Goal: Information Seeking & Learning: Learn about a topic

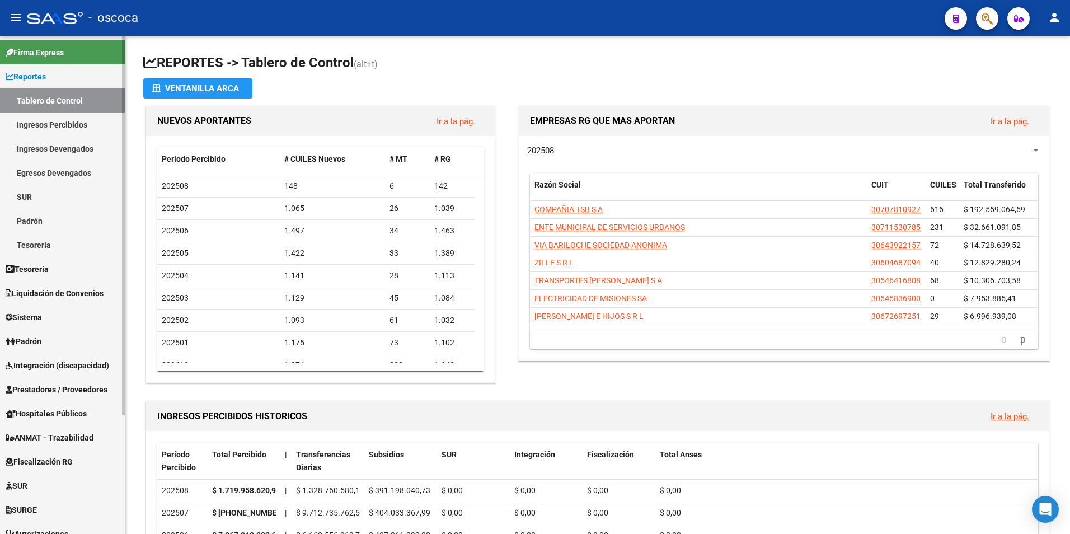
click at [45, 460] on span "Fiscalización RG" at bounding box center [39, 462] width 67 height 12
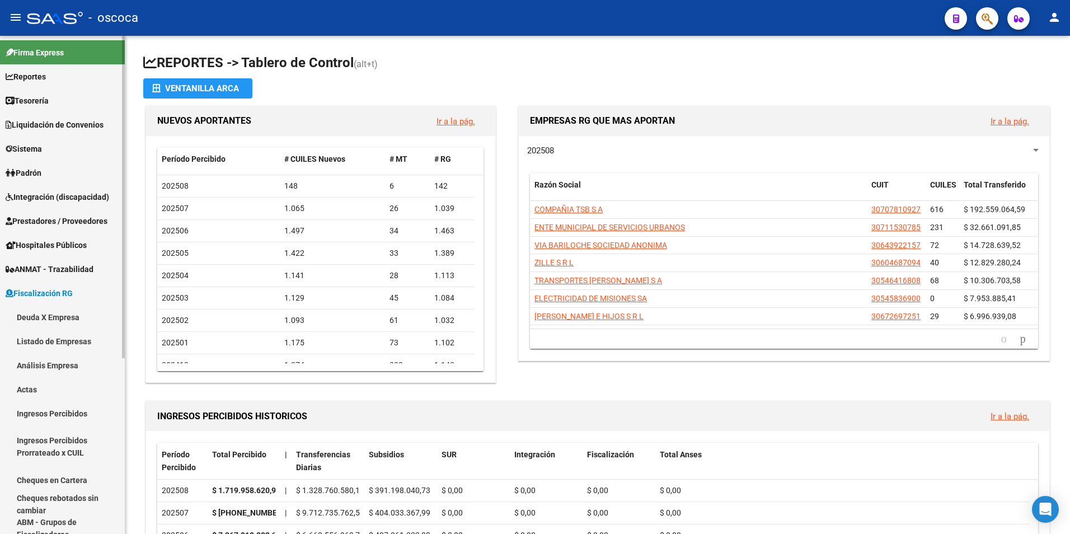
click at [54, 315] on link "Deuda X Empresa" at bounding box center [62, 317] width 125 height 24
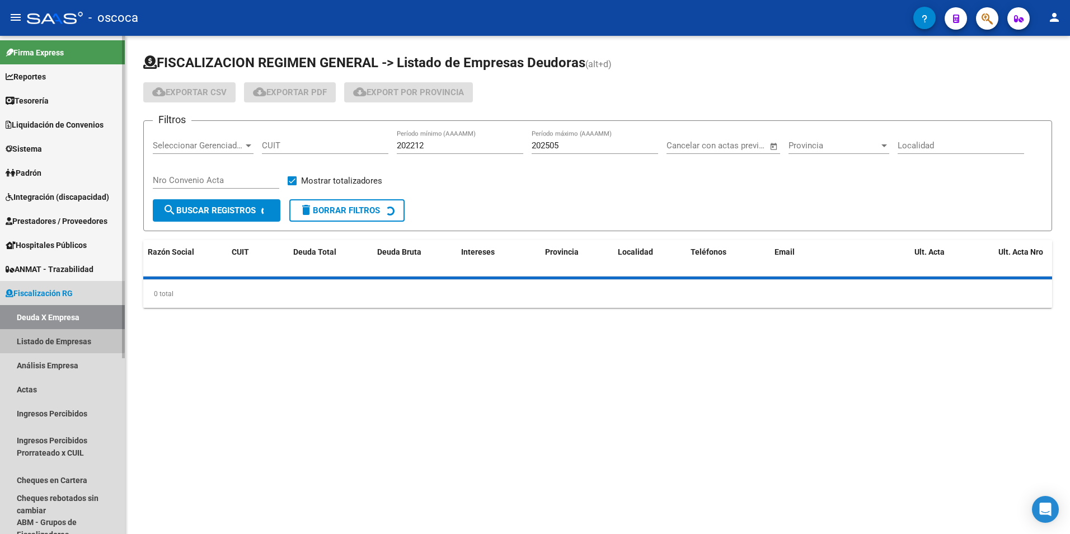
click at [45, 339] on link "Listado de Empresas" at bounding box center [62, 341] width 125 height 24
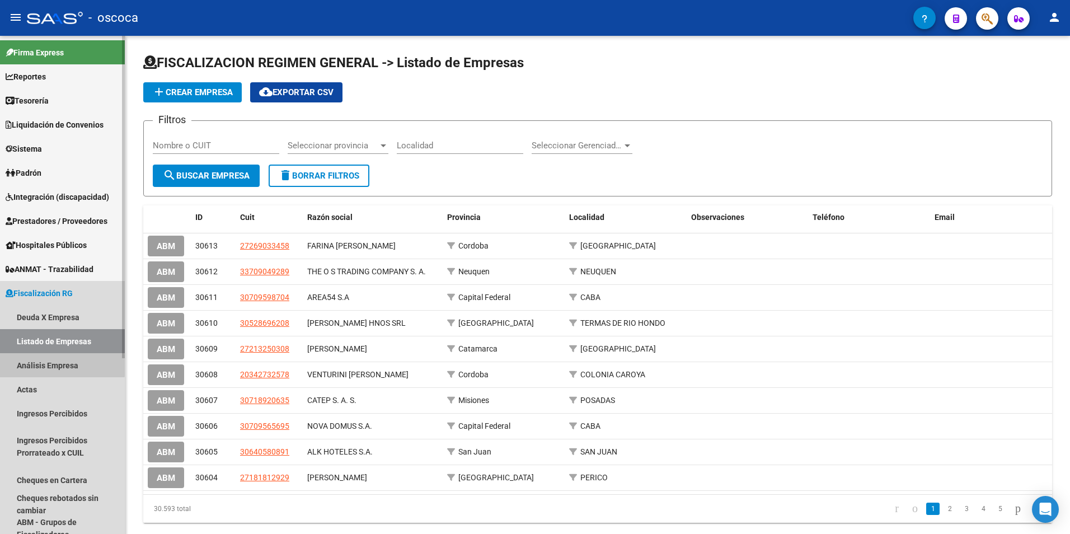
click at [29, 365] on link "Análisis Empresa" at bounding box center [62, 365] width 125 height 24
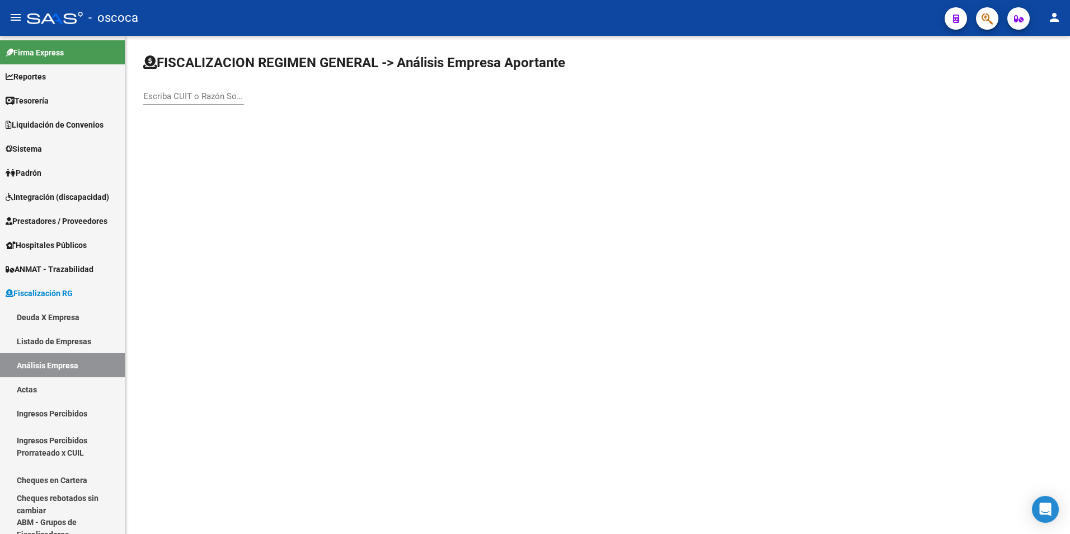
click at [162, 103] on div "Escriba CUIT o Razón Social para buscar" at bounding box center [193, 93] width 101 height 24
type input "3"
type input "20254601099"
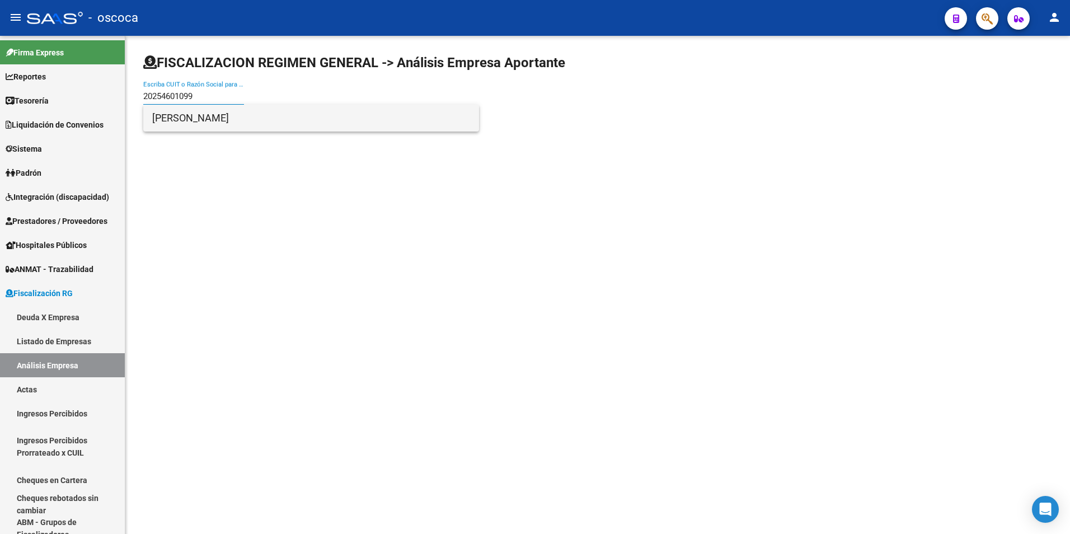
click at [189, 115] on span "LEZCANO JORGE ARIEL" at bounding box center [311, 118] width 318 height 27
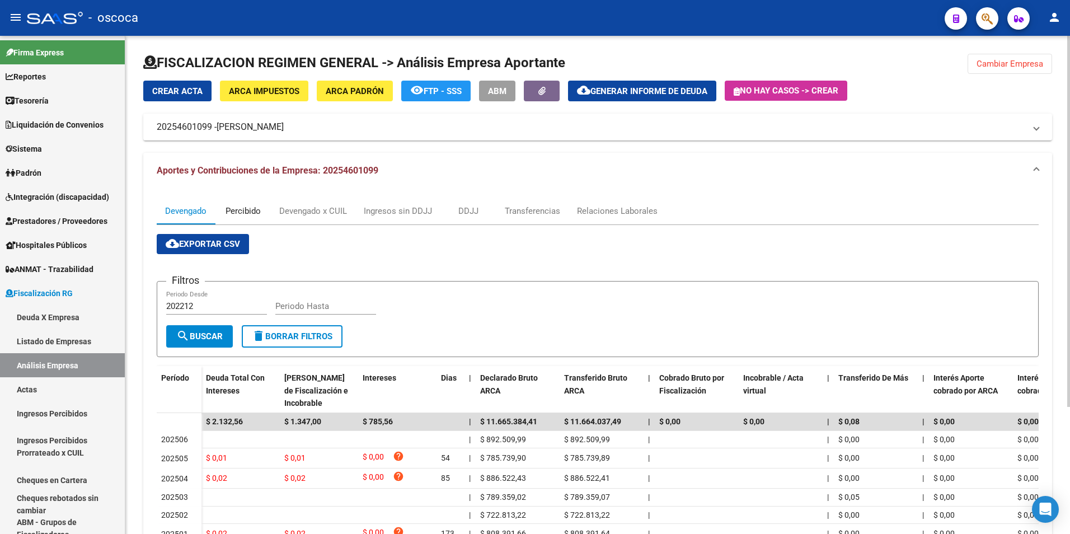
click at [236, 211] on div "Percibido" at bounding box center [243, 211] width 35 height 12
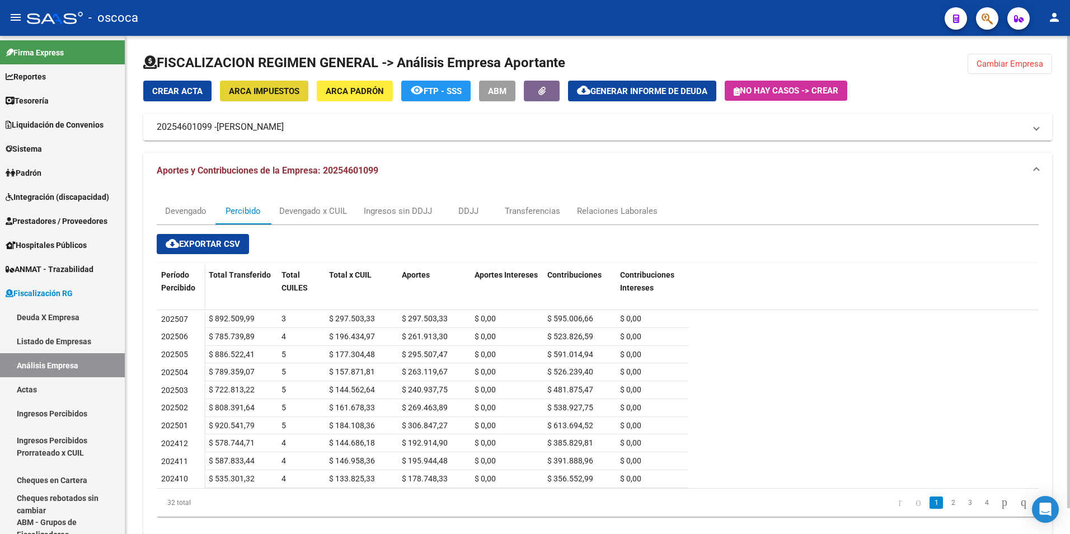
click at [255, 93] on span "ARCA Impuestos" at bounding box center [264, 91] width 71 height 10
click at [294, 217] on div "Devengado x CUIL" at bounding box center [313, 211] width 68 height 12
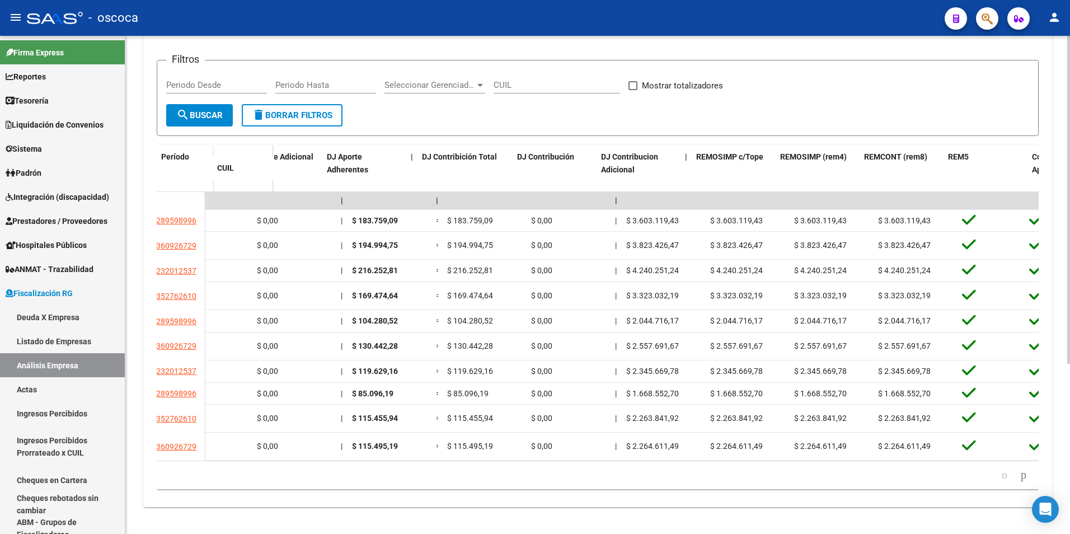
scroll to position [0, 2084]
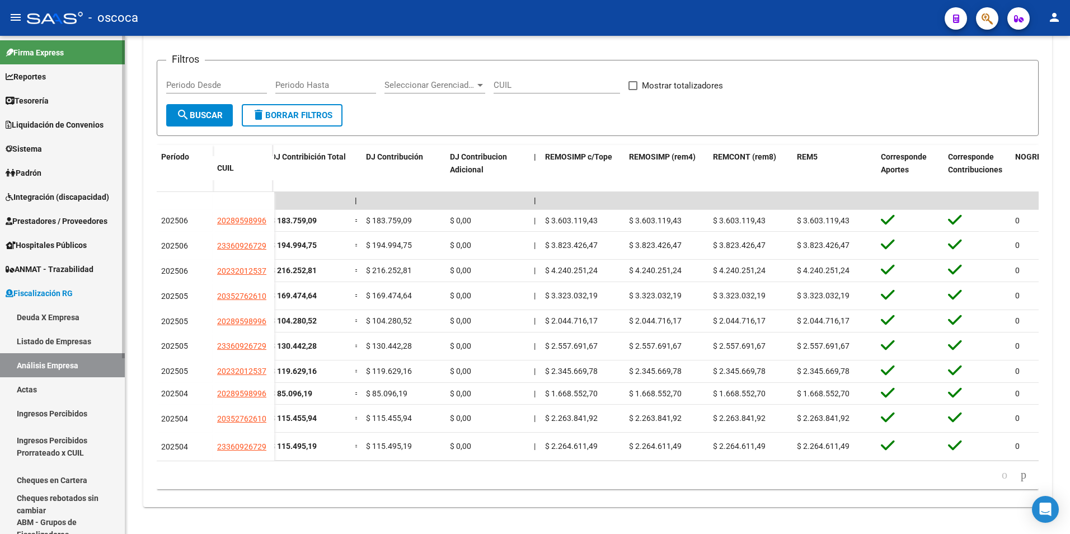
click at [32, 367] on link "Análisis Empresa" at bounding box center [62, 365] width 125 height 24
click at [40, 338] on link "Listado de Empresas" at bounding box center [62, 341] width 125 height 24
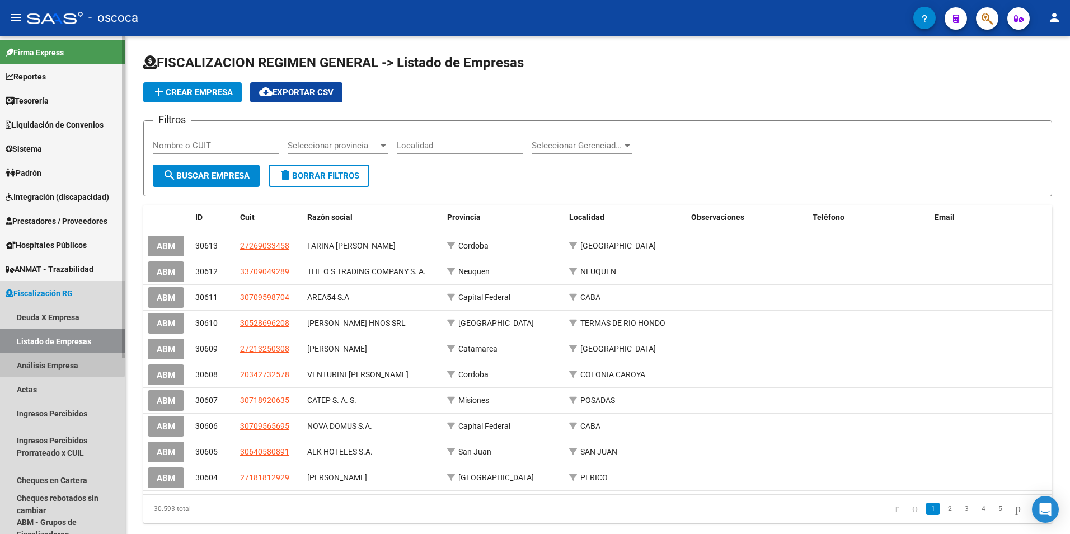
click at [31, 365] on link "Análisis Empresa" at bounding box center [62, 365] width 125 height 24
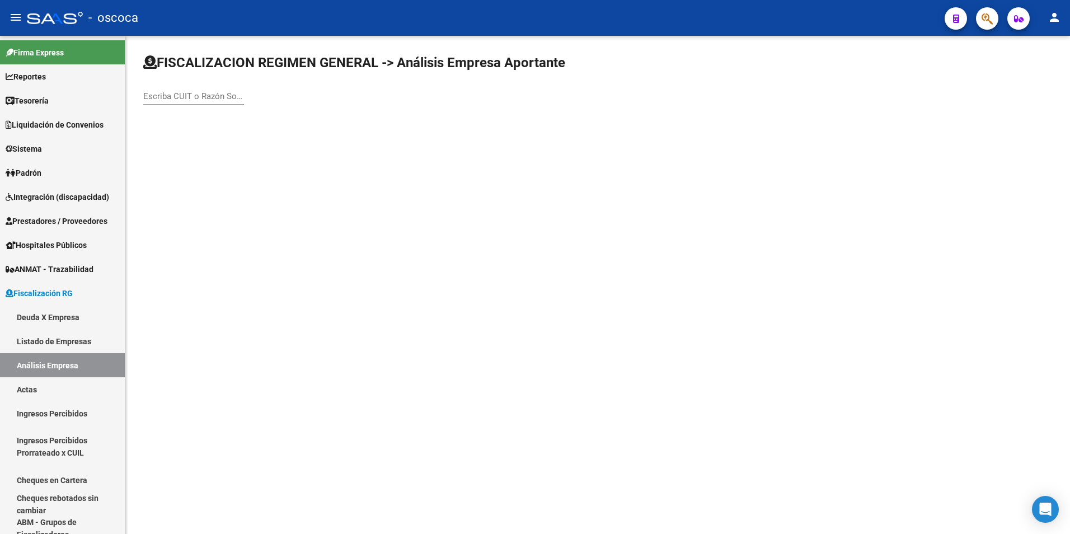
click at [163, 91] on div "Escriba CUIT o Razón Social para buscar" at bounding box center [193, 93] width 101 height 24
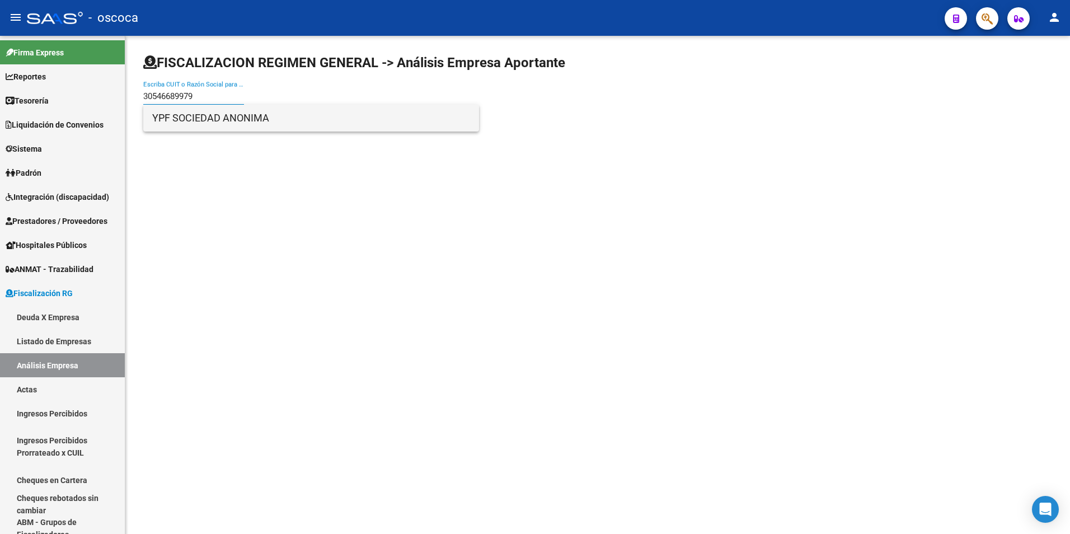
type input "30546689979"
click at [186, 115] on span "YPF SOCIEDAD ANONIMA" at bounding box center [311, 118] width 318 height 27
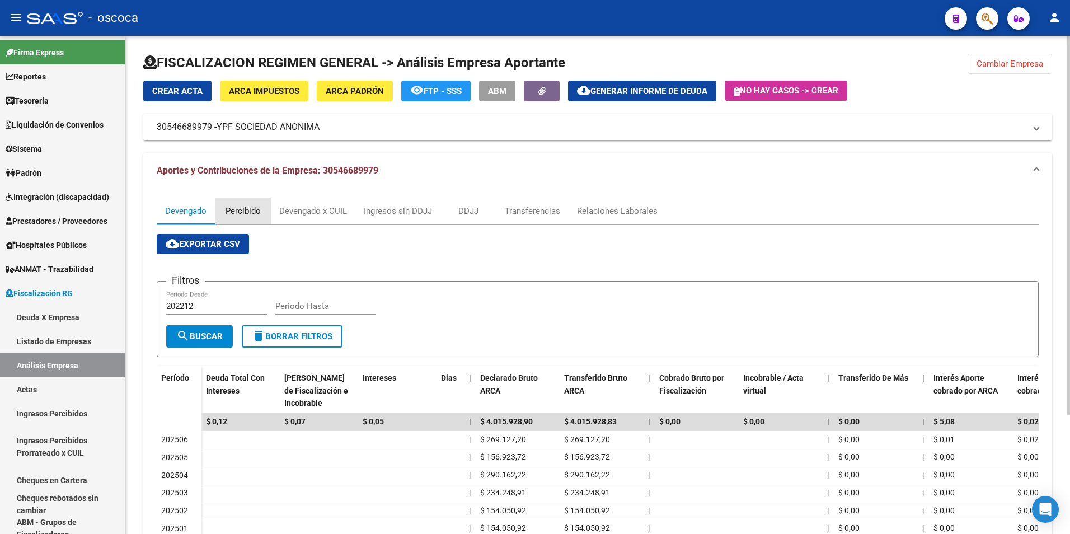
click at [238, 214] on div "Percibido" at bounding box center [243, 211] width 35 height 12
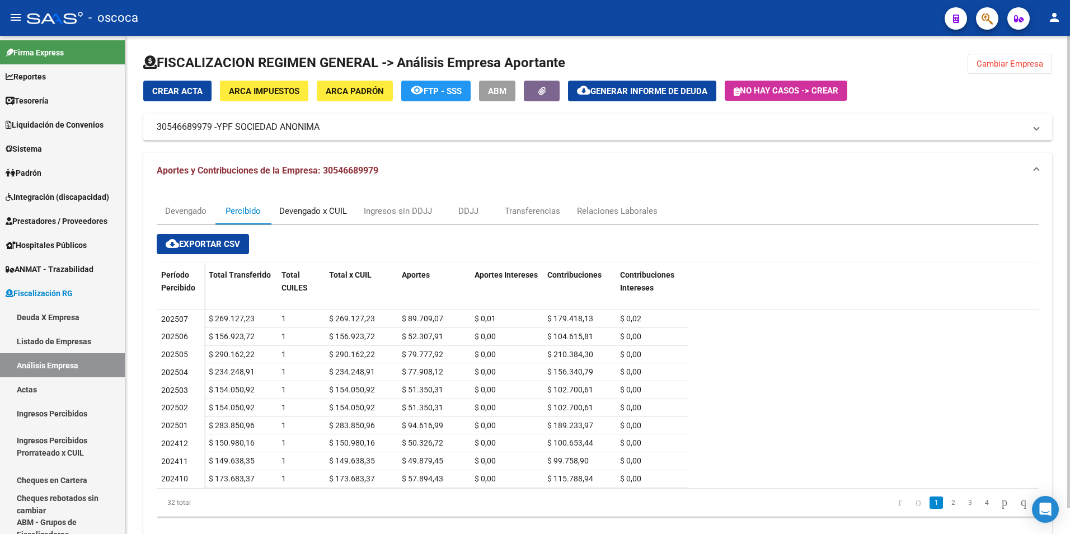
click at [303, 214] on div "Devengado x CUIL" at bounding box center [313, 211] width 68 height 12
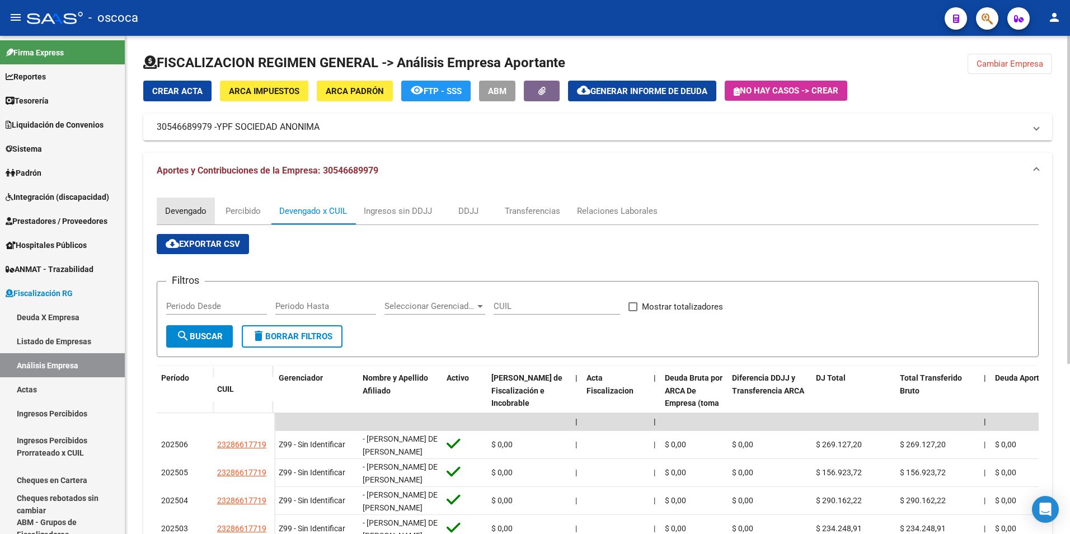
click at [177, 209] on div "Devengado" at bounding box center [185, 211] width 41 height 12
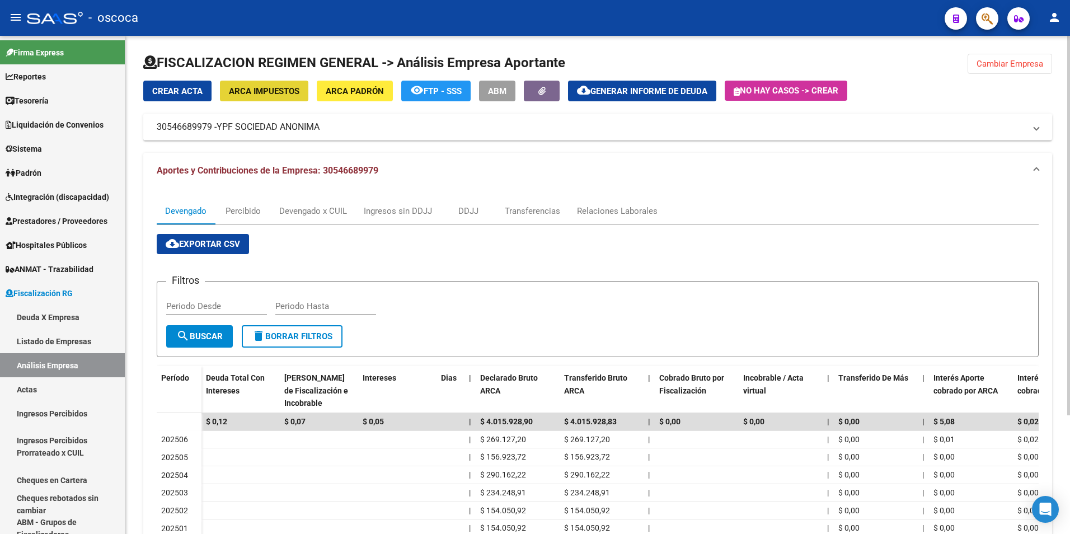
click at [263, 89] on span "ARCA Impuestos" at bounding box center [264, 91] width 71 height 10
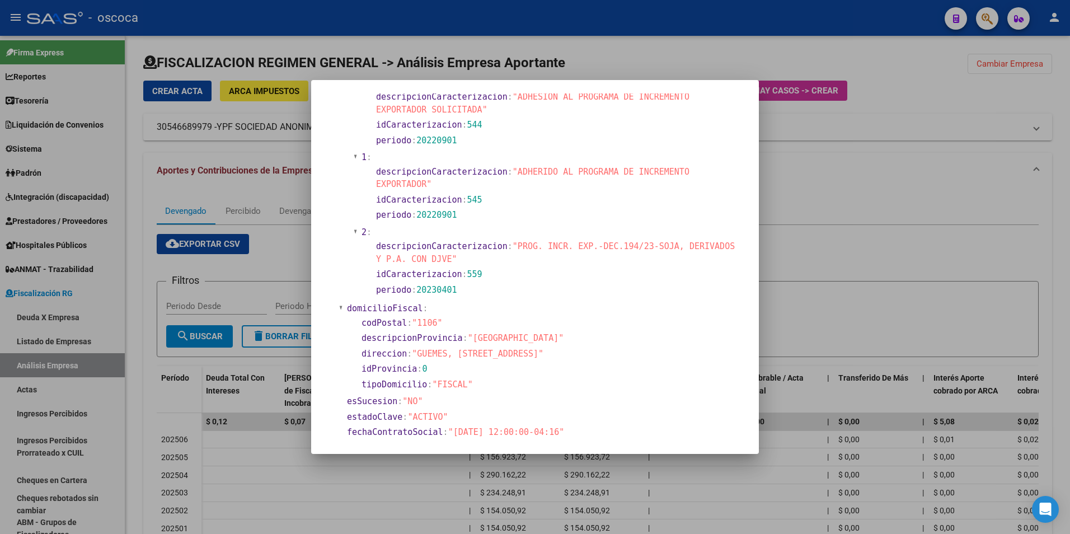
scroll to position [392, 0]
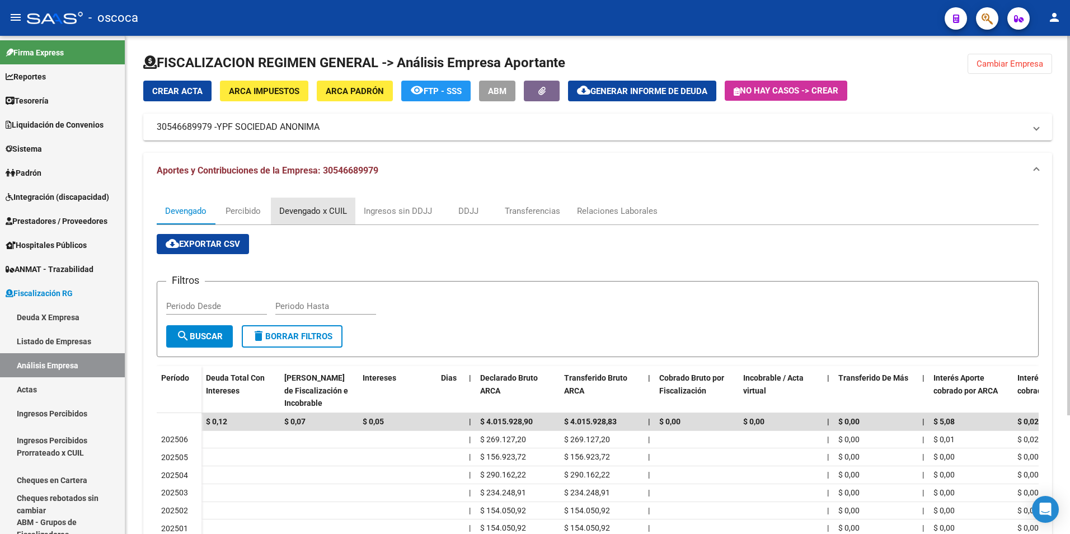
click at [302, 214] on div "Devengado x CUIL" at bounding box center [313, 211] width 68 height 12
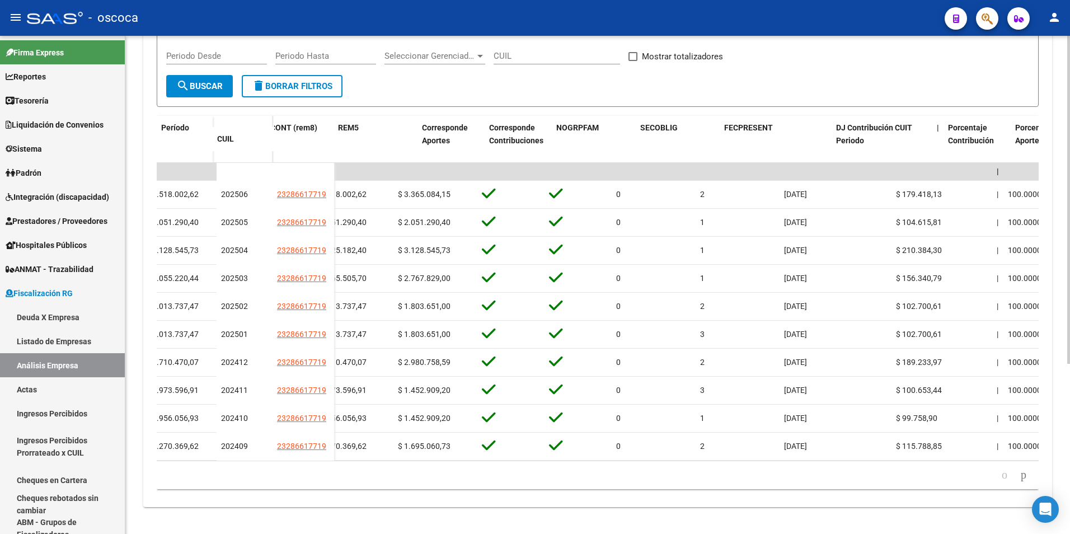
scroll to position [0, 2476]
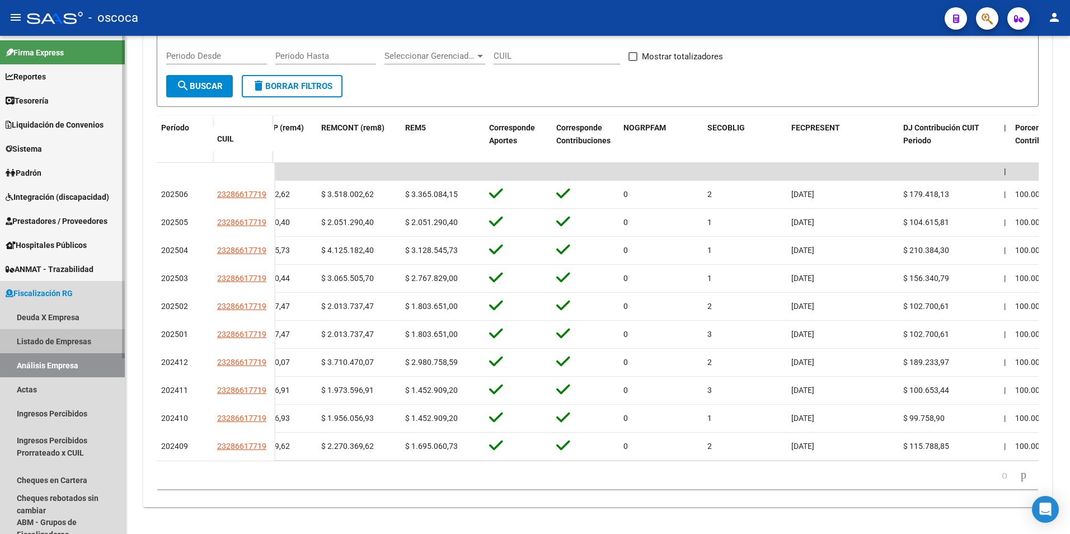
click at [45, 345] on link "Listado de Empresas" at bounding box center [62, 341] width 125 height 24
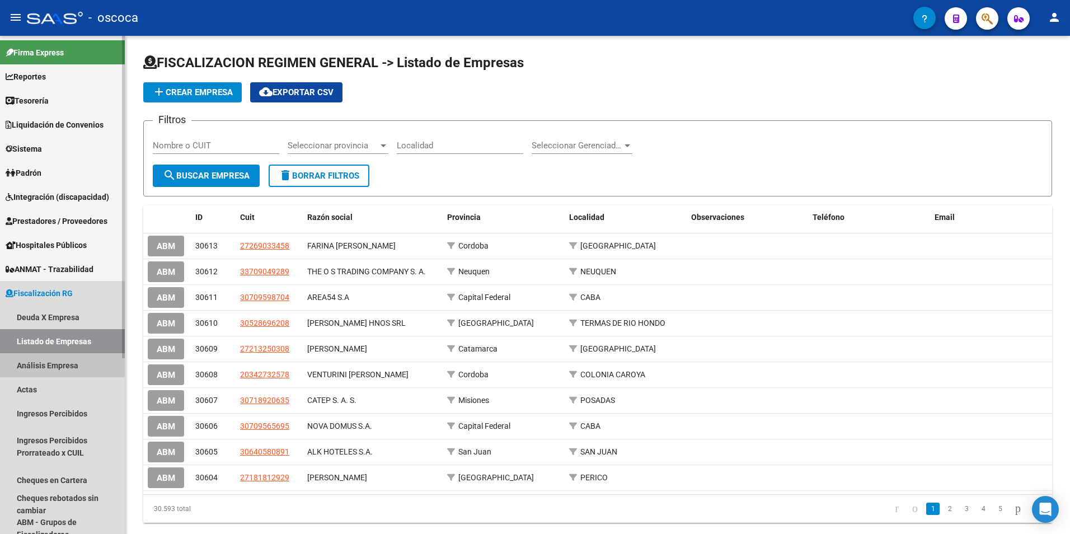
click at [38, 364] on link "Análisis Empresa" at bounding box center [62, 365] width 125 height 24
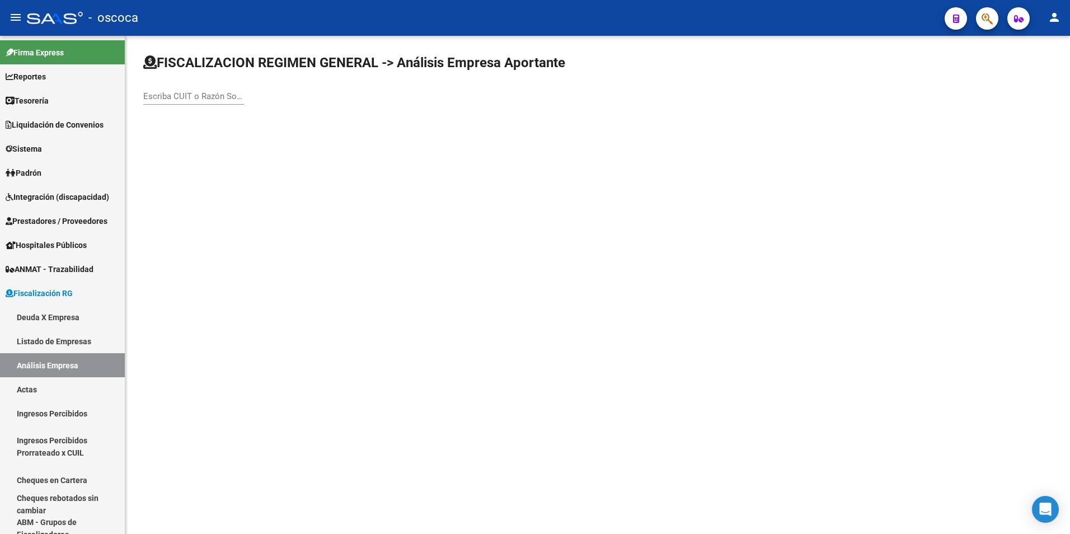
click at [149, 96] on input "Escriba CUIT o Razón Social para buscar" at bounding box center [193, 96] width 101 height 10
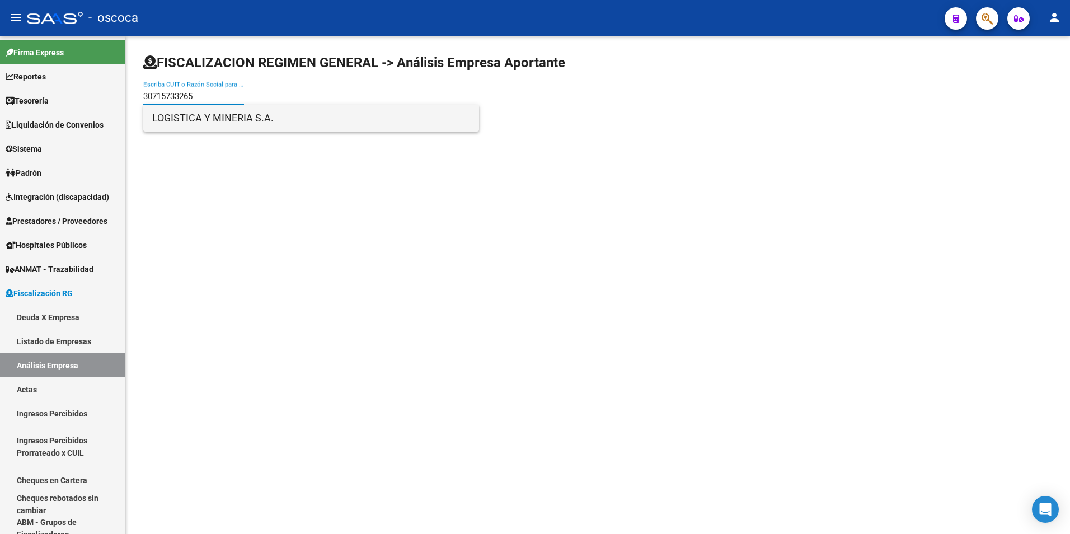
type input "30715733265"
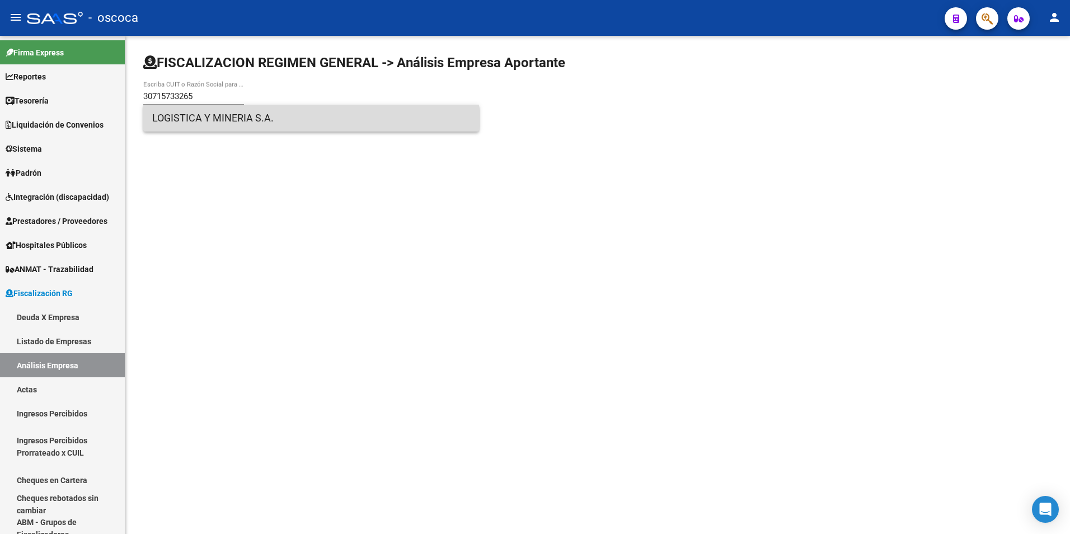
click at [178, 124] on span "LOGISTICA Y MINERIA S.A." at bounding box center [311, 118] width 318 height 27
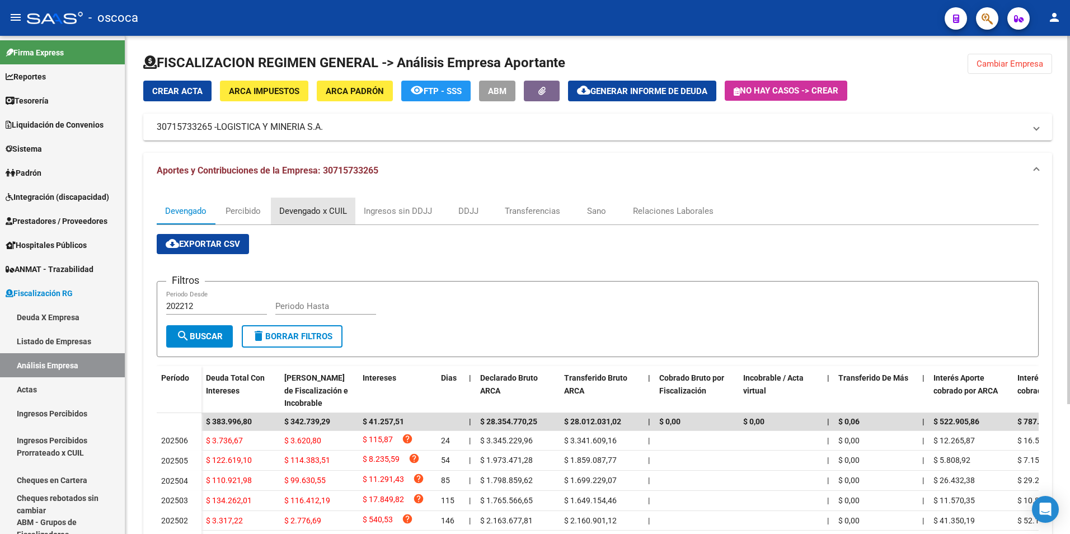
click at [311, 208] on div "Devengado x CUIL" at bounding box center [313, 211] width 68 height 12
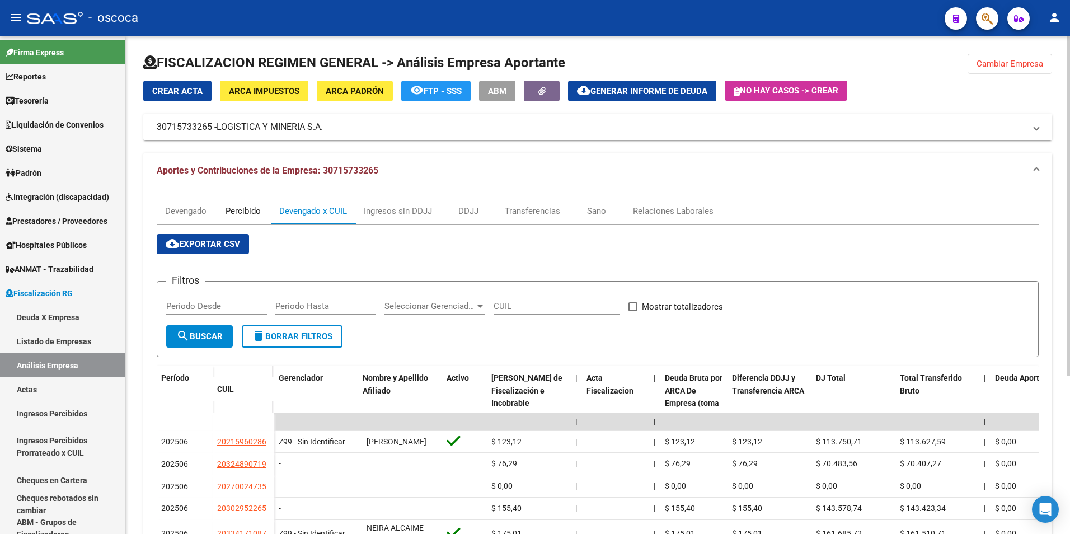
click at [239, 210] on div "Percibido" at bounding box center [243, 211] width 35 height 12
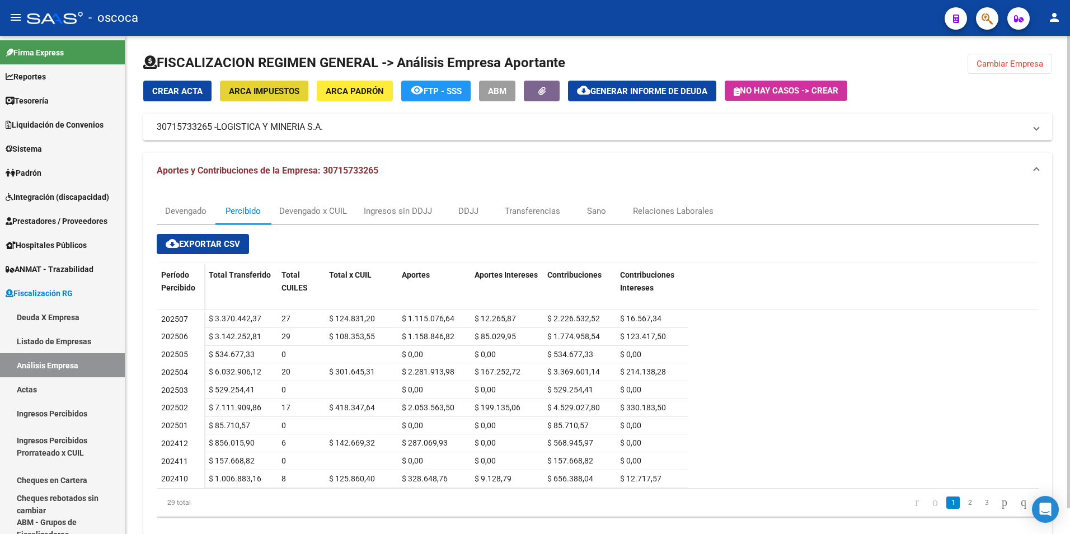
click at [240, 96] on span "ARCA Impuestos" at bounding box center [264, 91] width 71 height 10
click at [335, 213] on div "Devengado x CUIL" at bounding box center [313, 211] width 68 height 12
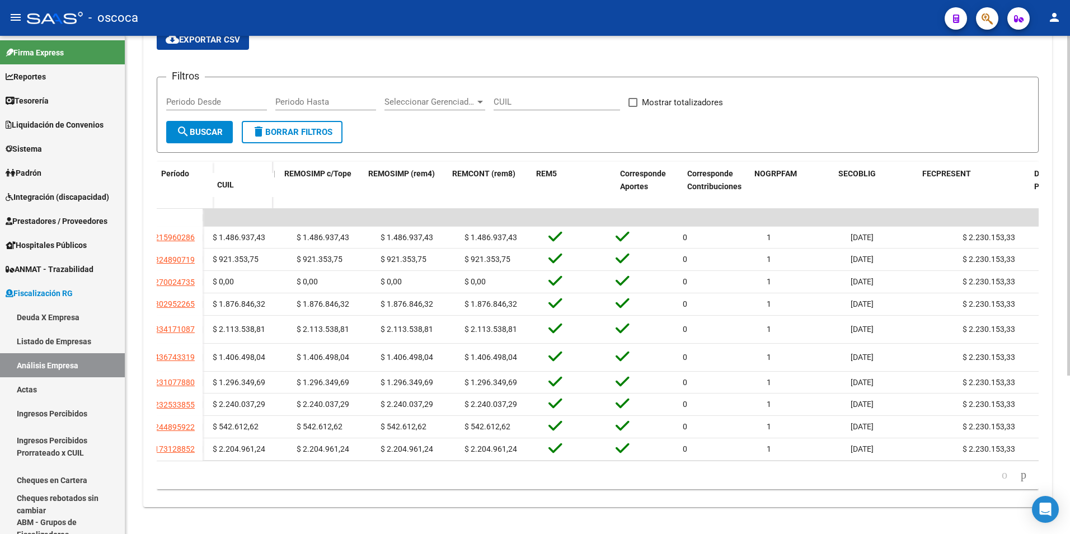
scroll to position [0, 2266]
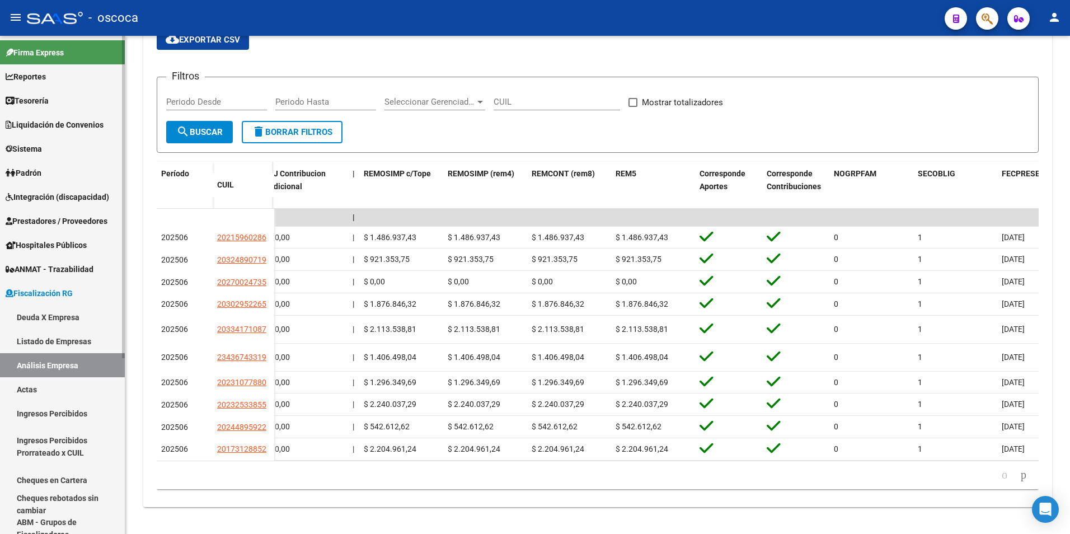
click at [40, 340] on link "Listado de Empresas" at bounding box center [62, 341] width 125 height 24
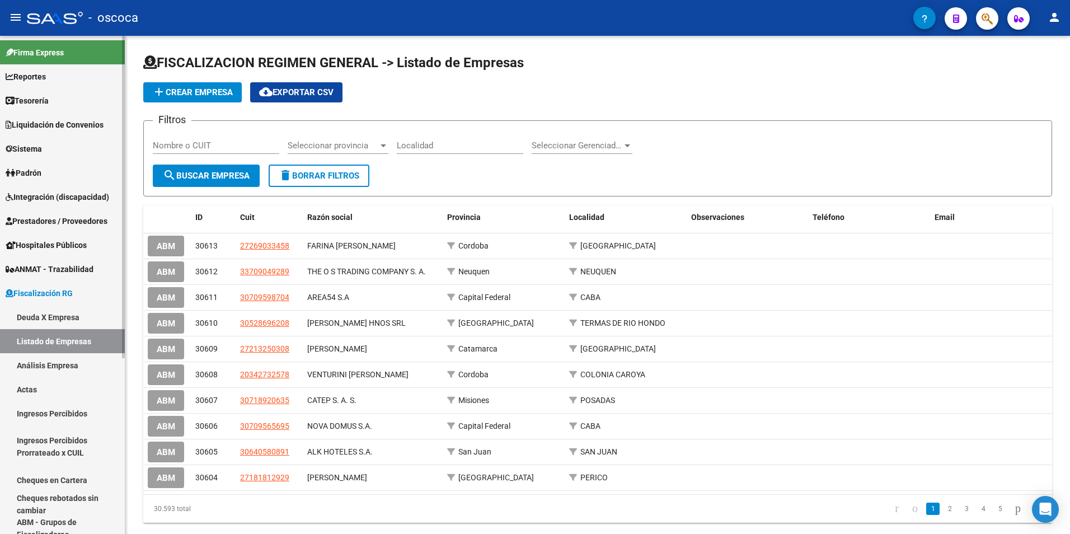
click at [40, 363] on link "Análisis Empresa" at bounding box center [62, 365] width 125 height 24
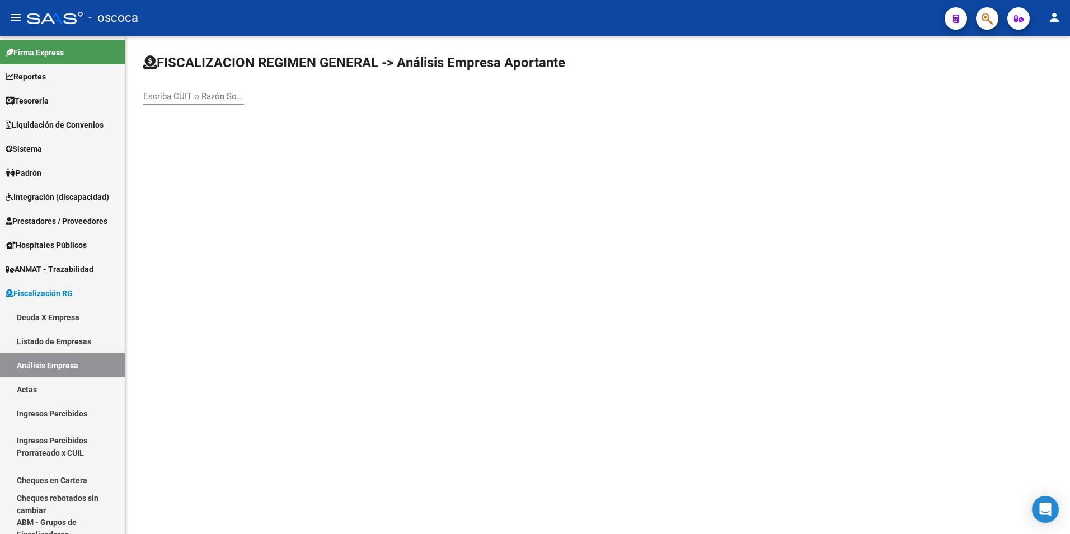
click at [156, 95] on input "Escriba CUIT o Razón Social para buscar" at bounding box center [193, 96] width 101 height 10
type input "30715725719"
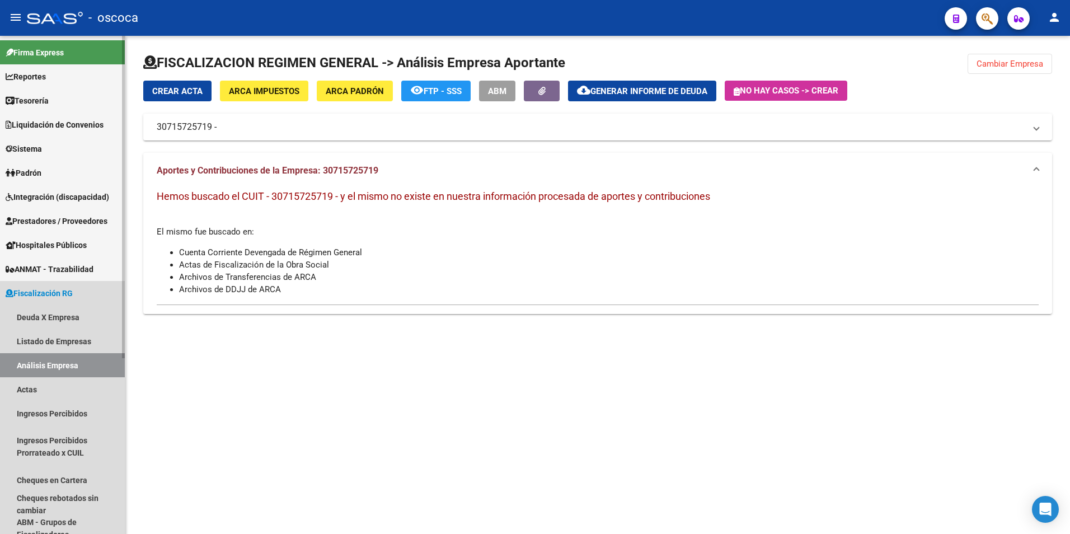
click at [74, 362] on link "Análisis Empresa" at bounding box center [62, 365] width 125 height 24
click at [72, 334] on link "Listado de Empresas" at bounding box center [62, 341] width 125 height 24
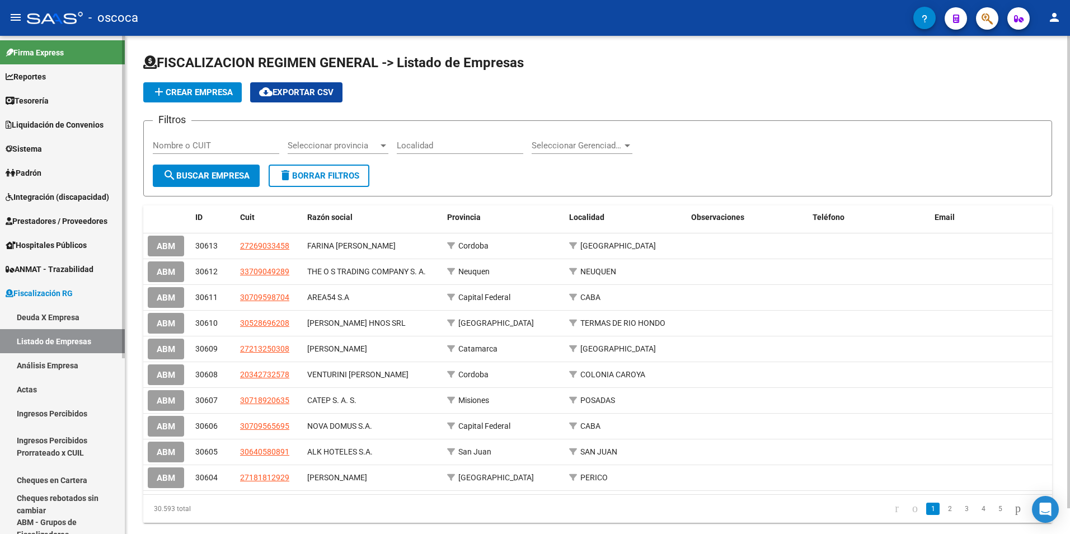
click at [45, 362] on link "Análisis Empresa" at bounding box center [62, 365] width 125 height 24
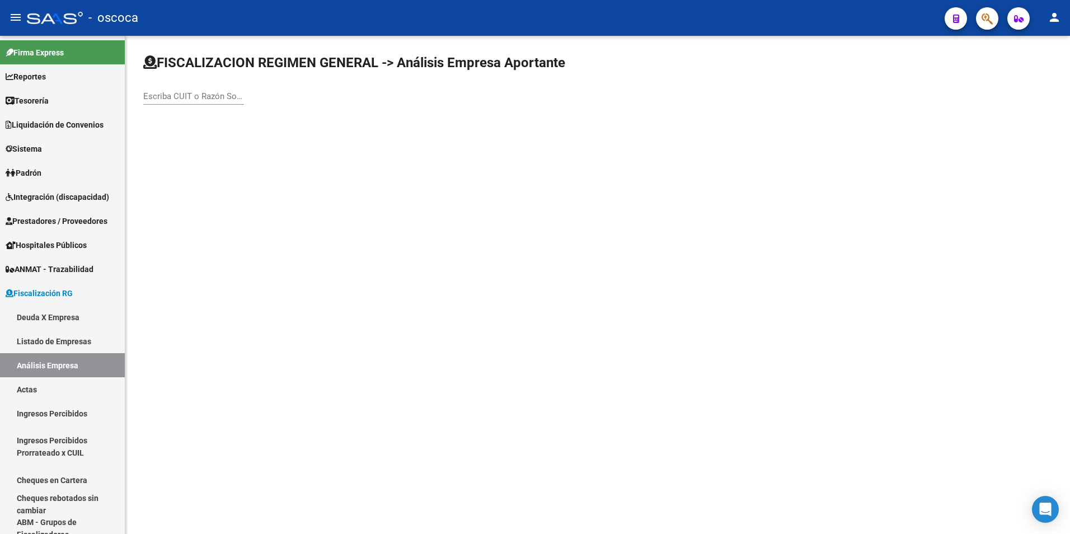
click at [160, 90] on div "Escriba CUIT o Razón Social para buscar" at bounding box center [193, 93] width 101 height 24
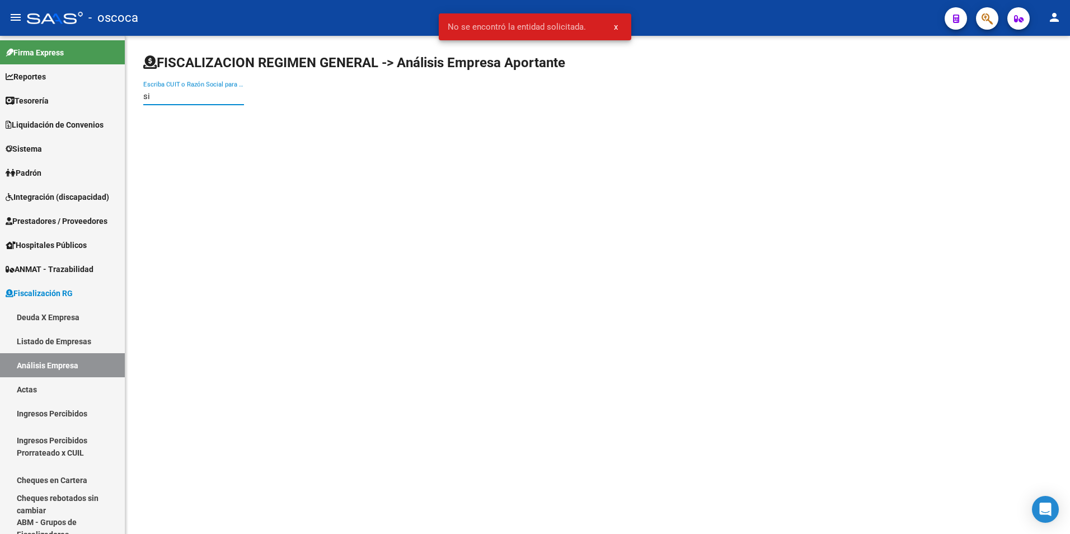
type input "s"
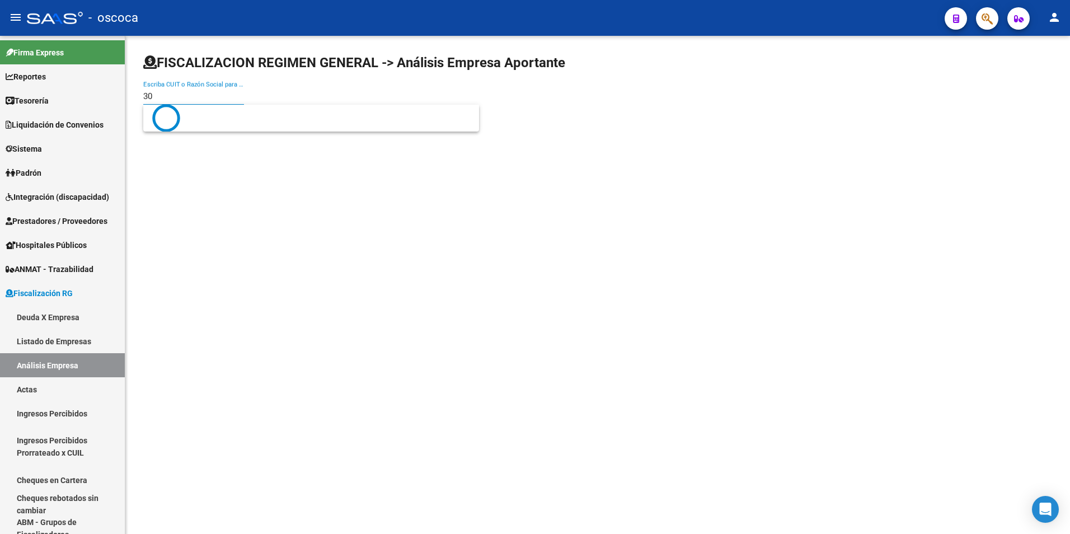
type input "3"
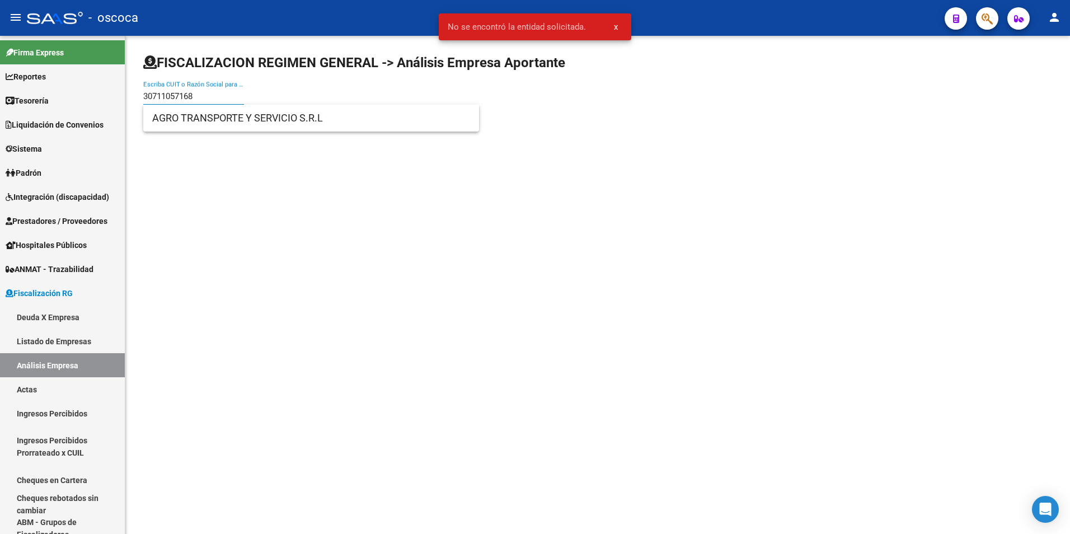
type input "30711057168"
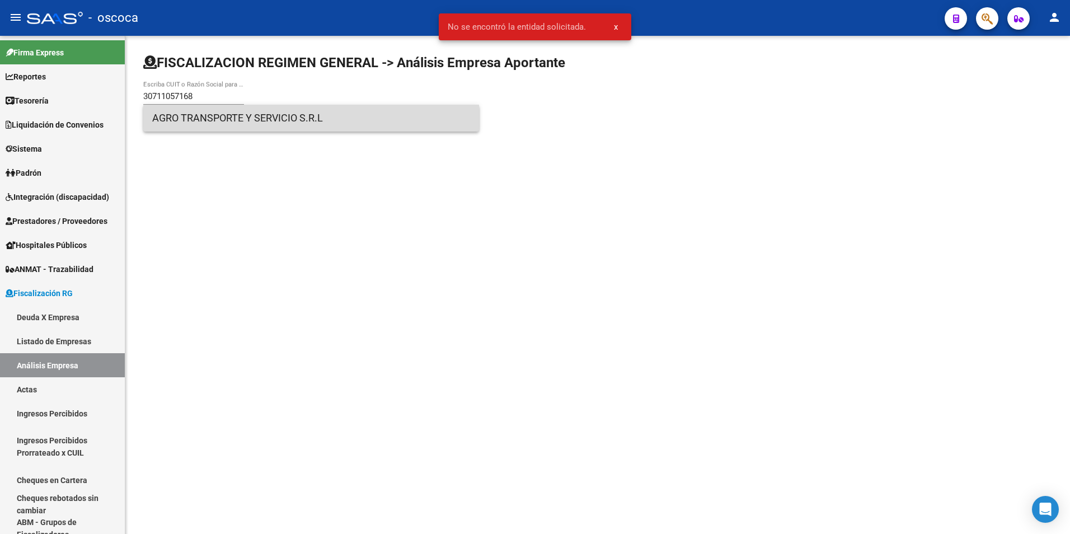
click at [182, 121] on span "AGRO TRANSPORTE Y SERVICIO S.R.L" at bounding box center [311, 118] width 318 height 27
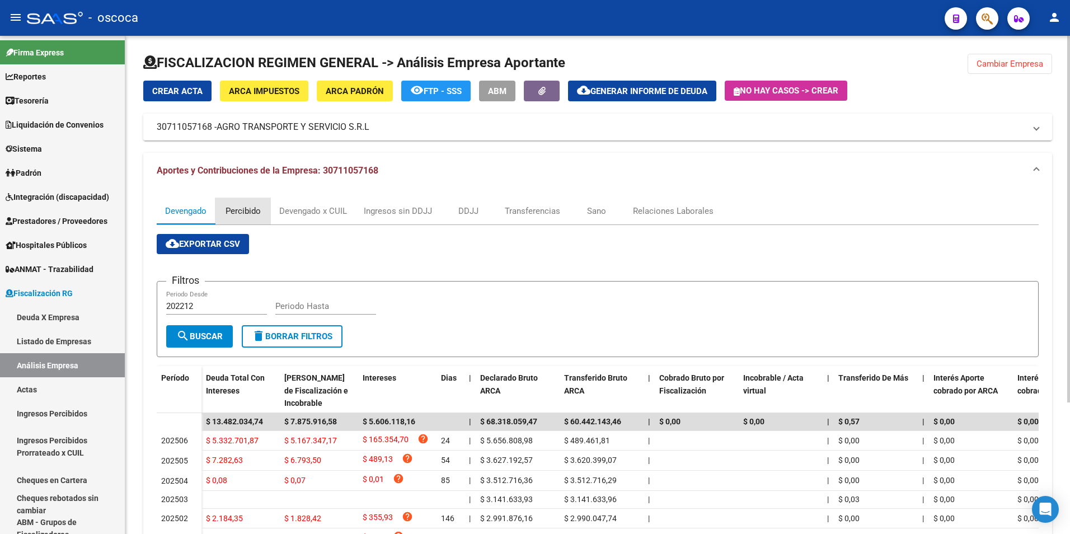
click at [251, 217] on div "Percibido" at bounding box center [243, 211] width 35 height 12
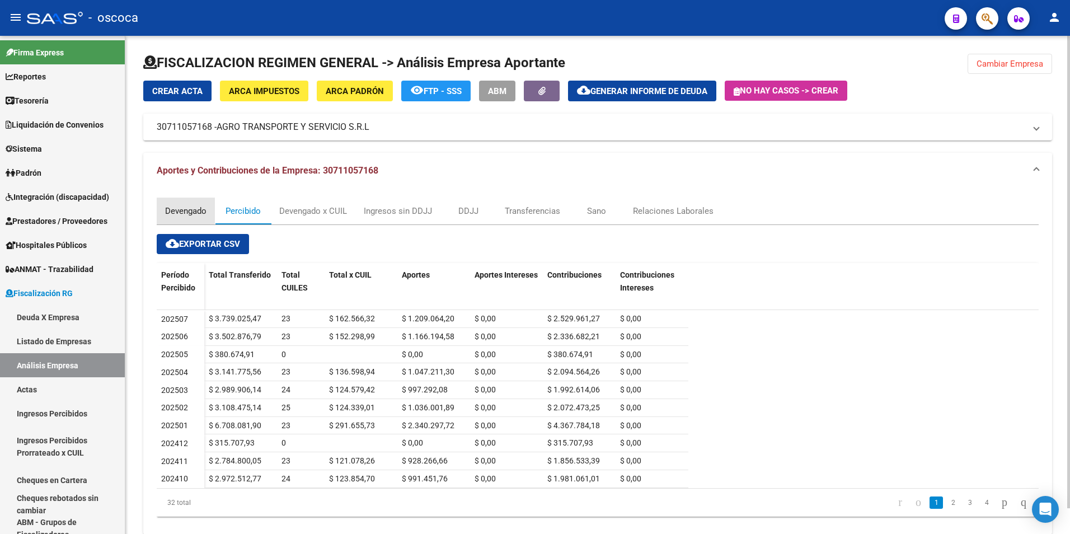
click at [185, 214] on div "Devengado" at bounding box center [185, 211] width 41 height 12
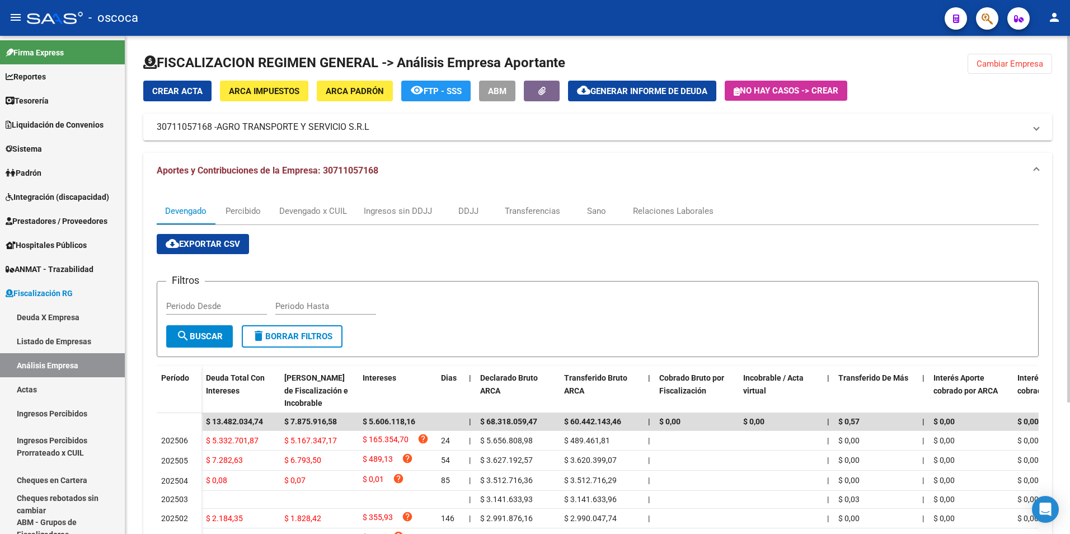
click at [256, 92] on span "ARCA Impuestos" at bounding box center [264, 91] width 71 height 10
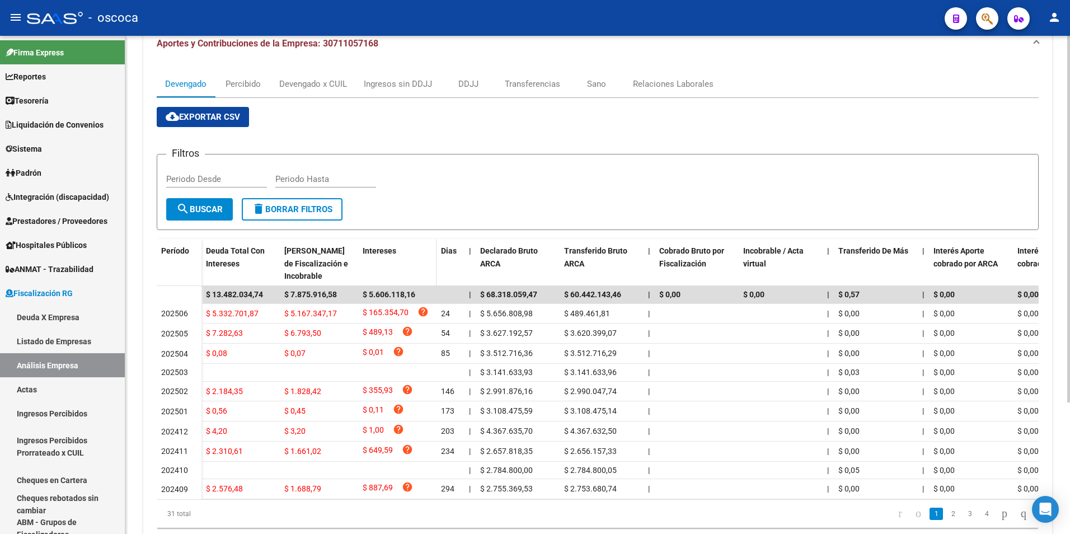
scroll to position [67, 0]
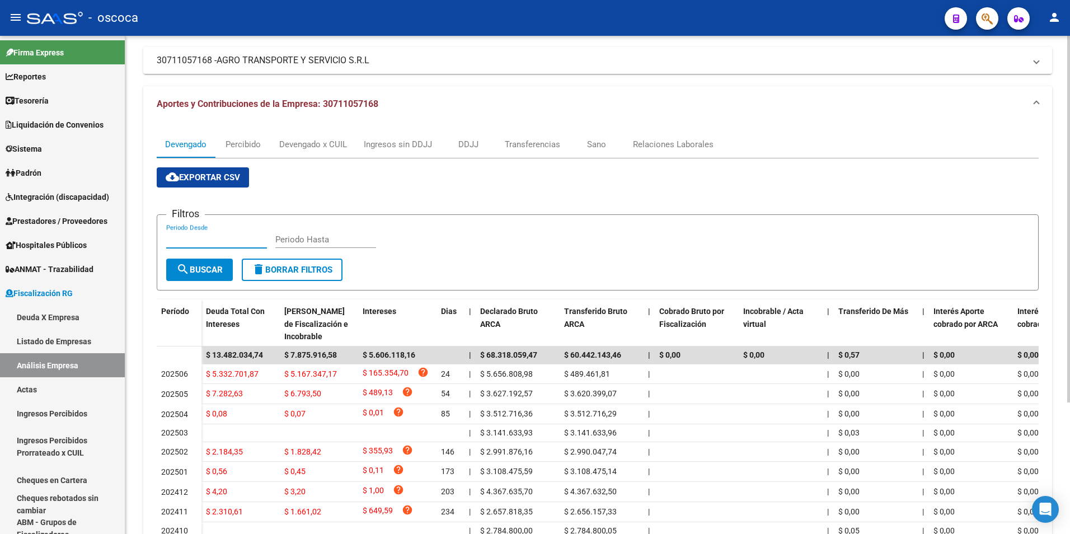
click at [214, 241] on input "Periodo Desde" at bounding box center [216, 240] width 101 height 10
type input "201110"
click at [310, 248] on div "Periodo Hasta" at bounding box center [325, 236] width 101 height 24
type input "202507"
click at [206, 273] on span "search Buscar" at bounding box center [199, 270] width 46 height 10
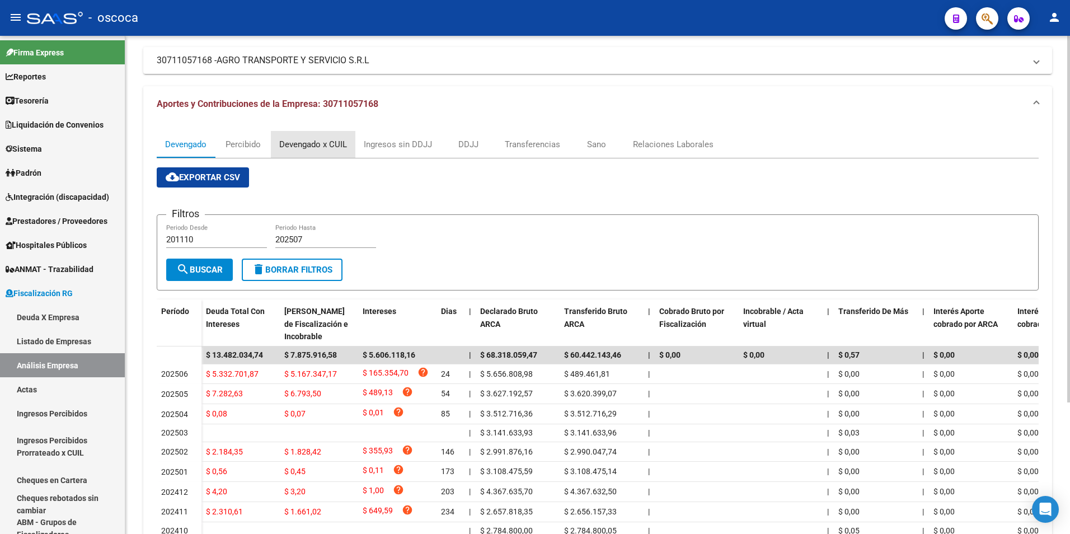
click at [306, 137] on div "Devengado x CUIL" at bounding box center [313, 144] width 85 height 27
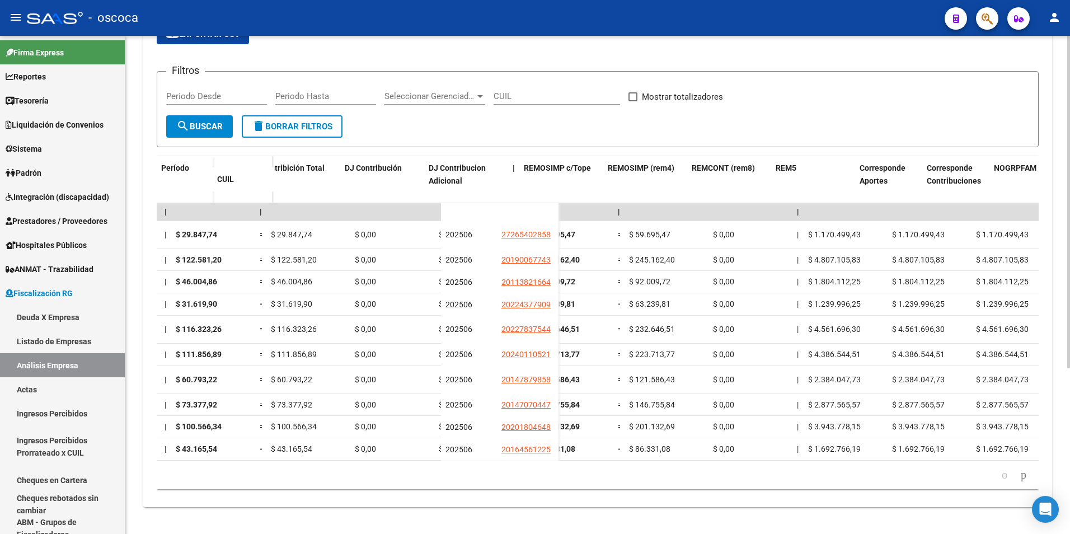
scroll to position [0, 2185]
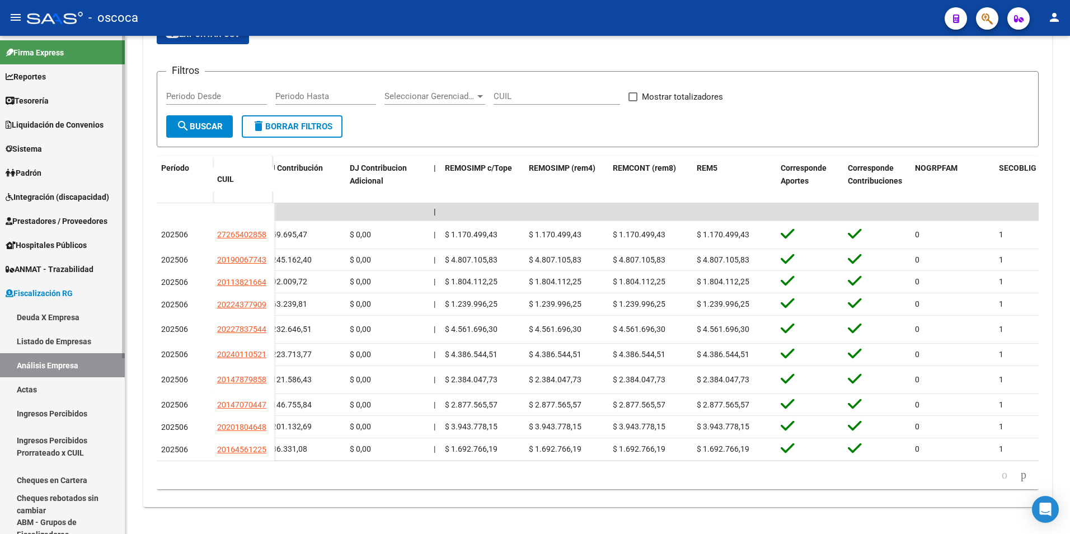
click at [28, 343] on link "Listado de Empresas" at bounding box center [62, 341] width 125 height 24
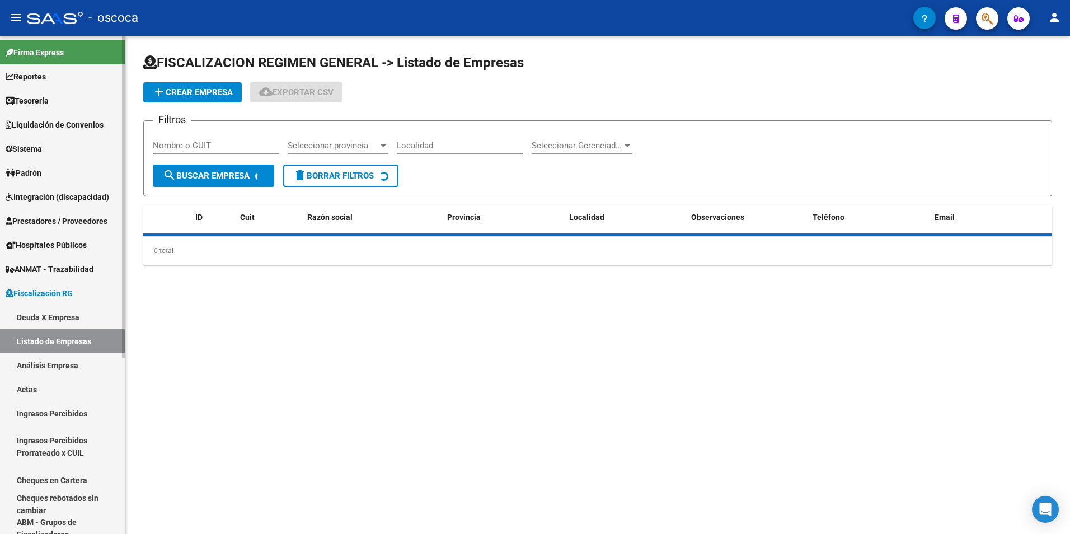
click at [43, 362] on link "Análisis Empresa" at bounding box center [62, 365] width 125 height 24
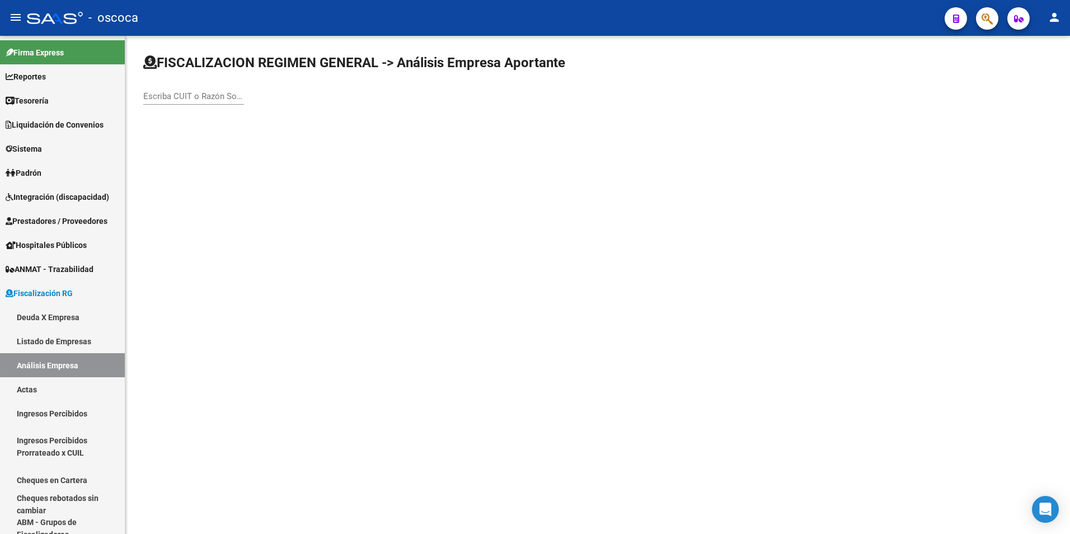
click at [176, 95] on input "Escriba CUIT o Razón Social para buscar" at bounding box center [193, 96] width 101 height 10
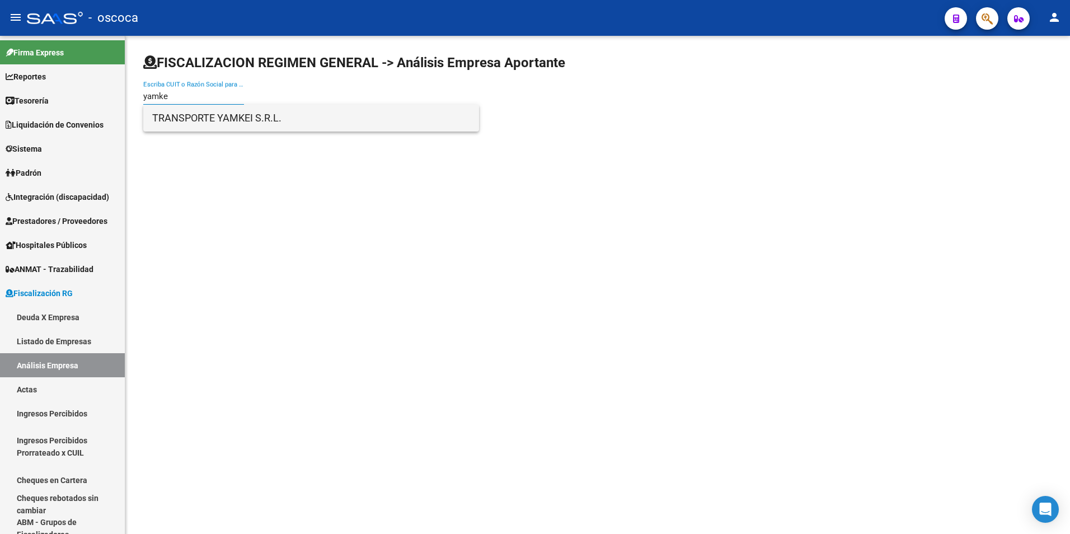
type input "yamke"
click at [163, 120] on span "TRANSPORTE YAMKEI S.R.L." at bounding box center [311, 118] width 318 height 27
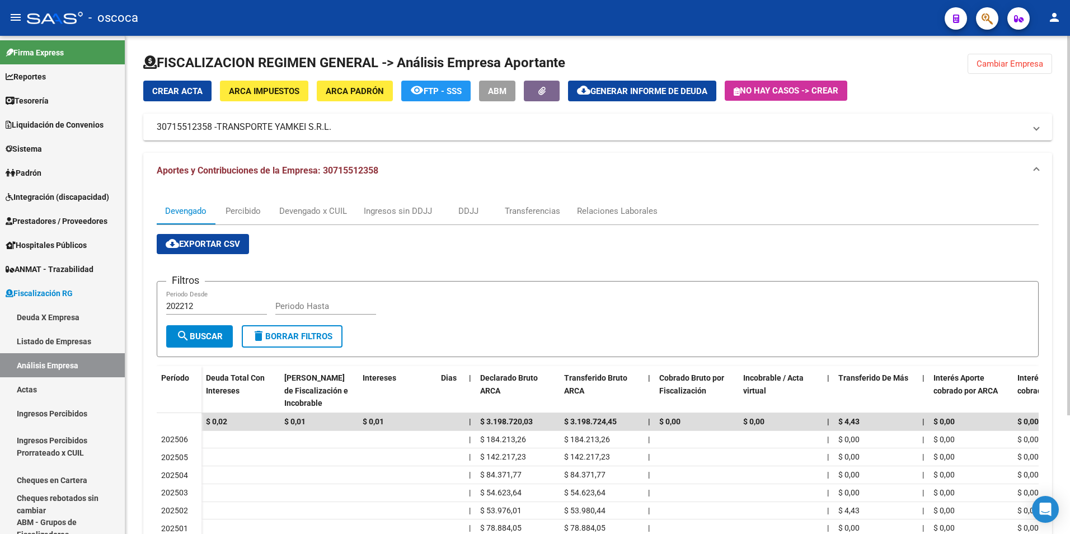
click at [257, 95] on span "ARCA Impuestos" at bounding box center [264, 91] width 71 height 10
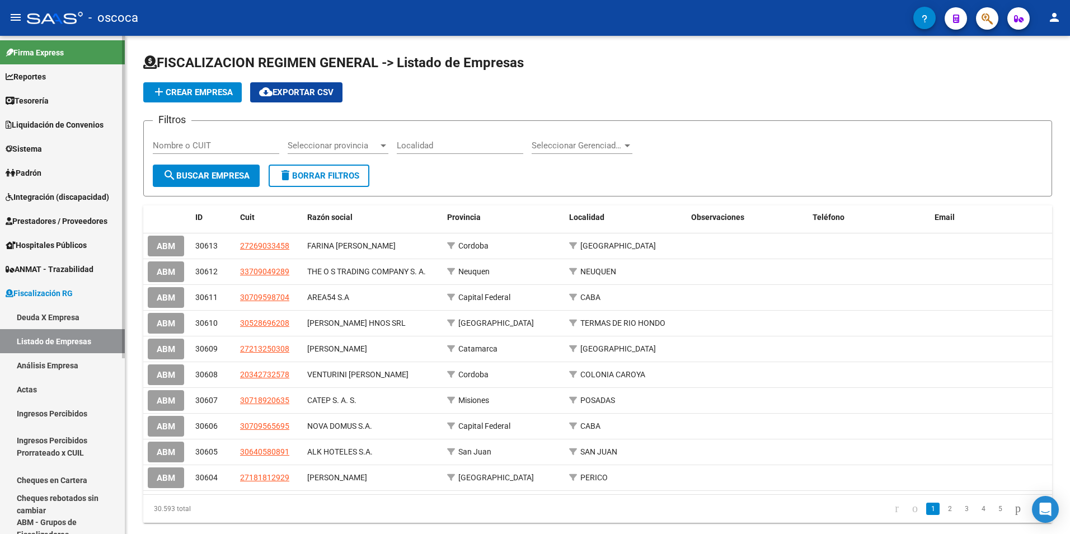
click at [52, 359] on link "Análisis Empresa" at bounding box center [62, 365] width 125 height 24
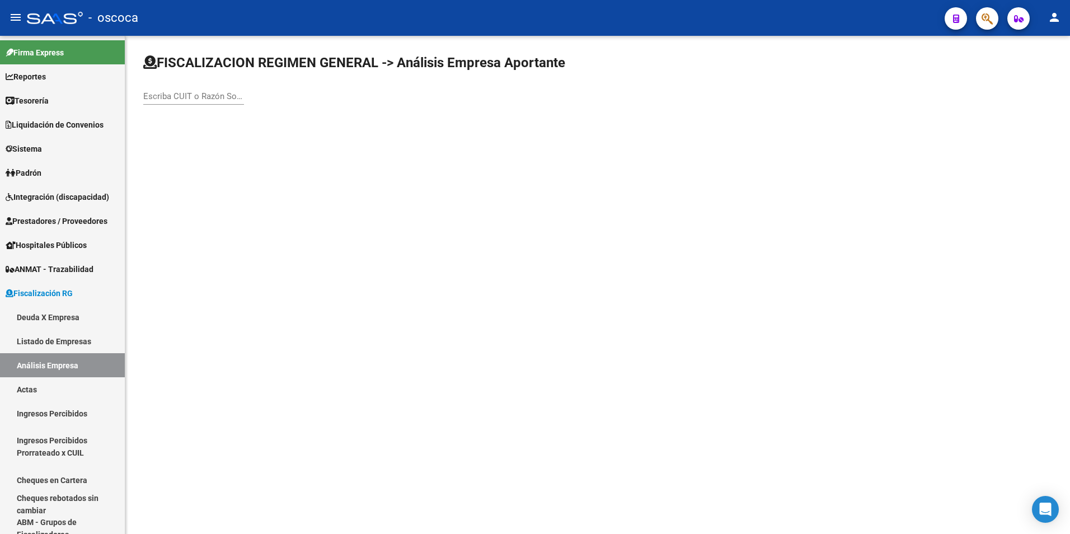
click at [162, 99] on input "Escriba CUIT o Razón Social para buscar" at bounding box center [193, 96] width 101 height 10
type input "yamkey"
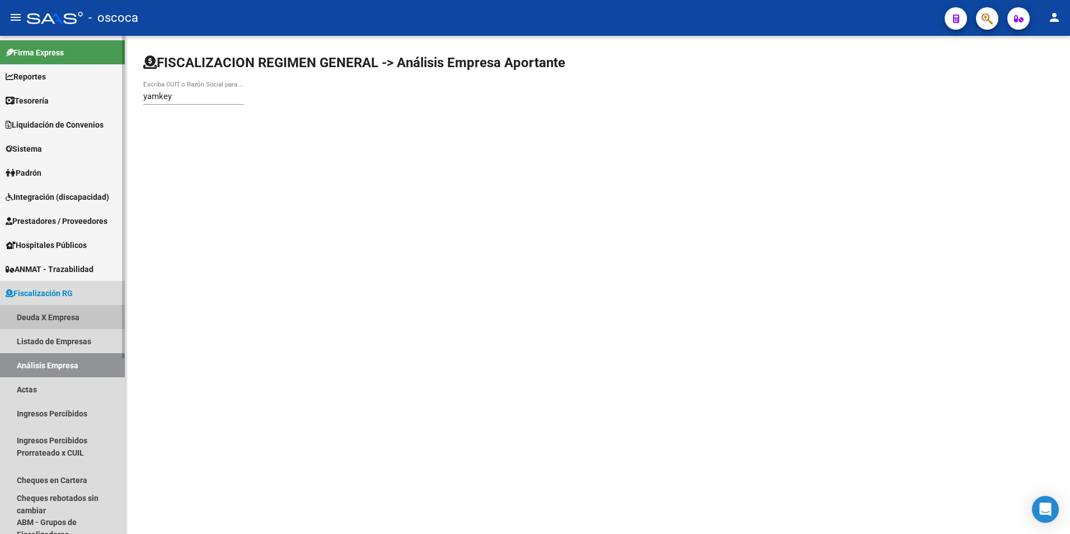
click at [35, 313] on link "Deuda X Empresa" at bounding box center [62, 317] width 125 height 24
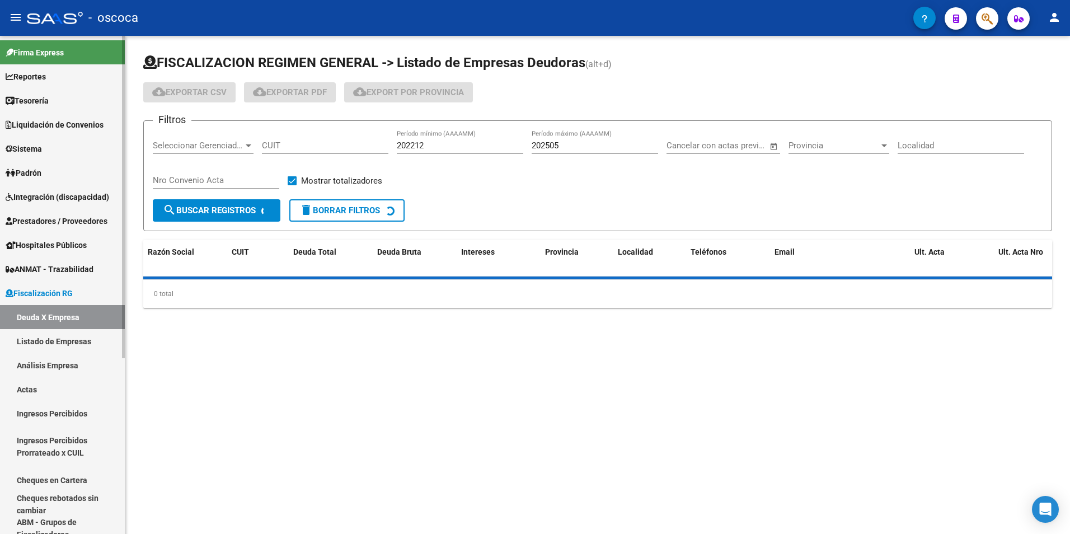
click at [35, 341] on link "Listado de Empresas" at bounding box center [62, 341] width 125 height 24
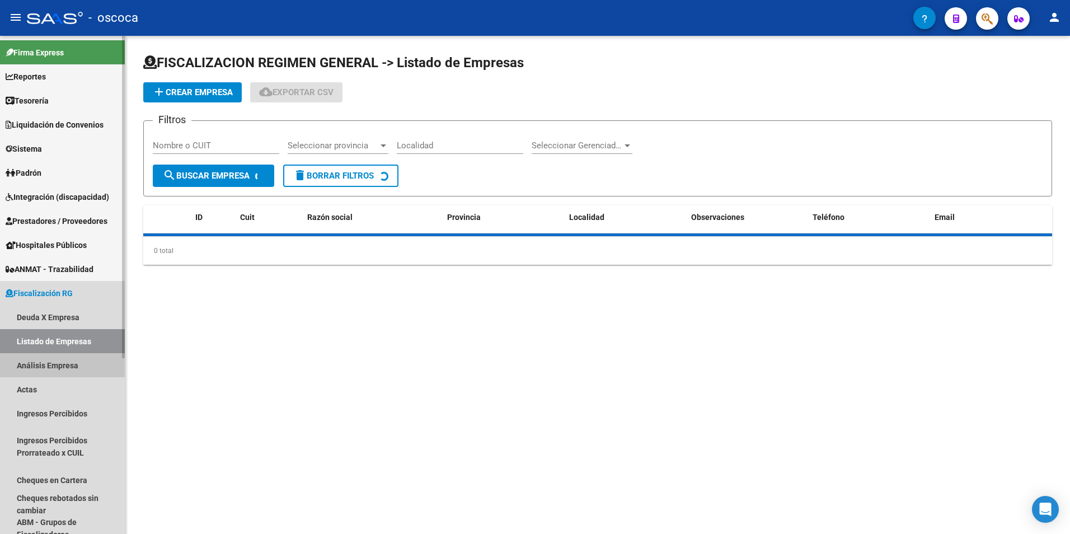
click at [33, 370] on link "Análisis Empresa" at bounding box center [62, 365] width 125 height 24
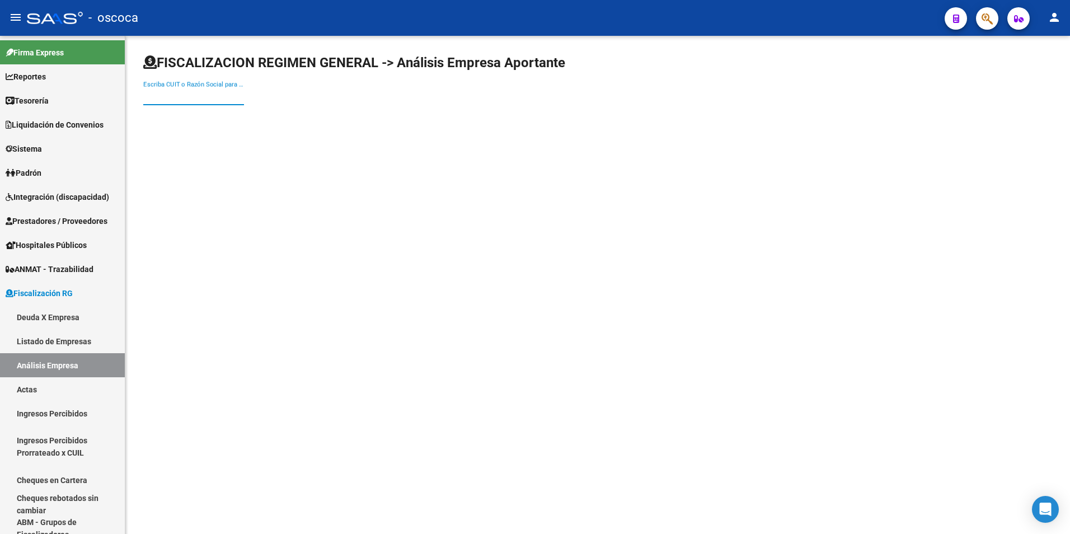
click at [168, 91] on input "Escriba CUIT o Razón Social para buscar" at bounding box center [193, 96] width 101 height 10
type input "yamkey"
type input "y"
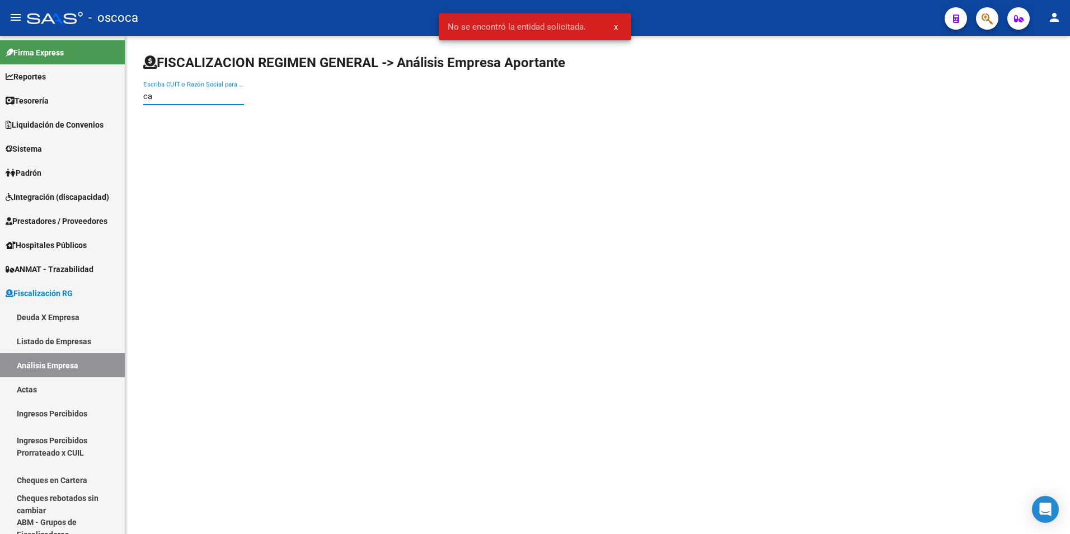
type input "c"
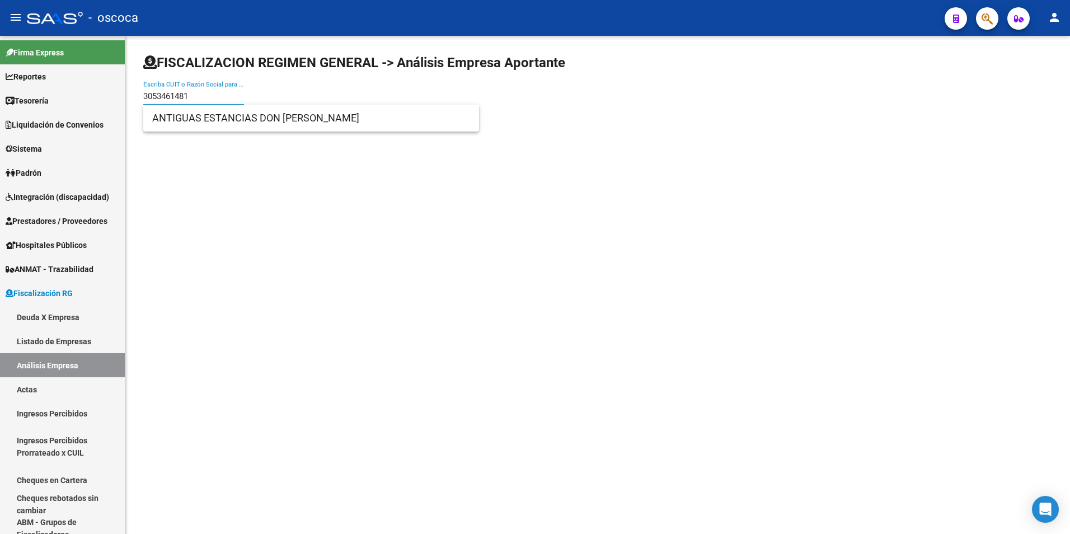
type input "30534614817"
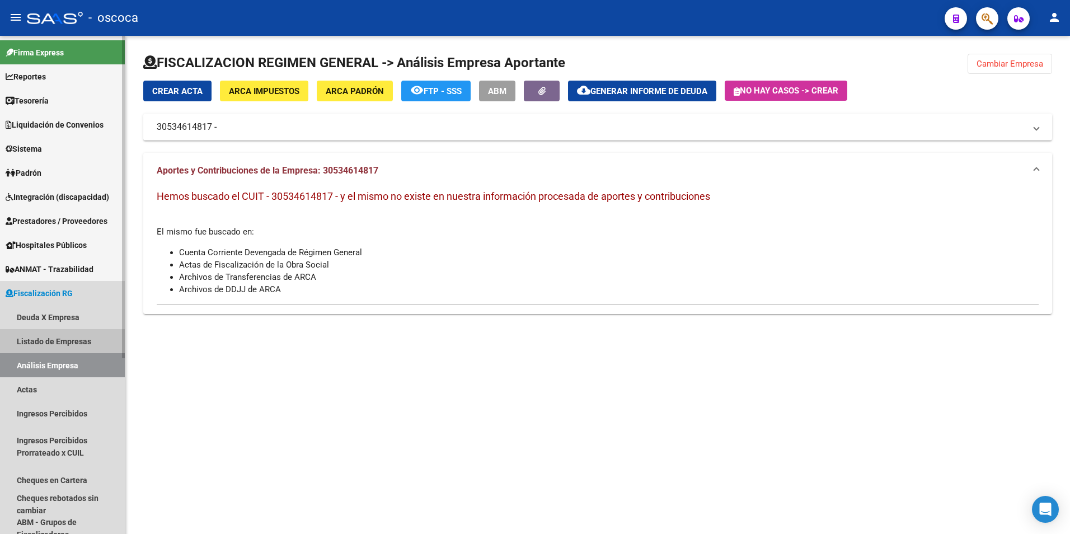
click at [73, 339] on link "Listado de Empresas" at bounding box center [62, 341] width 125 height 24
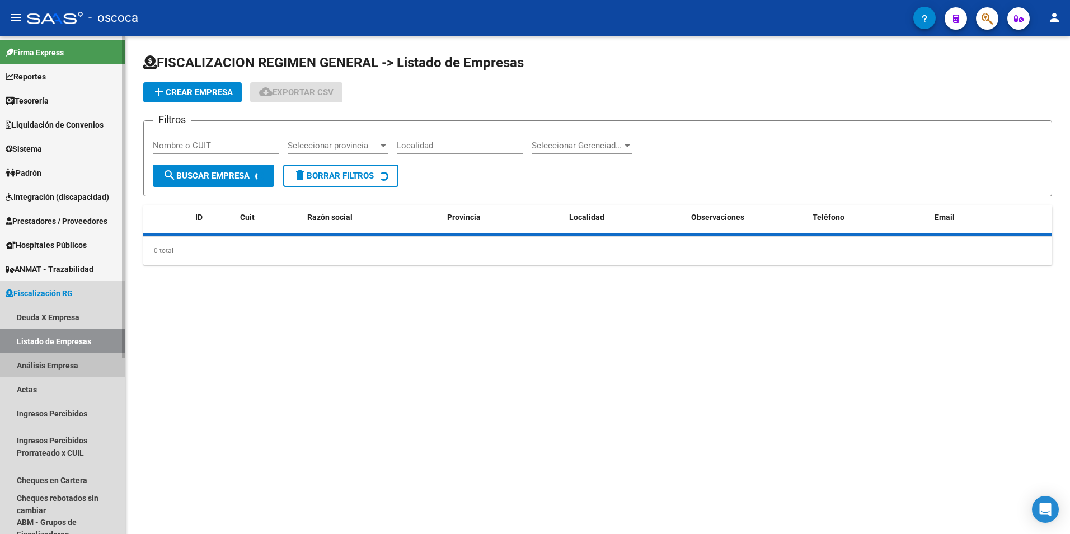
click at [59, 360] on link "Análisis Empresa" at bounding box center [62, 365] width 125 height 24
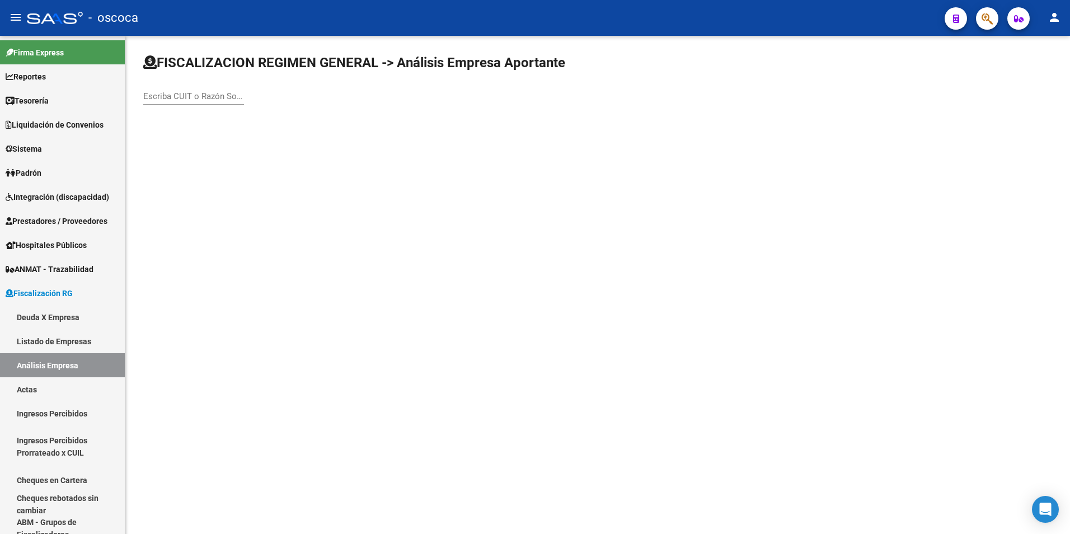
click at [156, 97] on input "Escriba CUIT o Razón Social para buscar" at bounding box center [193, 96] width 101 height 10
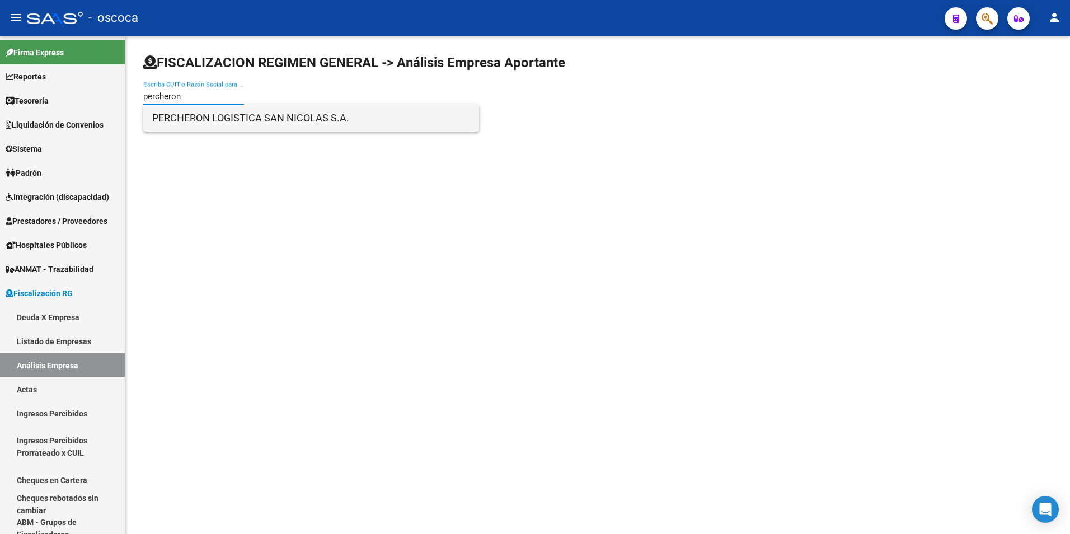
type input "percheron"
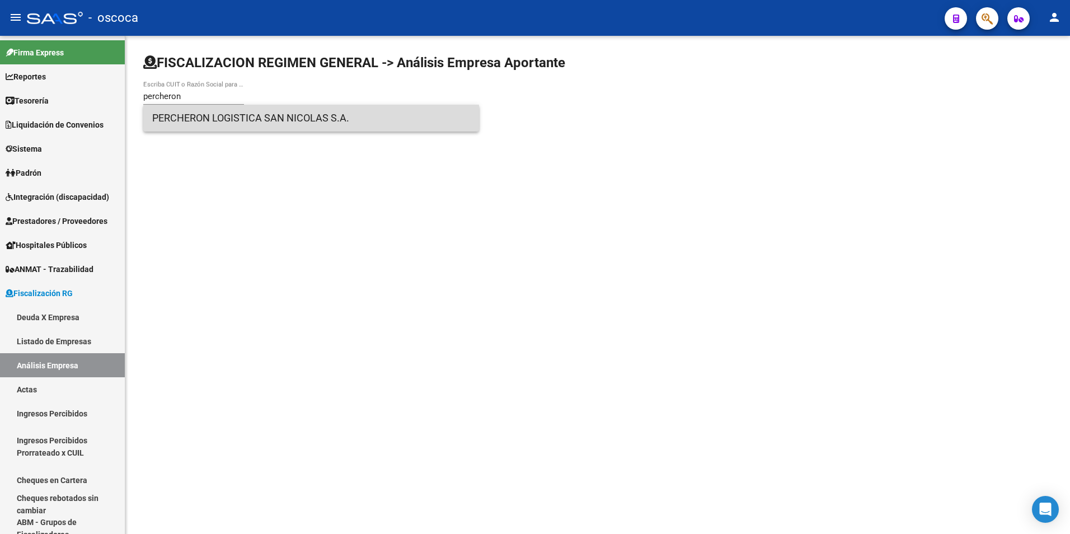
click at [288, 120] on span "PERCHERON LOGISTICA SAN NICOLAS S.A." at bounding box center [311, 118] width 318 height 27
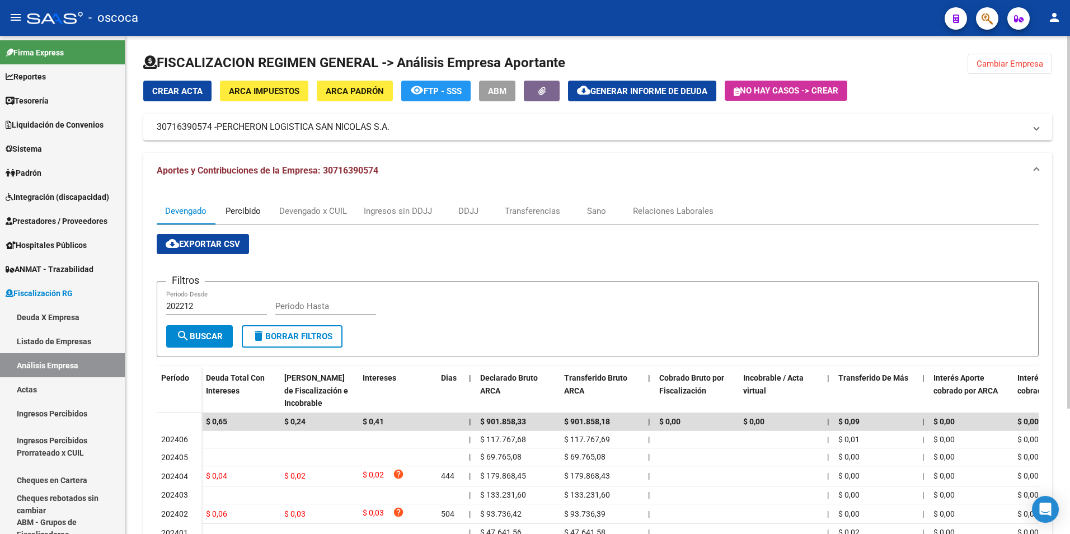
click at [251, 223] on div "Percibido" at bounding box center [243, 211] width 56 height 27
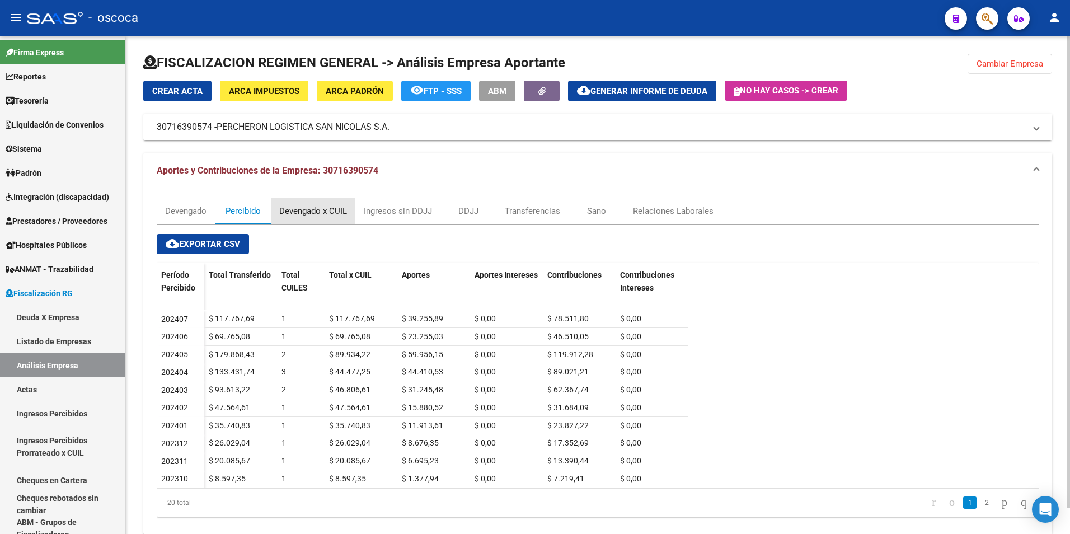
click at [313, 208] on div "Devengado x CUIL" at bounding box center [313, 211] width 68 height 12
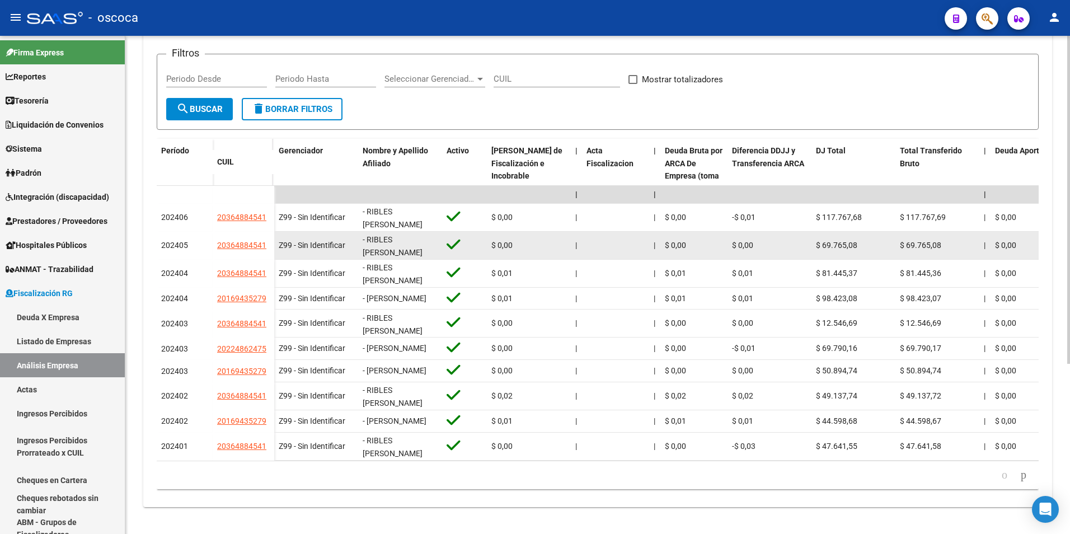
scroll to position [259, 0]
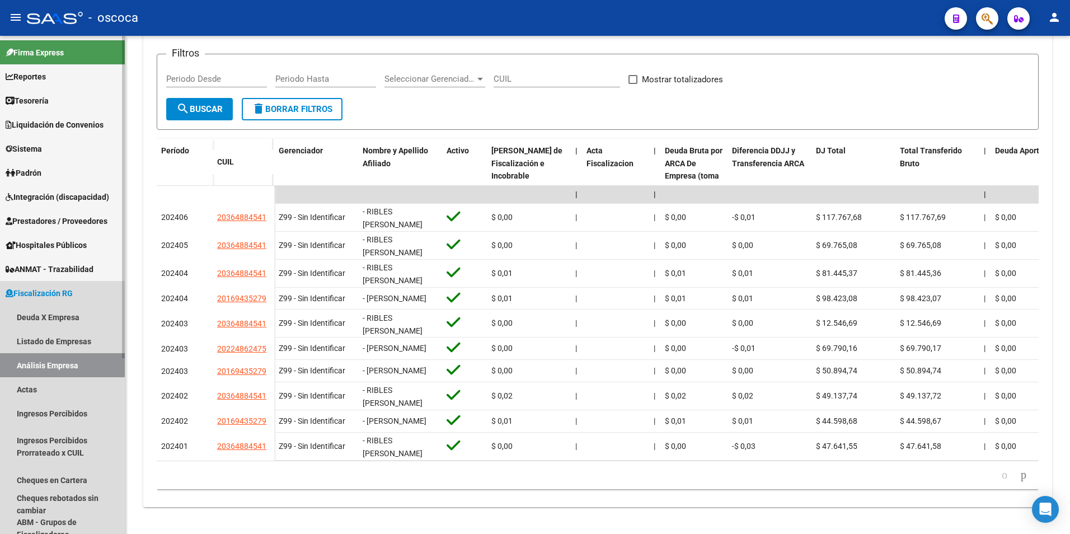
click at [27, 362] on link "Análisis Empresa" at bounding box center [62, 365] width 125 height 24
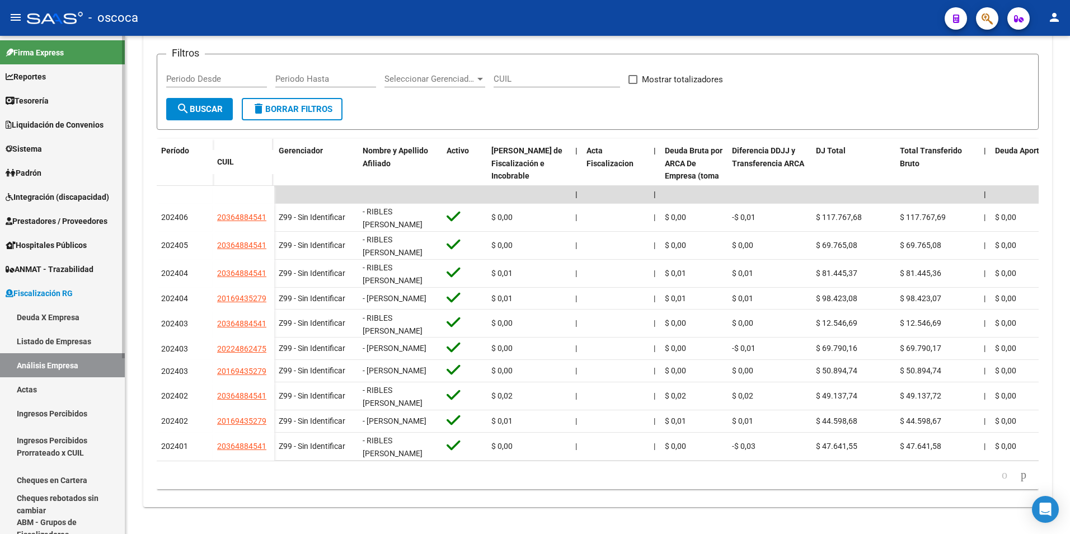
click at [37, 338] on link "Listado de Empresas" at bounding box center [62, 341] width 125 height 24
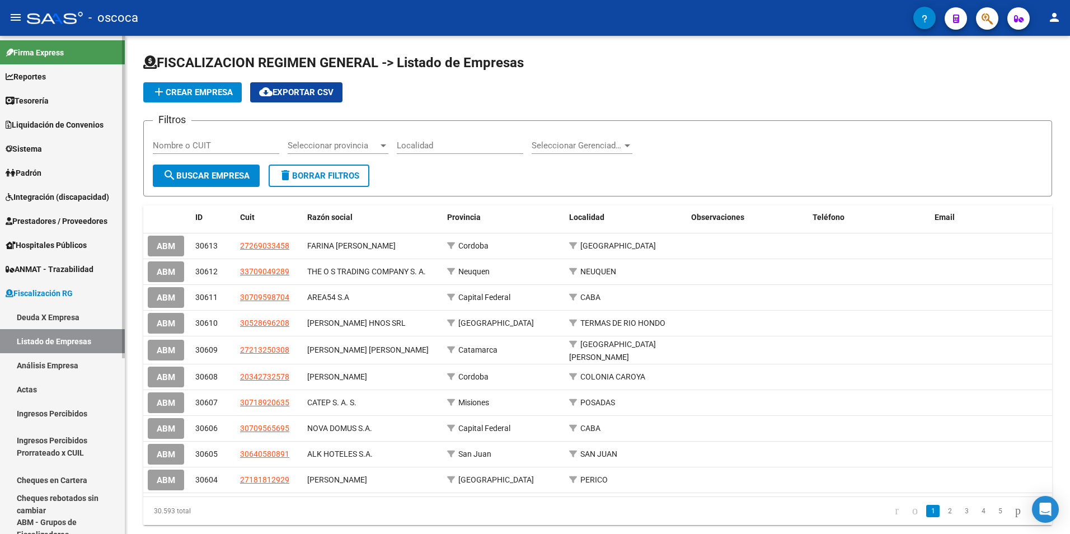
click at [37, 361] on link "Análisis Empresa" at bounding box center [62, 365] width 125 height 24
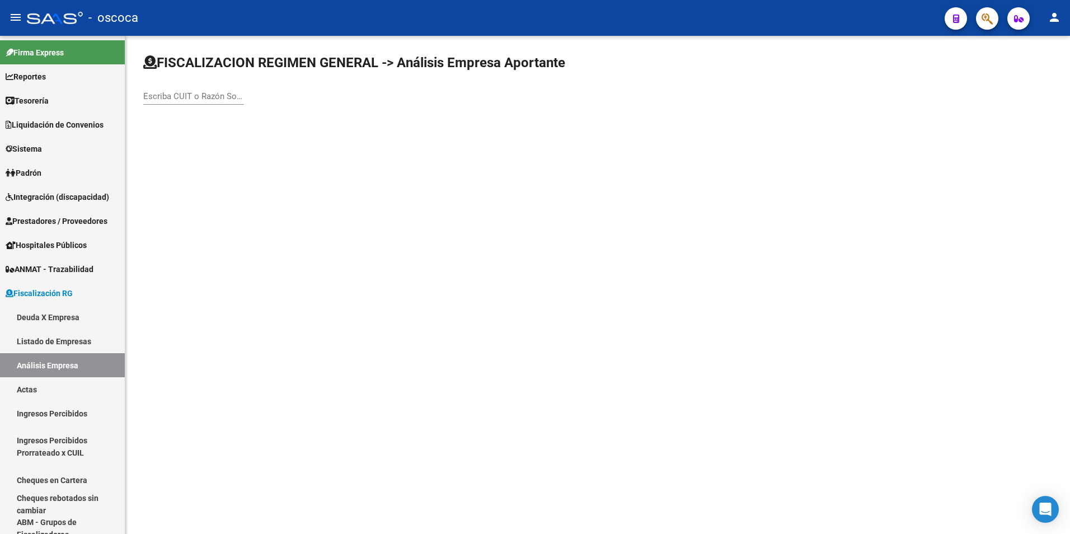
click at [160, 96] on input "Escriba CUIT o Razón Social para buscar" at bounding box center [193, 96] width 101 height 10
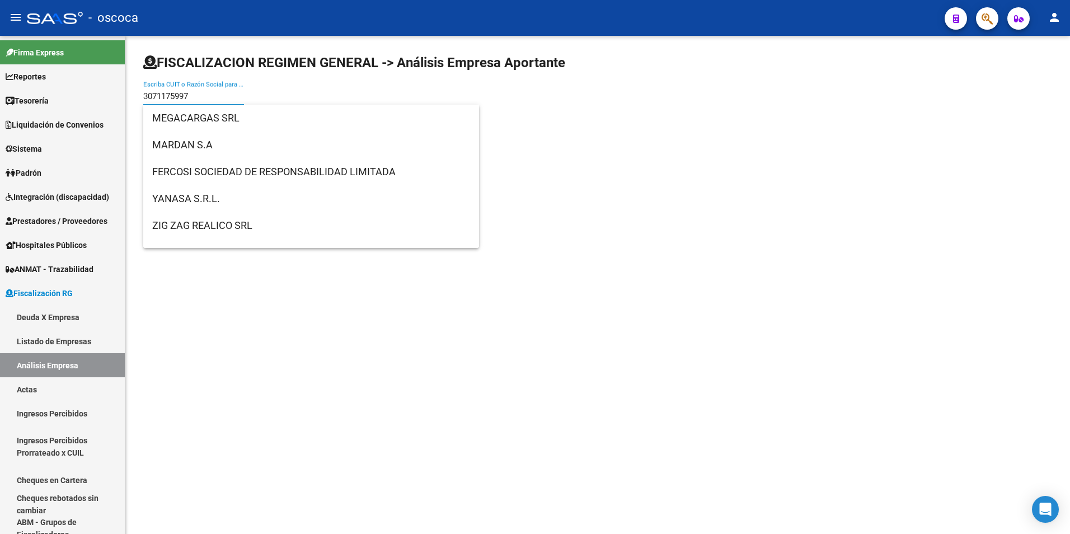
type input "30711759979"
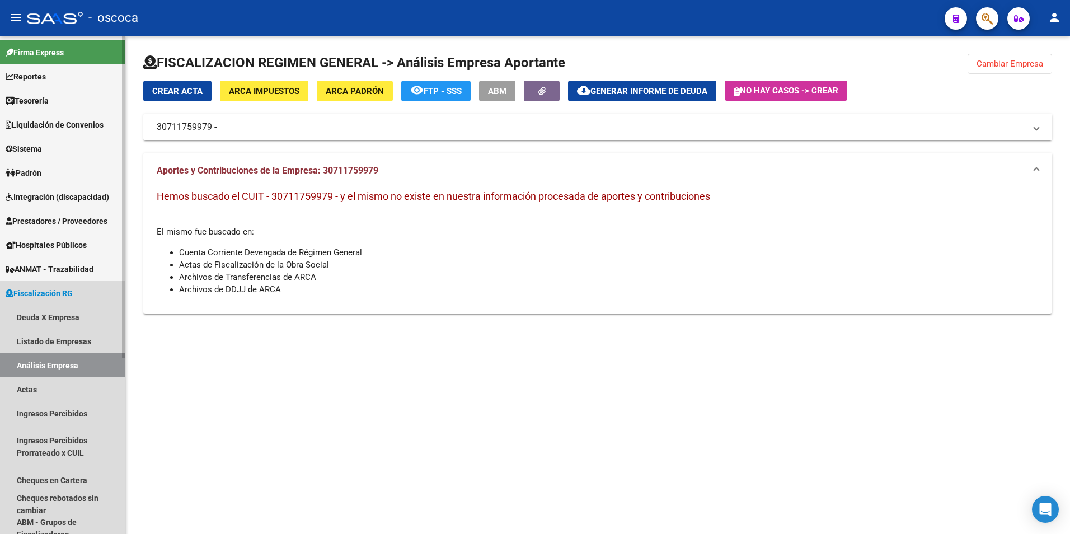
click at [47, 364] on link "Análisis Empresa" at bounding box center [62, 365] width 125 height 24
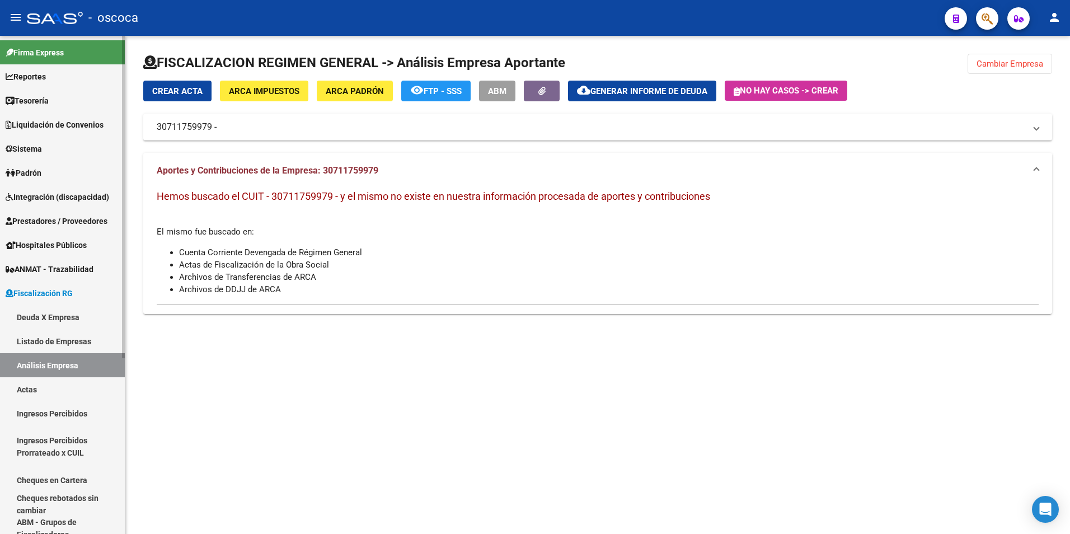
click at [27, 391] on link "Actas" at bounding box center [62, 389] width 125 height 24
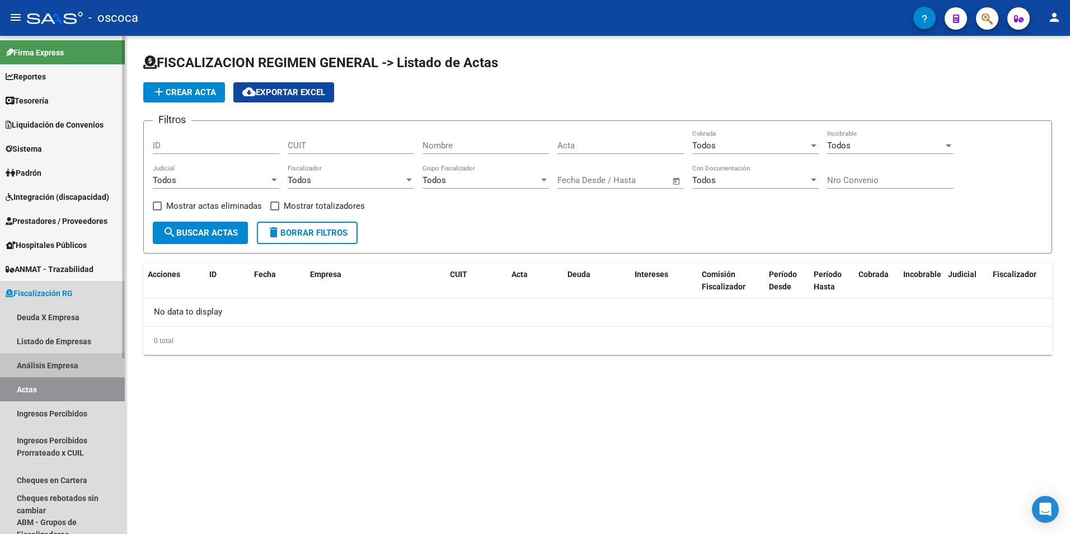
click at [48, 361] on link "Análisis Empresa" at bounding box center [62, 365] width 125 height 24
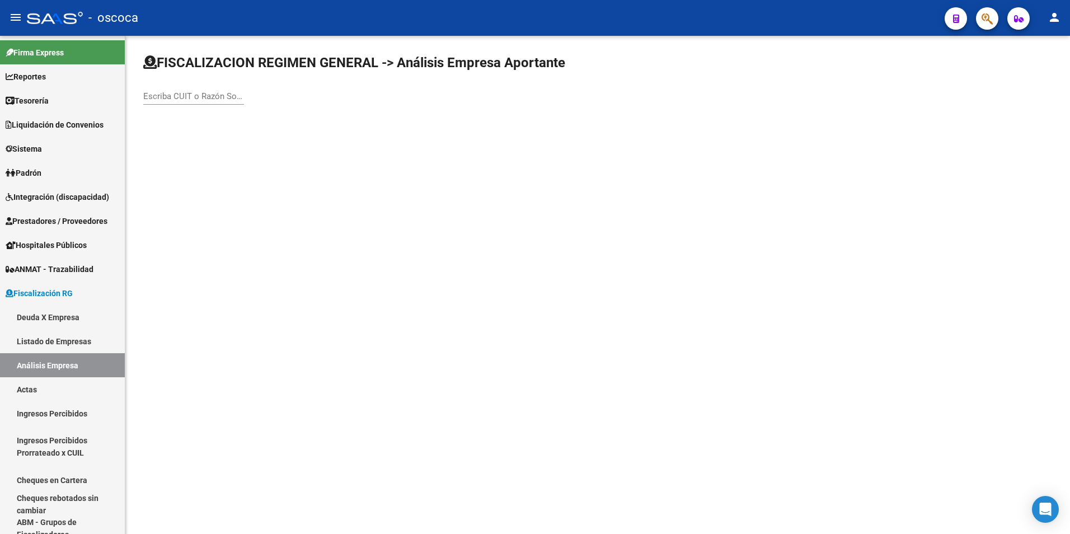
click at [166, 90] on div "Escriba CUIT o Razón Social para buscar" at bounding box center [193, 93] width 101 height 24
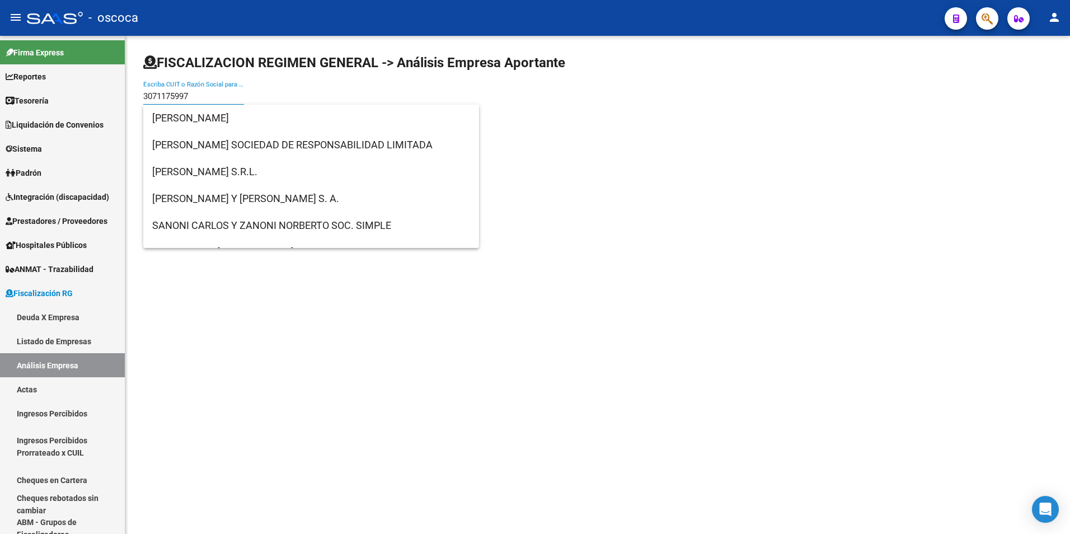
type input "30711759979"
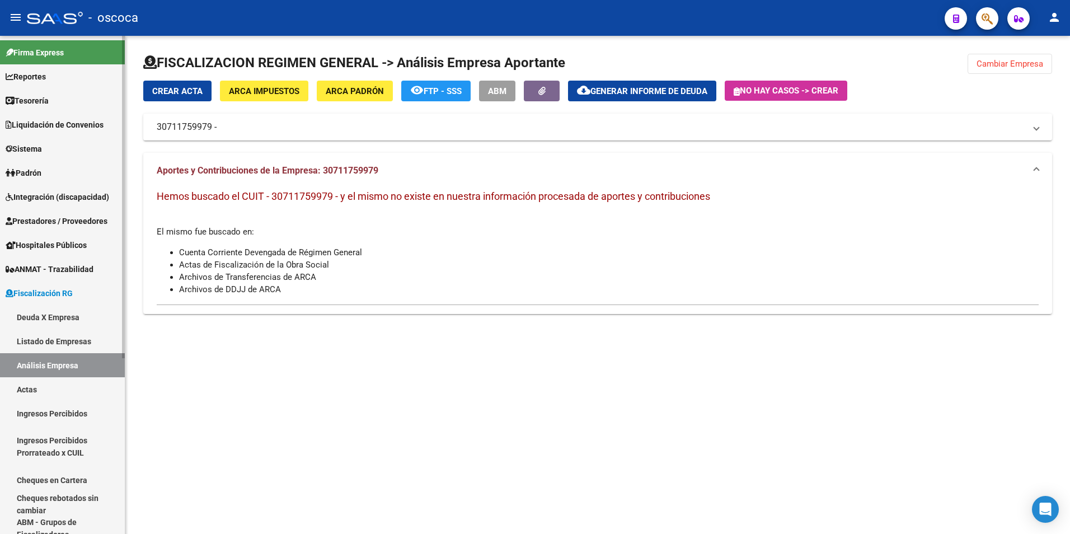
click at [28, 392] on link "Actas" at bounding box center [62, 389] width 125 height 24
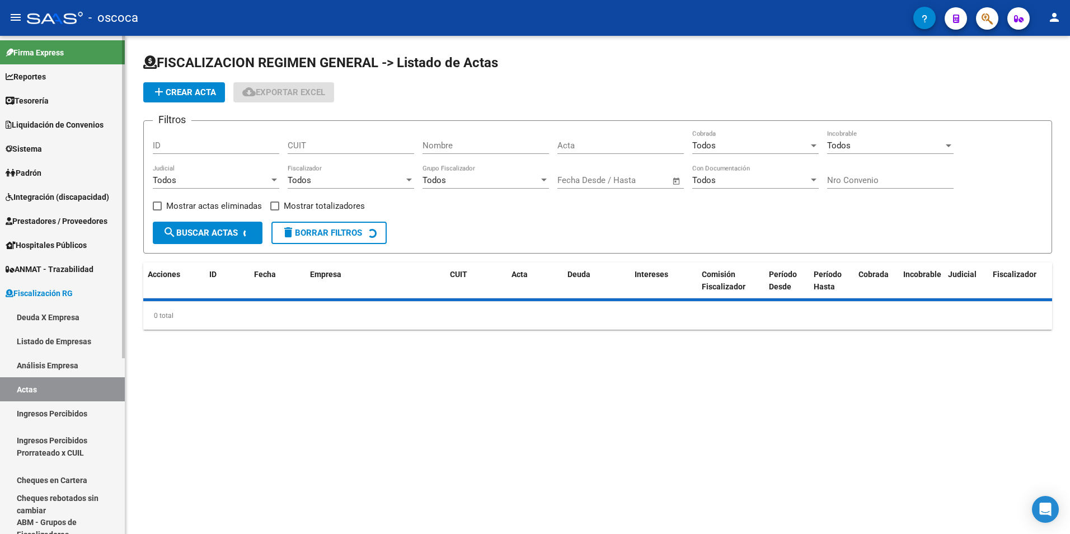
click at [34, 363] on link "Análisis Empresa" at bounding box center [62, 365] width 125 height 24
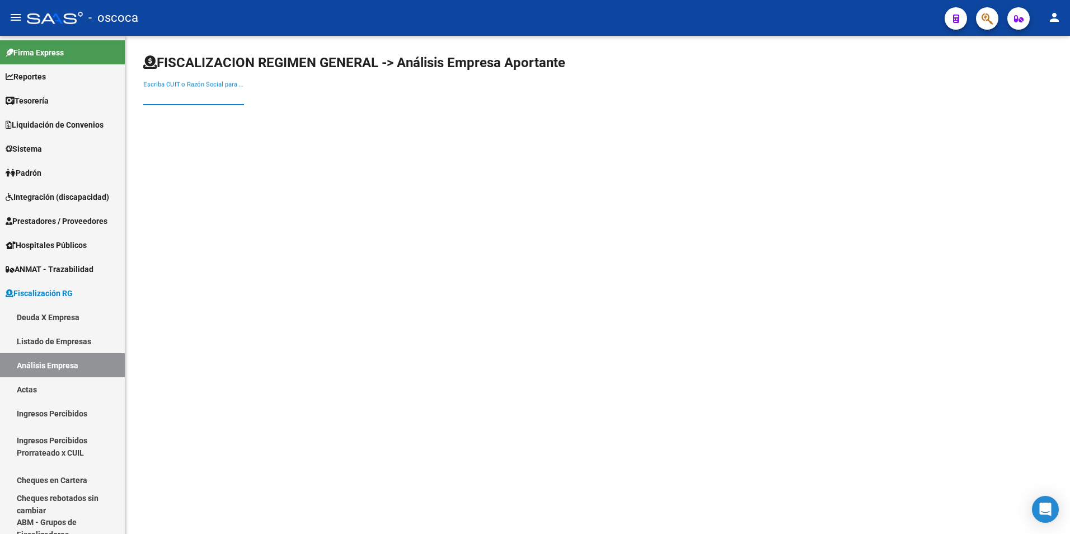
click at [151, 95] on input "Escriba CUIT o Razón Social para buscar" at bounding box center [193, 96] width 101 height 10
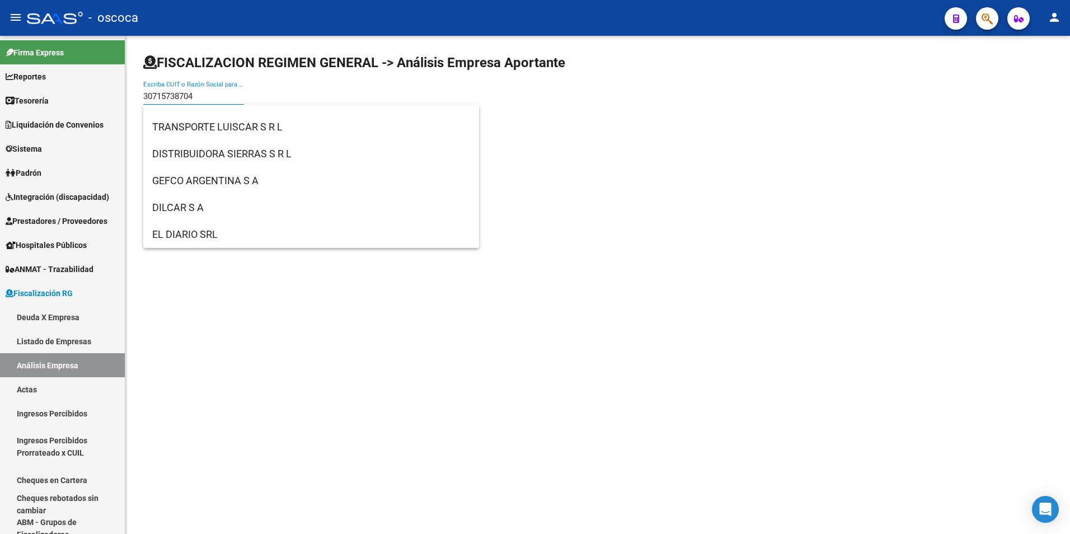
scroll to position [1399, 0]
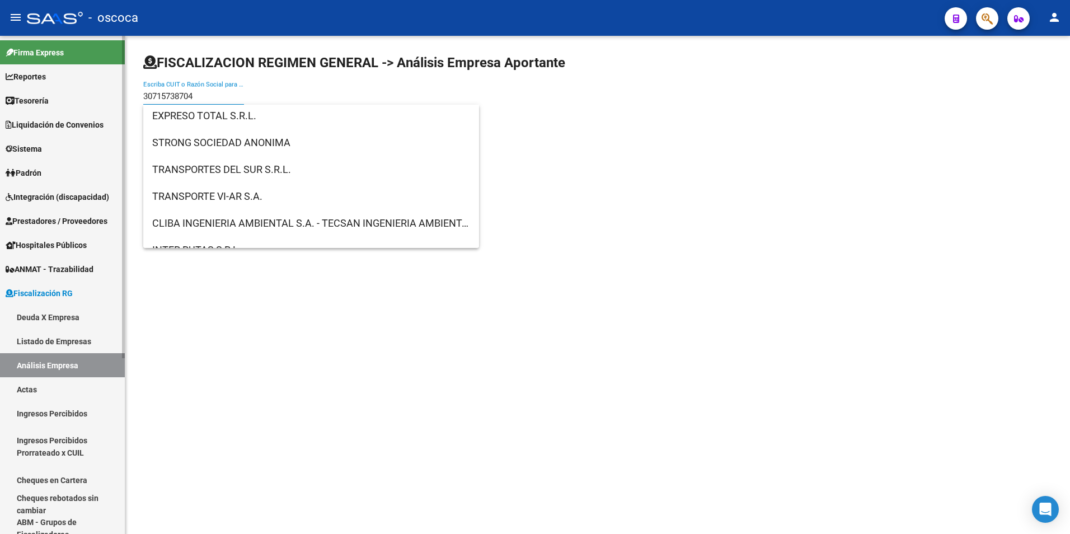
type input "30715738704"
click at [26, 336] on link "Listado de Empresas" at bounding box center [62, 341] width 125 height 24
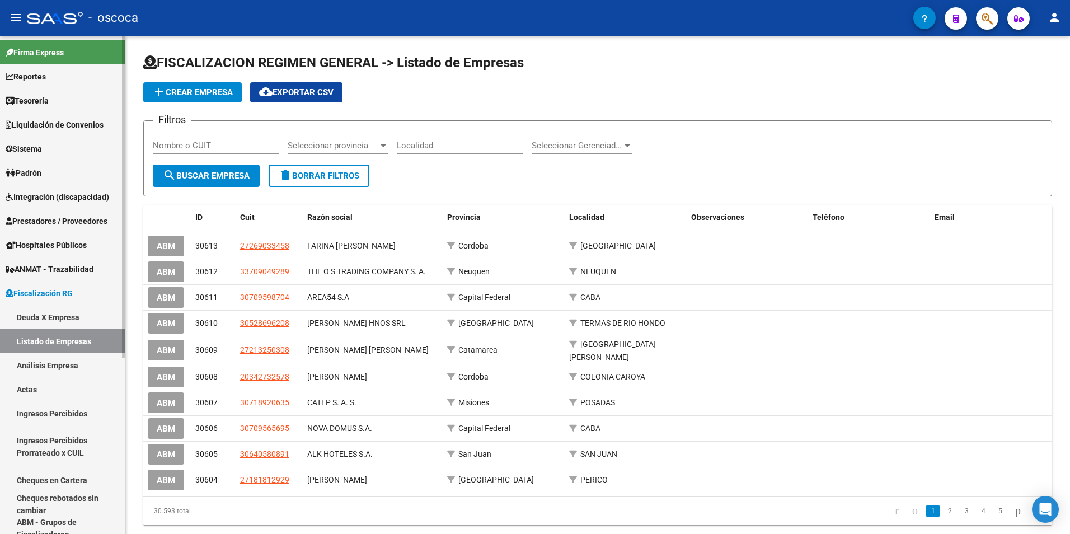
click at [18, 390] on link "Actas" at bounding box center [62, 389] width 125 height 24
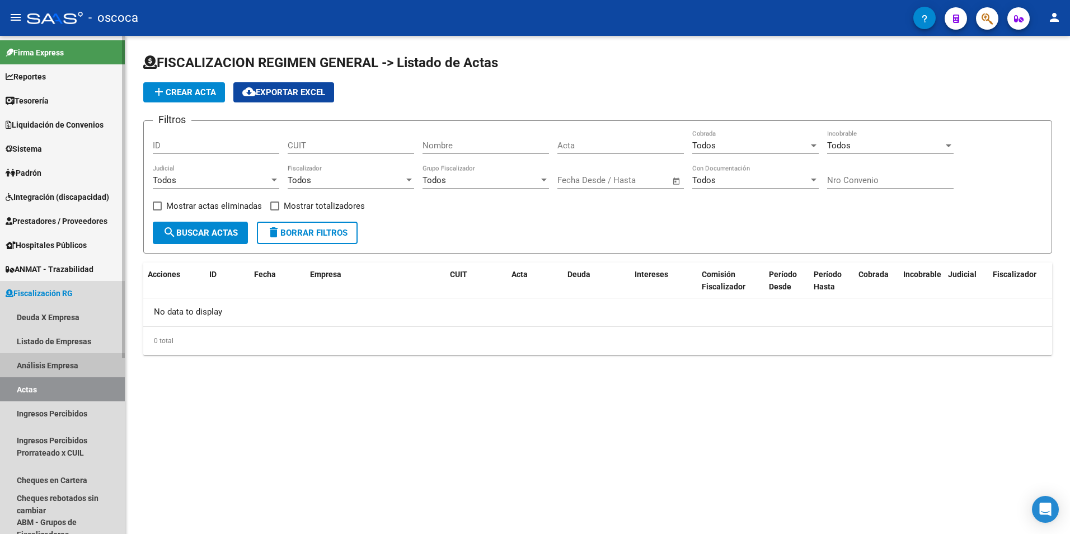
click at [38, 371] on link "Análisis Empresa" at bounding box center [62, 365] width 125 height 24
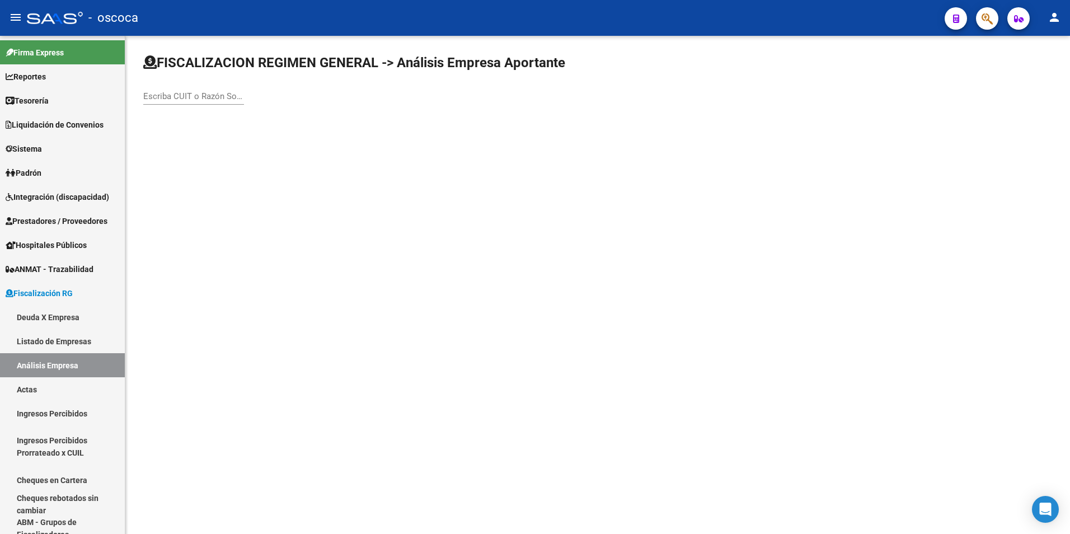
click at [167, 99] on input "Escriba CUIT o Razón Social para buscar" at bounding box center [193, 96] width 101 height 10
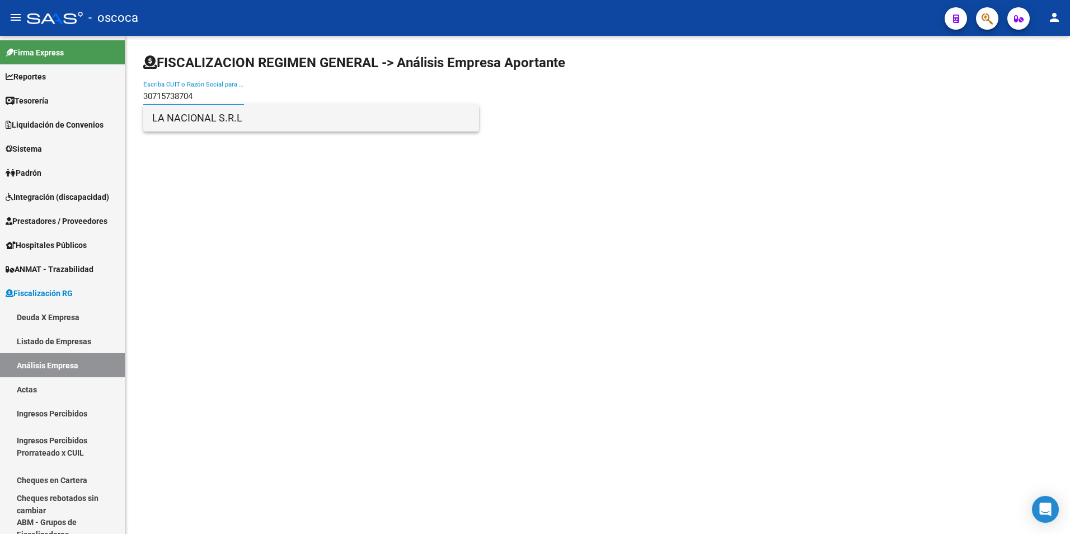
type input "30715738704"
click at [181, 115] on span "LA NACIONAL S.R.L" at bounding box center [311, 118] width 318 height 27
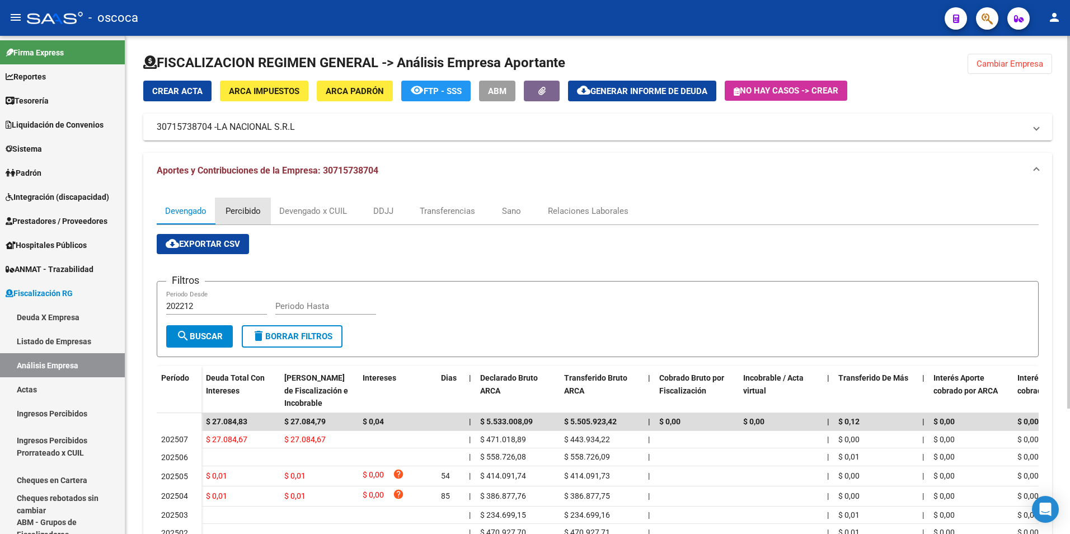
click at [249, 211] on div "Percibido" at bounding box center [243, 211] width 35 height 12
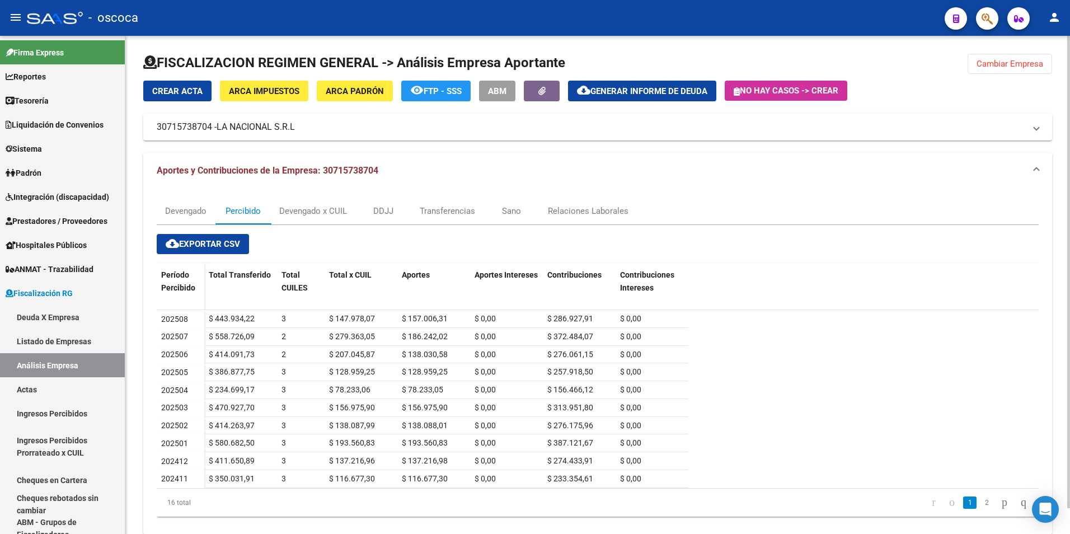
click at [255, 91] on span "ARCA Impuestos" at bounding box center [264, 91] width 71 height 10
click at [323, 219] on div "Devengado x CUIL" at bounding box center [313, 211] width 85 height 27
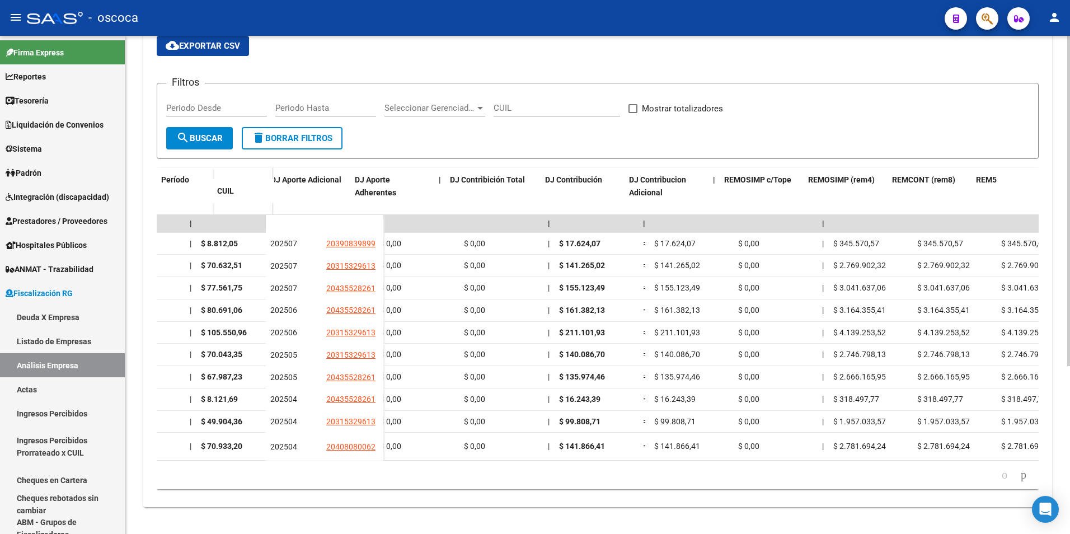
scroll to position [0, 2017]
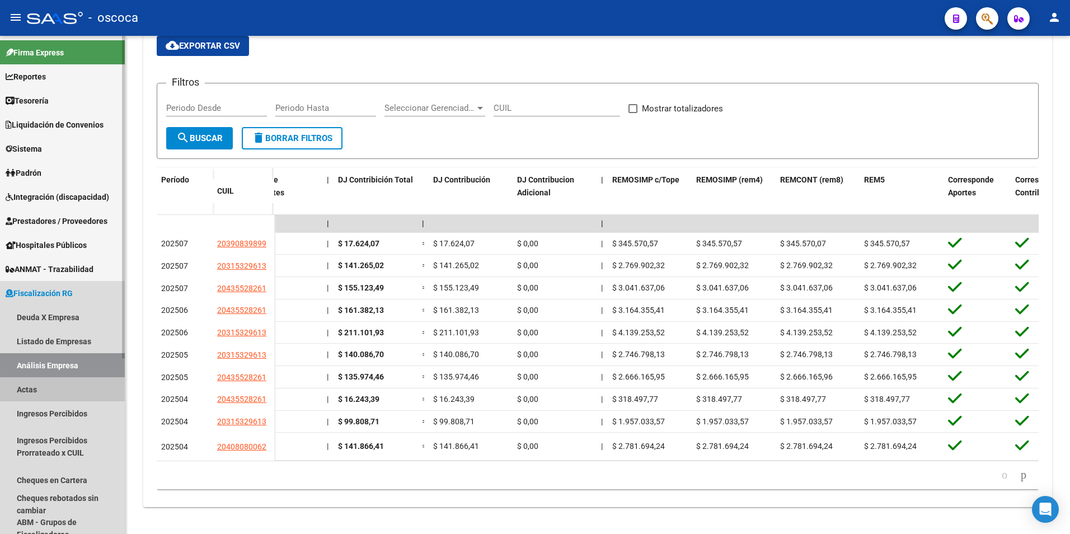
click at [30, 391] on link "Actas" at bounding box center [62, 389] width 125 height 24
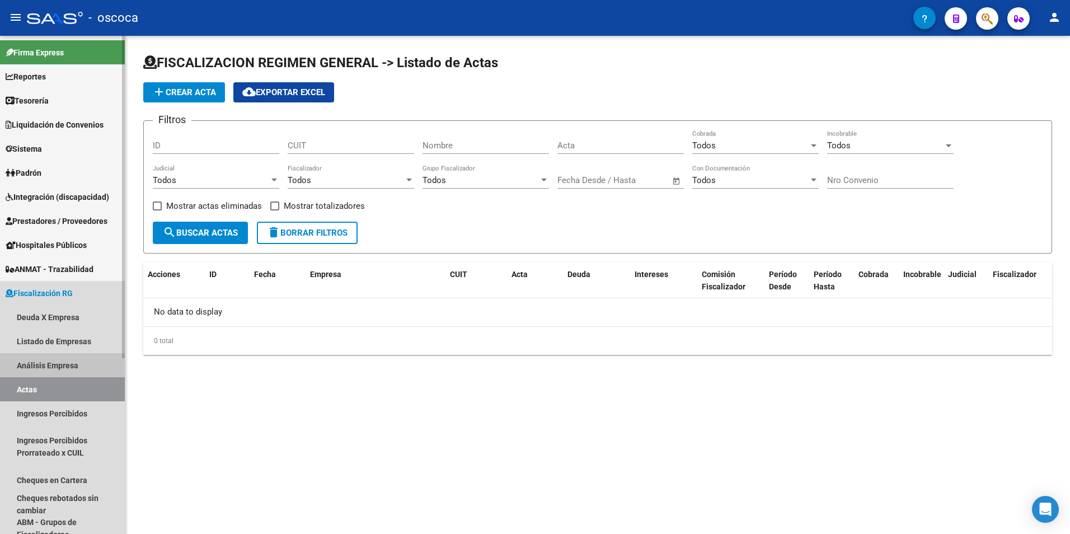
click at [38, 366] on link "Análisis Empresa" at bounding box center [62, 365] width 125 height 24
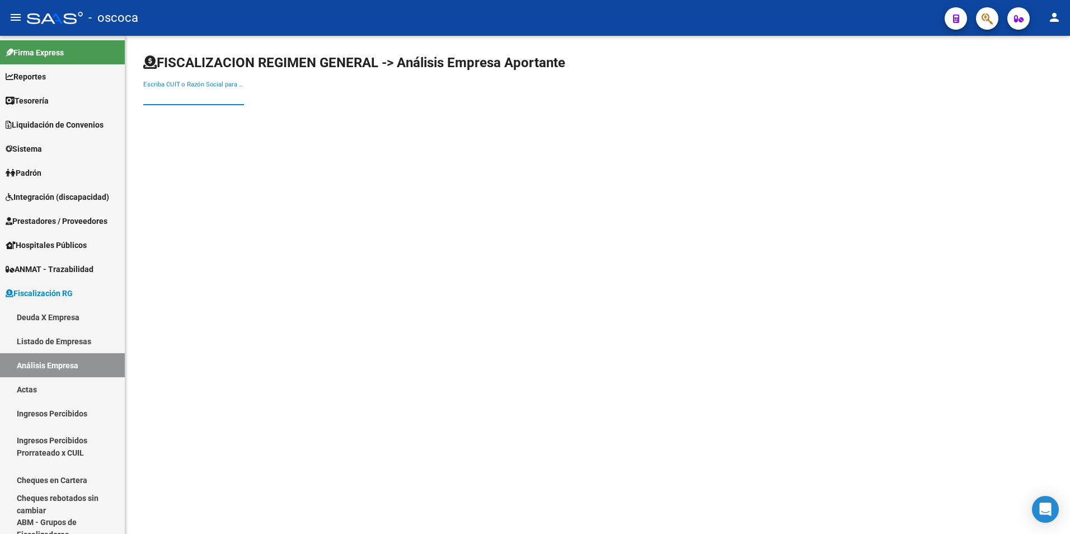
click at [163, 95] on input "Escriba CUIT o Razón Social para buscar" at bounding box center [193, 96] width 101 height 10
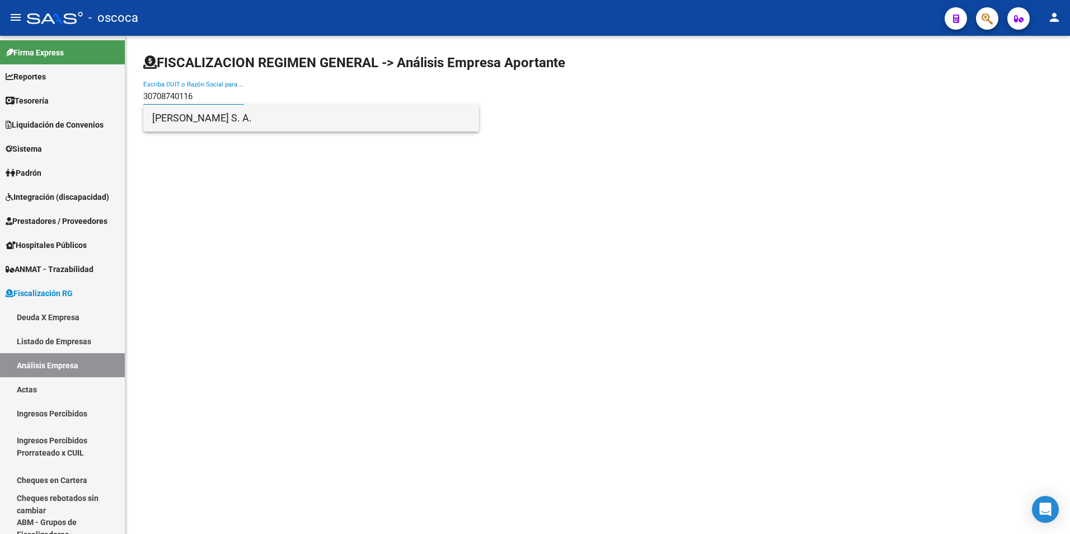
type input "30708740116"
click at [201, 121] on span "[PERSON_NAME] S. A." at bounding box center [311, 118] width 318 height 27
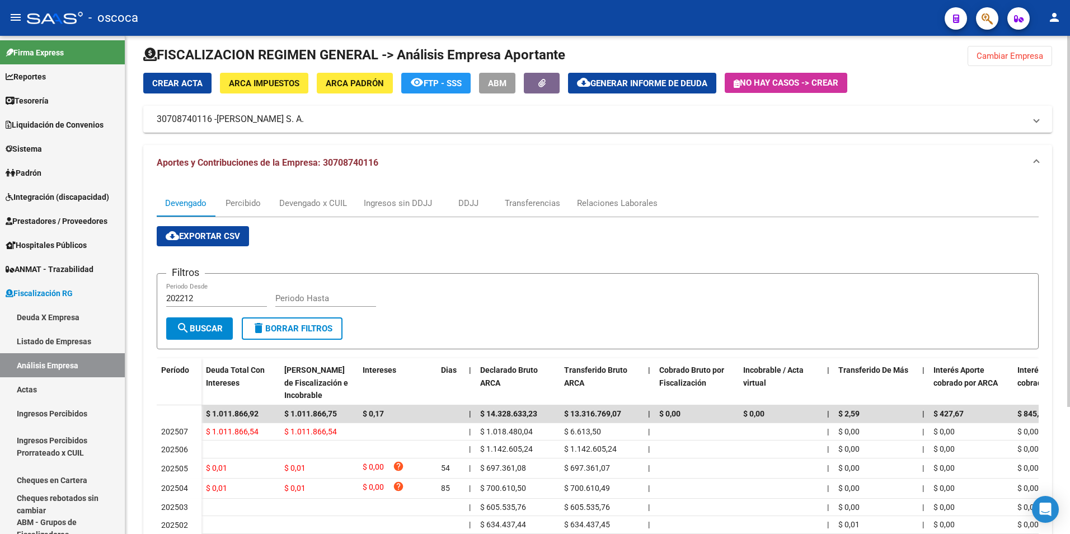
scroll to position [2, 0]
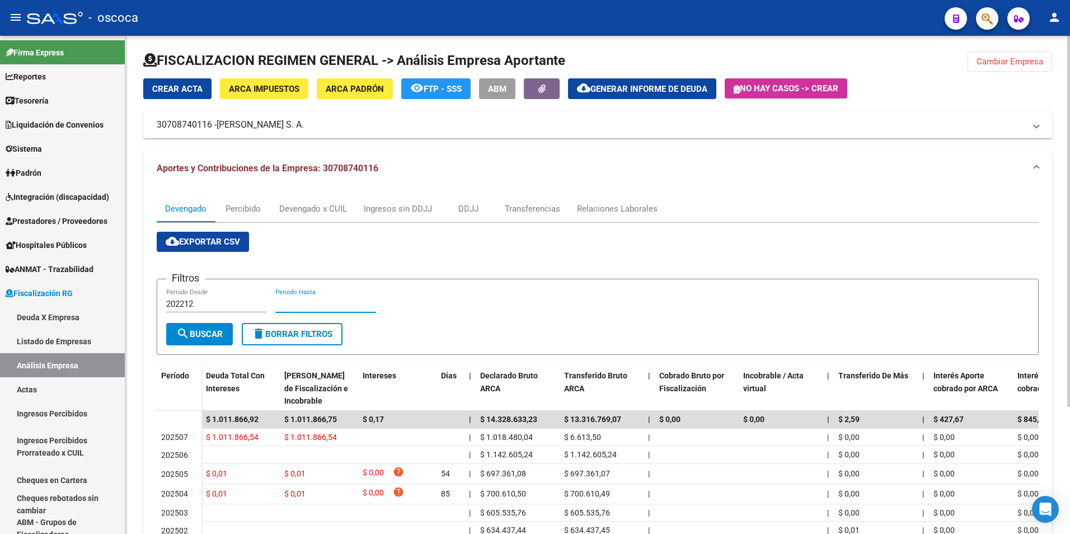
click at [295, 304] on input "Periodo Hasta" at bounding box center [325, 304] width 101 height 10
type input "202507"
click at [200, 337] on span "search Buscar" at bounding box center [199, 334] width 46 height 10
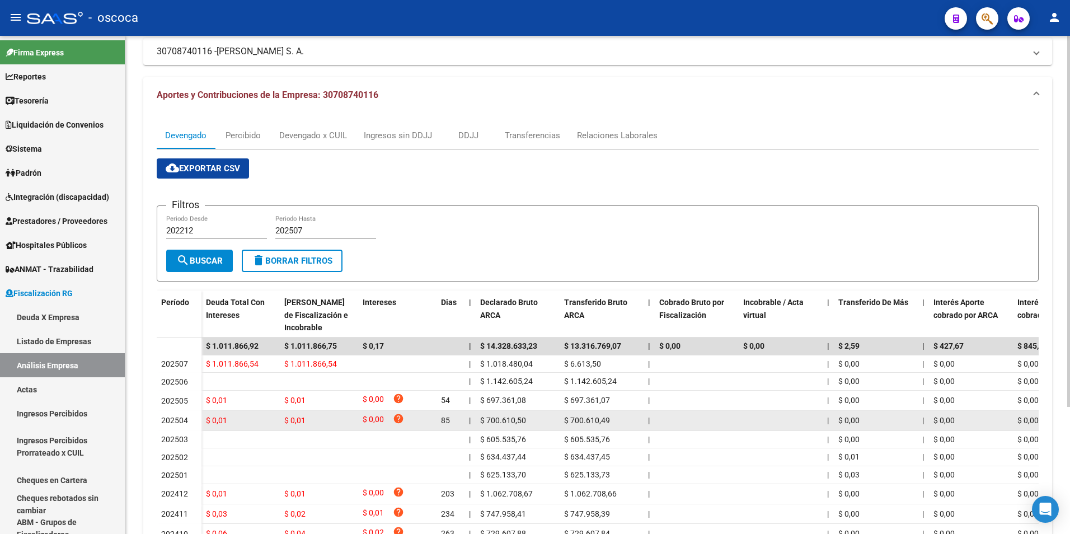
scroll to position [170, 0]
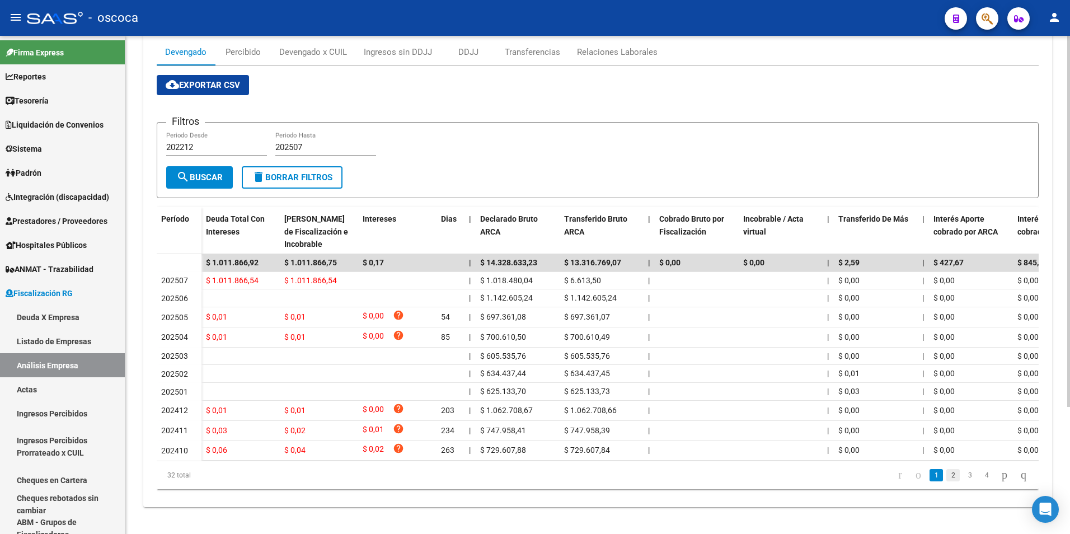
click at [946, 476] on link "2" at bounding box center [952, 475] width 13 height 12
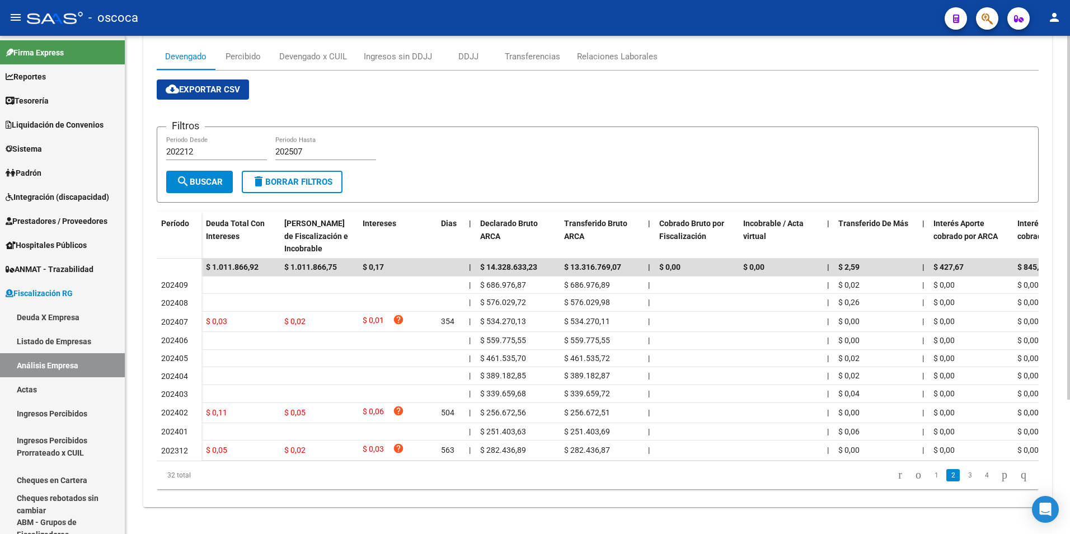
scroll to position [165, 0]
click at [963, 474] on link "3" at bounding box center [969, 475] width 13 height 12
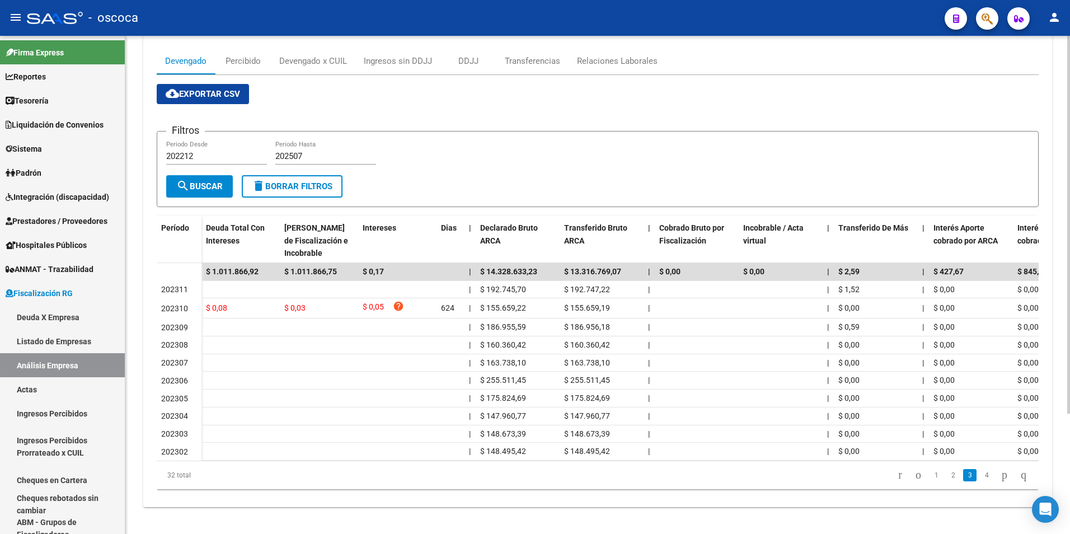
scroll to position [159, 0]
click at [930, 472] on link "1" at bounding box center [936, 475] width 13 height 12
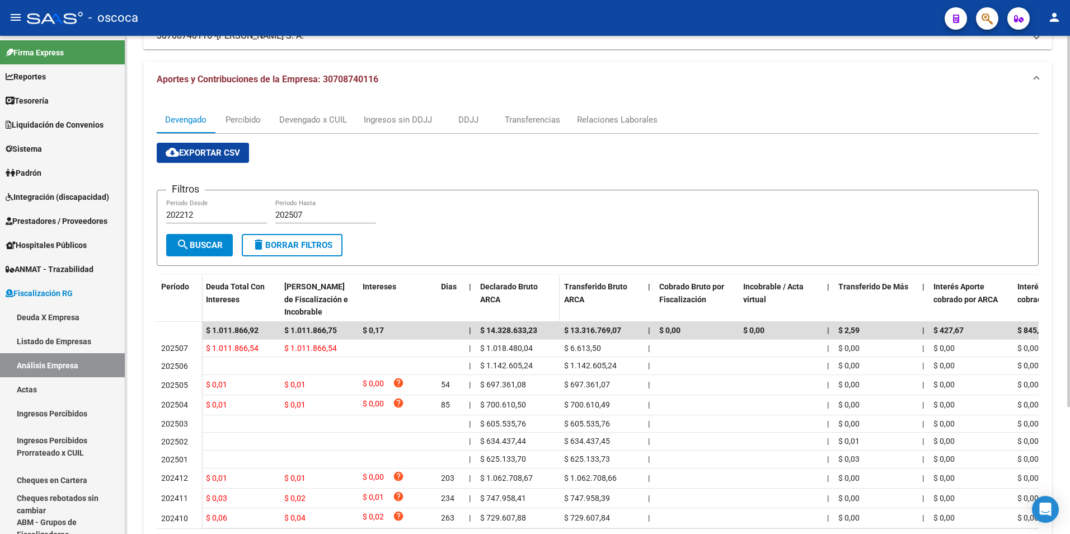
scroll to position [0, 0]
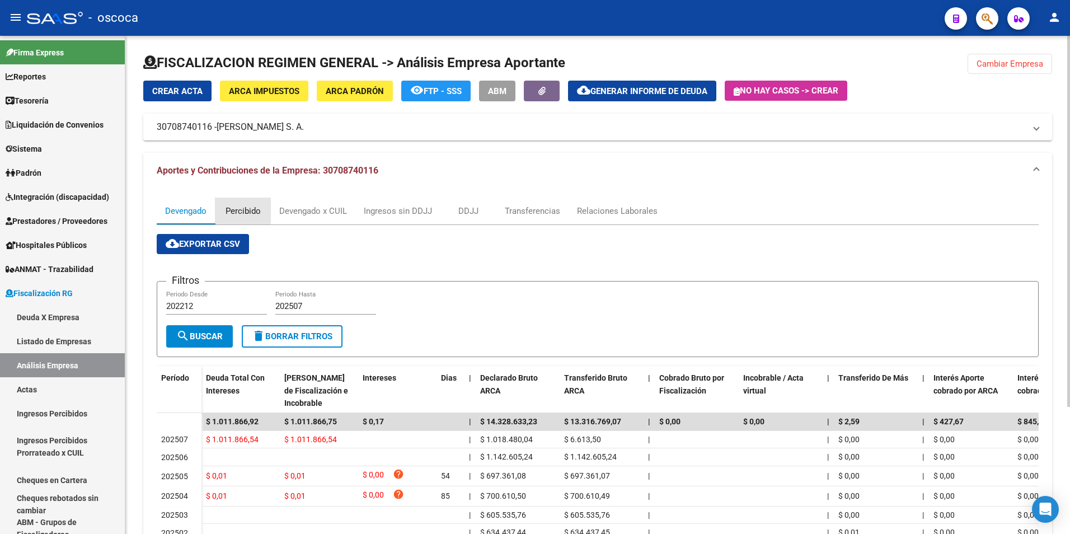
click at [246, 211] on div "Percibido" at bounding box center [243, 211] width 35 height 12
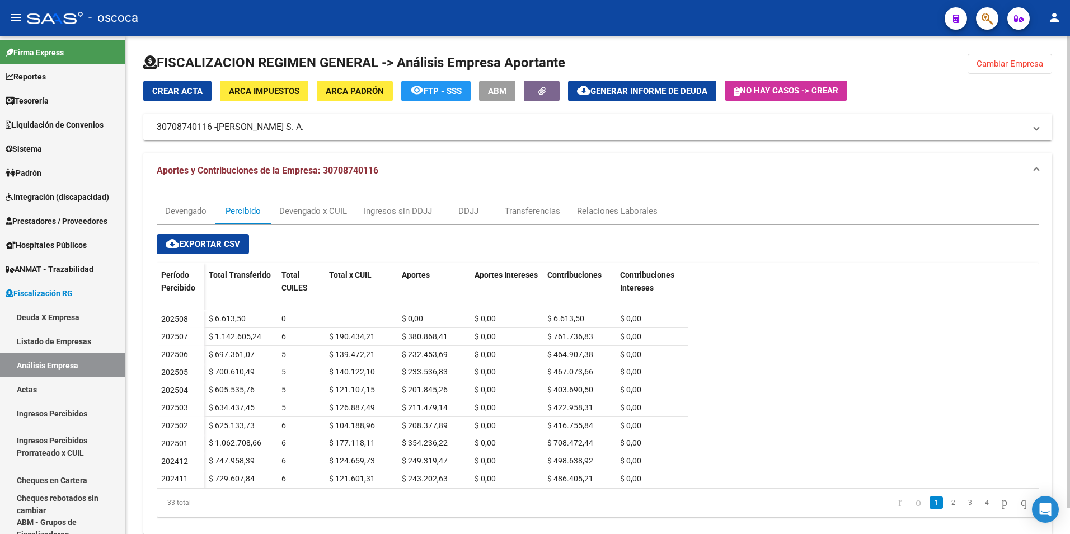
click at [229, 92] on span "ARCA Impuestos" at bounding box center [264, 91] width 71 height 10
click at [308, 212] on div "Devengado x CUIL" at bounding box center [313, 211] width 68 height 12
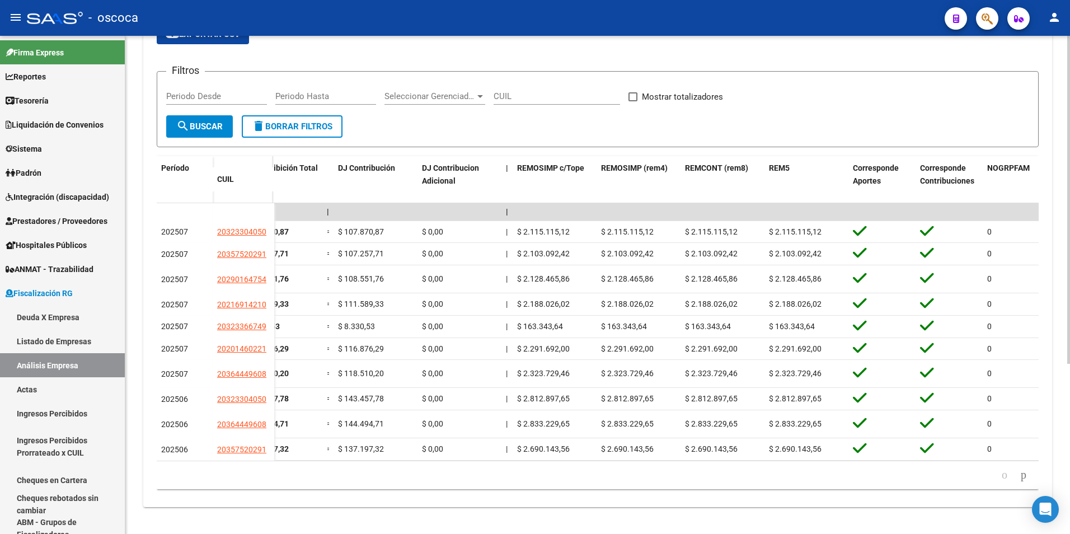
scroll to position [0, 2119]
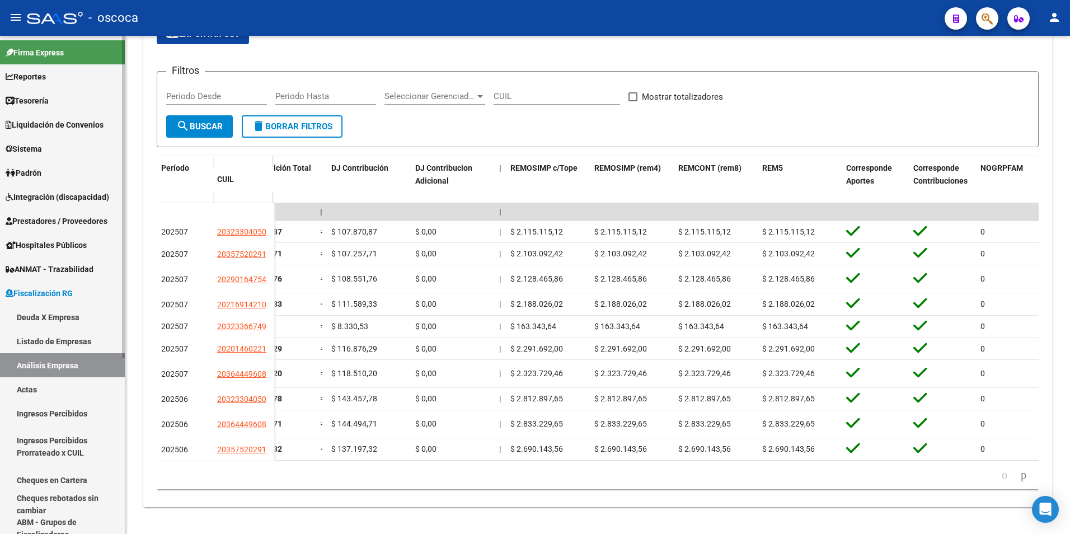
click at [22, 393] on link "Actas" at bounding box center [62, 389] width 125 height 24
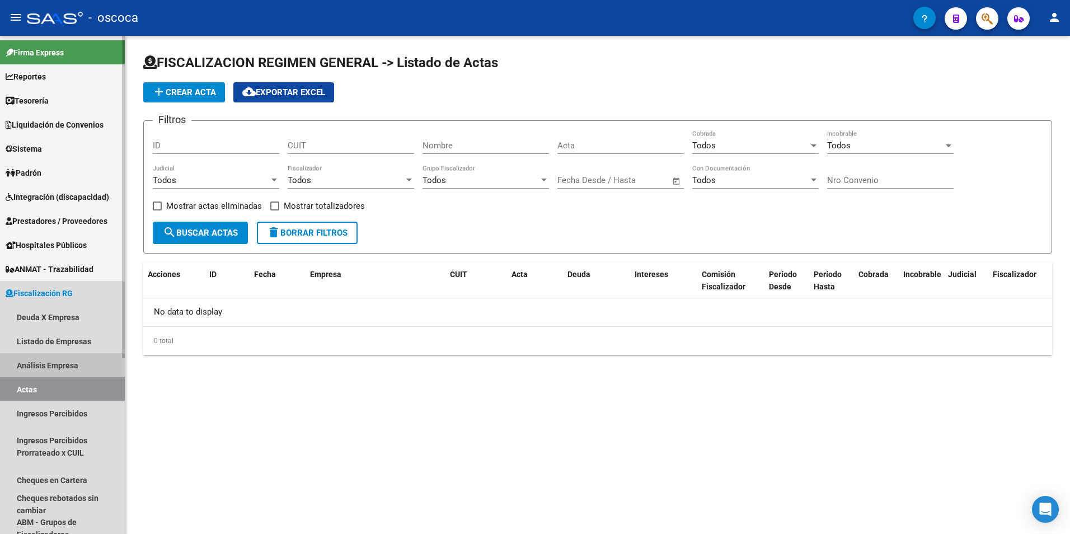
click at [29, 365] on link "Análisis Empresa" at bounding box center [62, 365] width 125 height 24
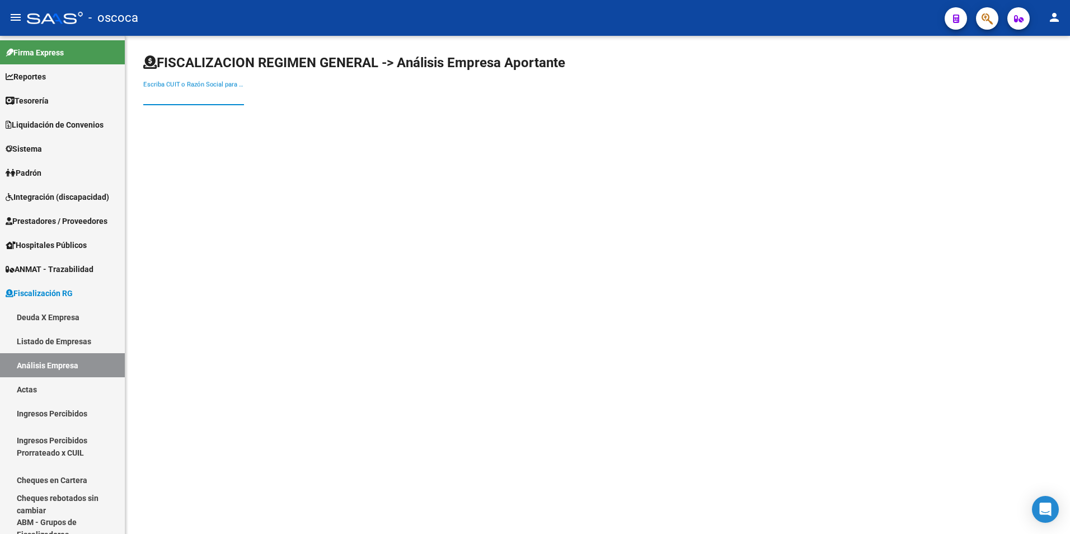
click at [168, 100] on input "Escriba CUIT o Razón Social para buscar" at bounding box center [193, 96] width 101 height 10
type input "30530217364"
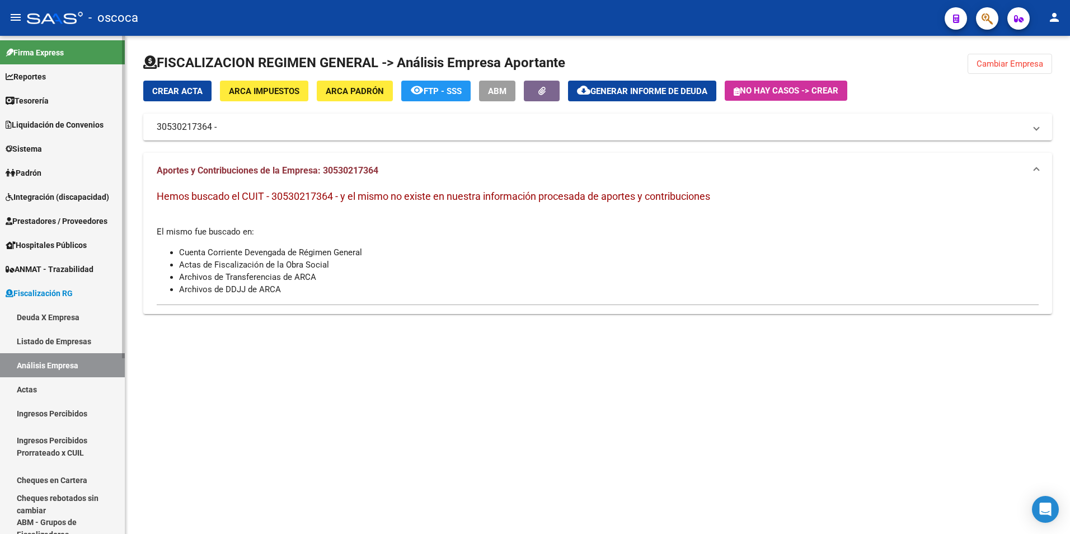
click at [35, 387] on link "Actas" at bounding box center [62, 389] width 125 height 24
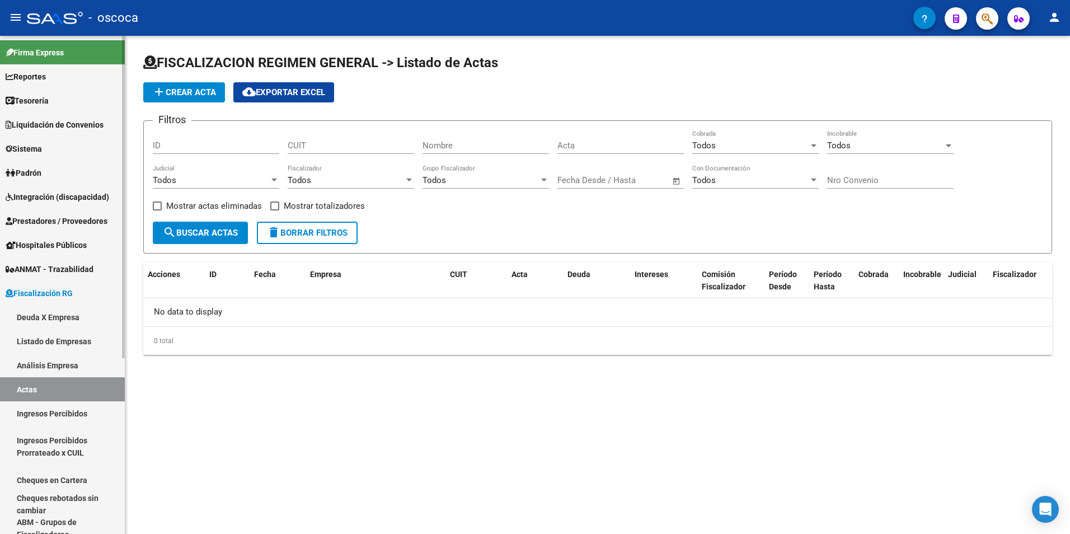
click at [51, 361] on link "Análisis Empresa" at bounding box center [62, 365] width 125 height 24
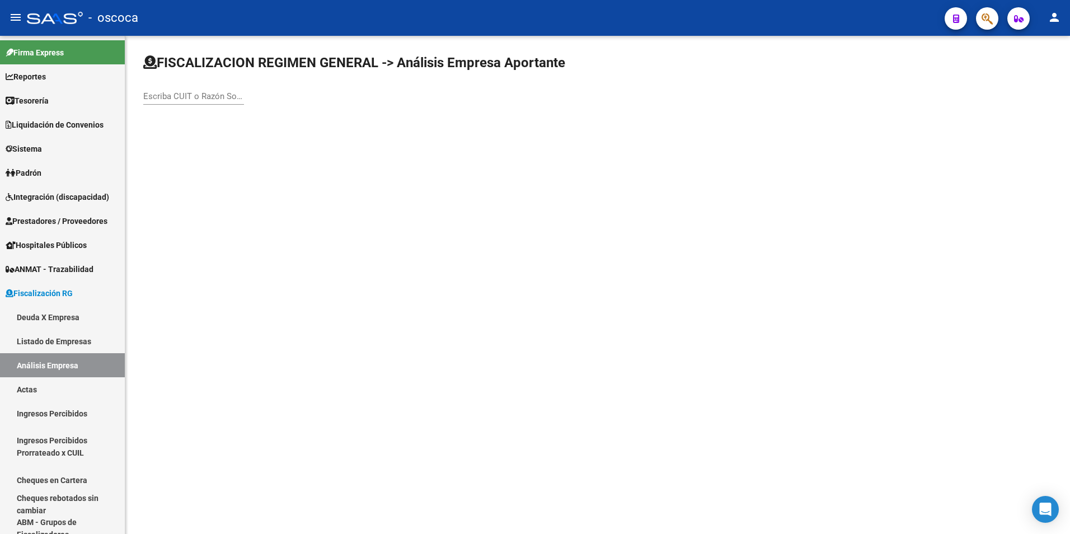
click at [170, 100] on input "Escriba CUIT o Razón Social para buscar" at bounding box center [193, 96] width 101 height 10
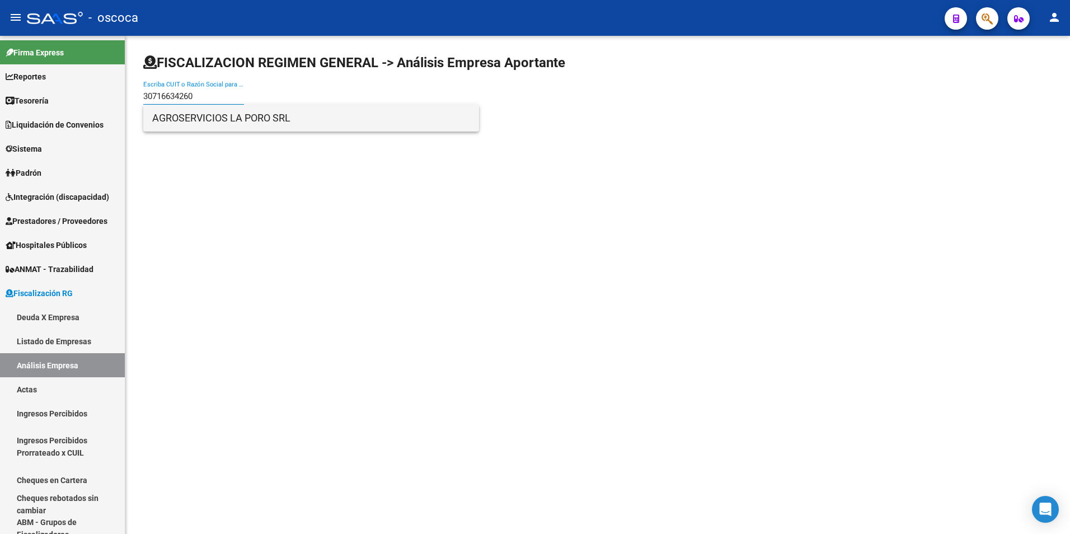
type input "30716634260"
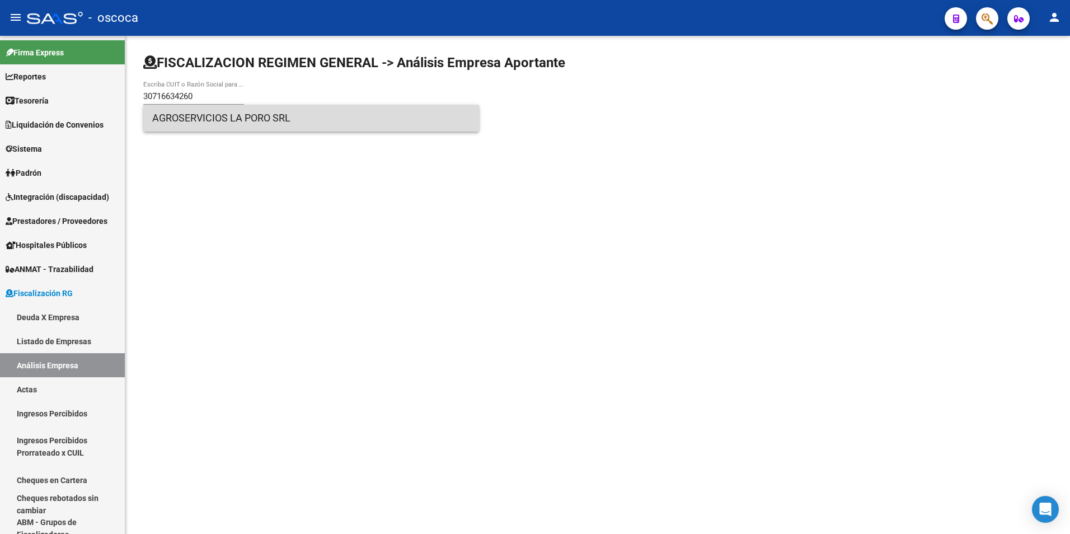
click at [257, 116] on span "AGROSERVICIOS LA PORO SRL" at bounding box center [311, 118] width 318 height 27
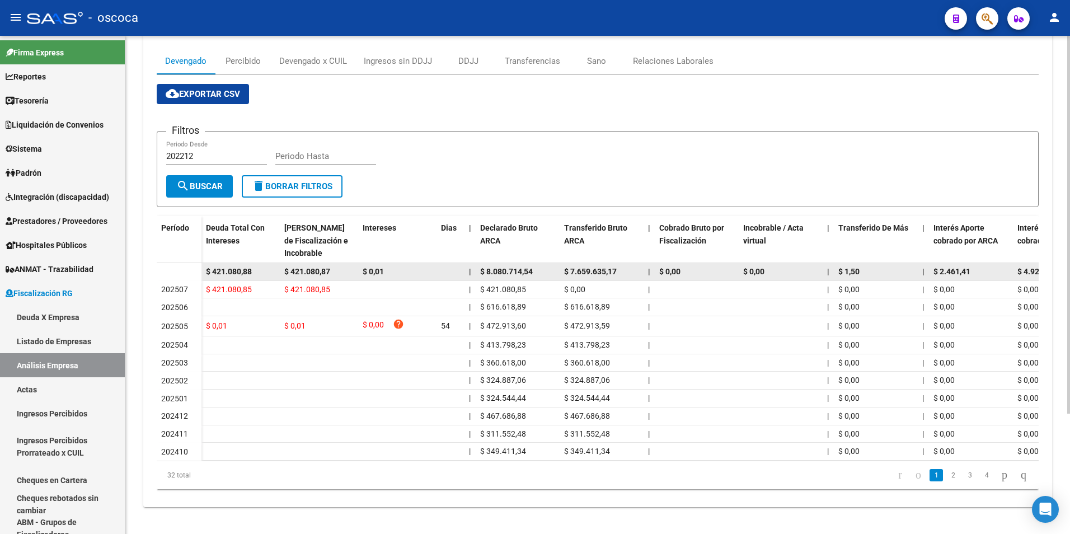
scroll to position [47, 0]
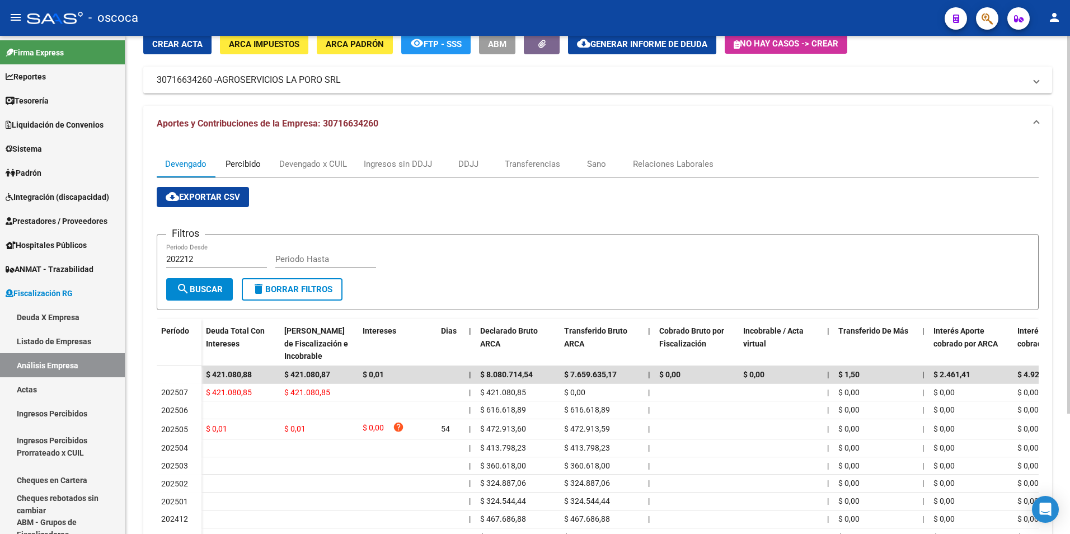
click at [240, 166] on div "Percibido" at bounding box center [243, 164] width 35 height 12
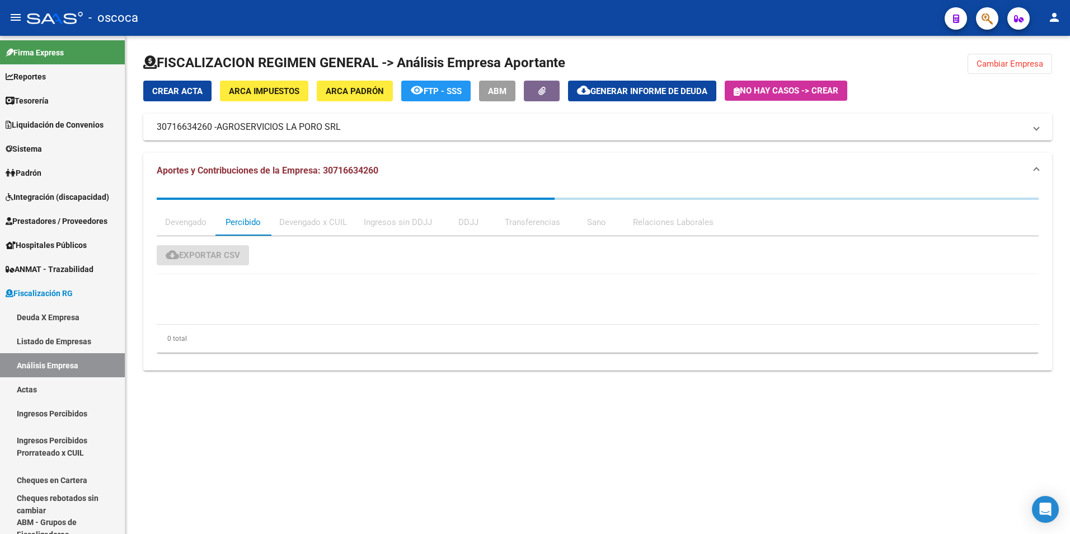
scroll to position [0, 0]
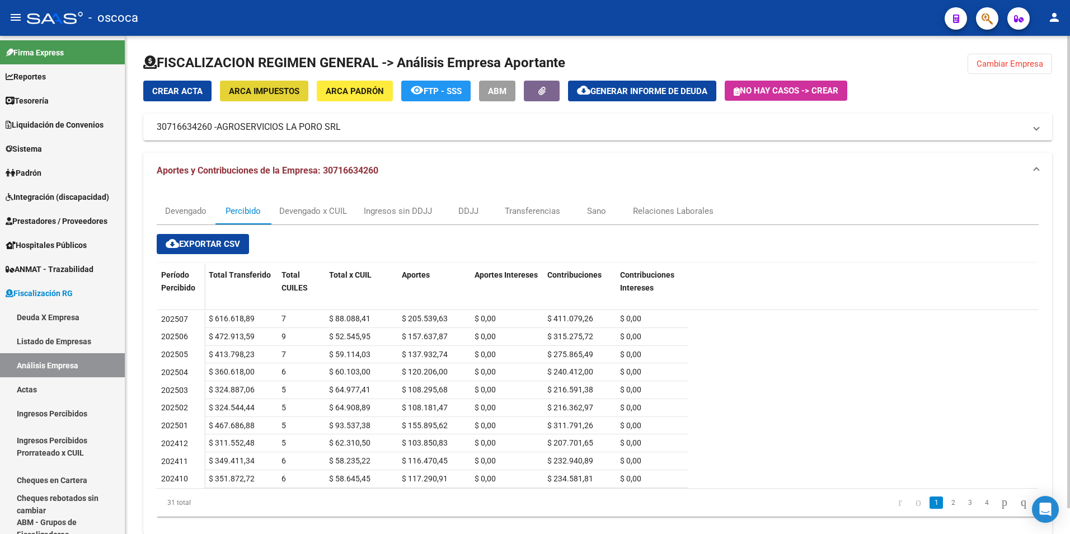
click at [249, 86] on span "ARCA Impuestos" at bounding box center [264, 91] width 71 height 10
click at [307, 218] on div "Devengado x CUIL" at bounding box center [313, 211] width 85 height 27
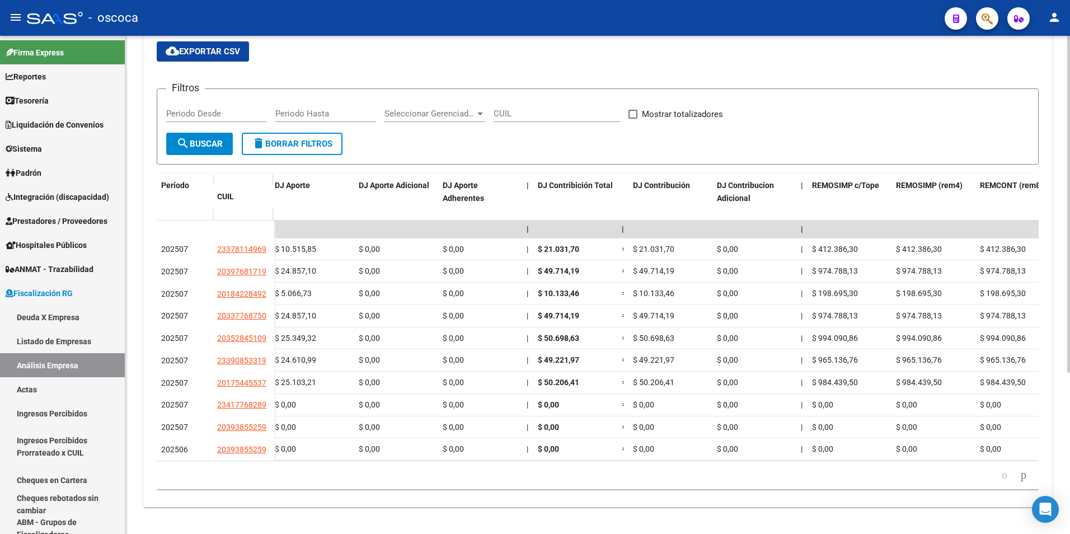
scroll to position [0, 1847]
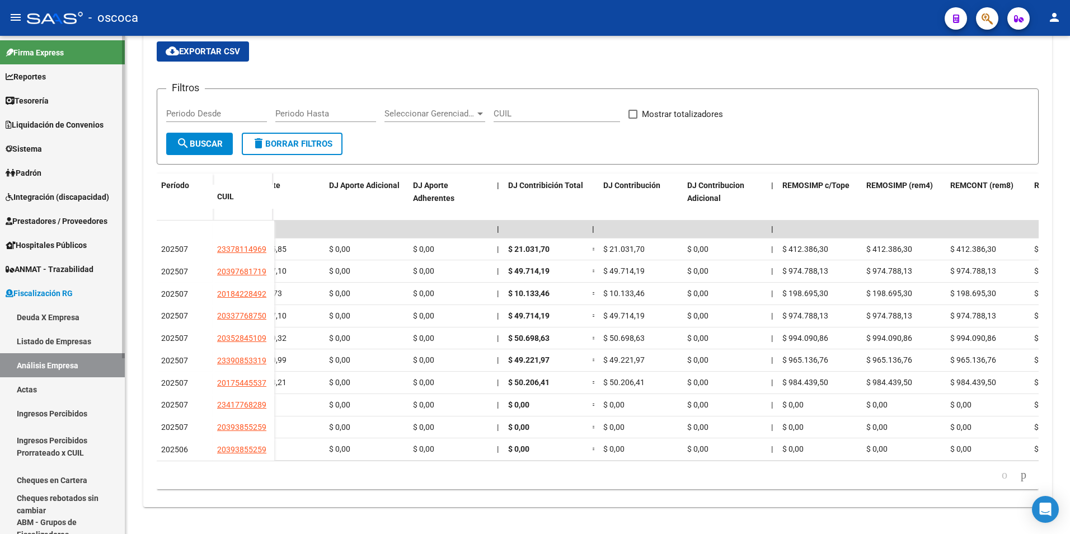
click at [36, 366] on link "Análisis Empresa" at bounding box center [62, 365] width 125 height 24
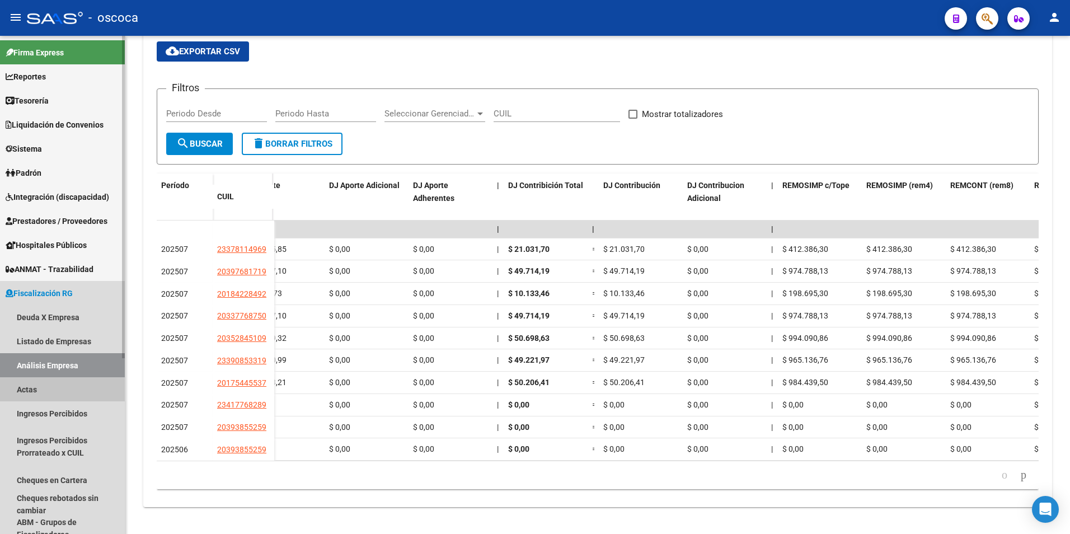
click at [25, 387] on link "Actas" at bounding box center [62, 389] width 125 height 24
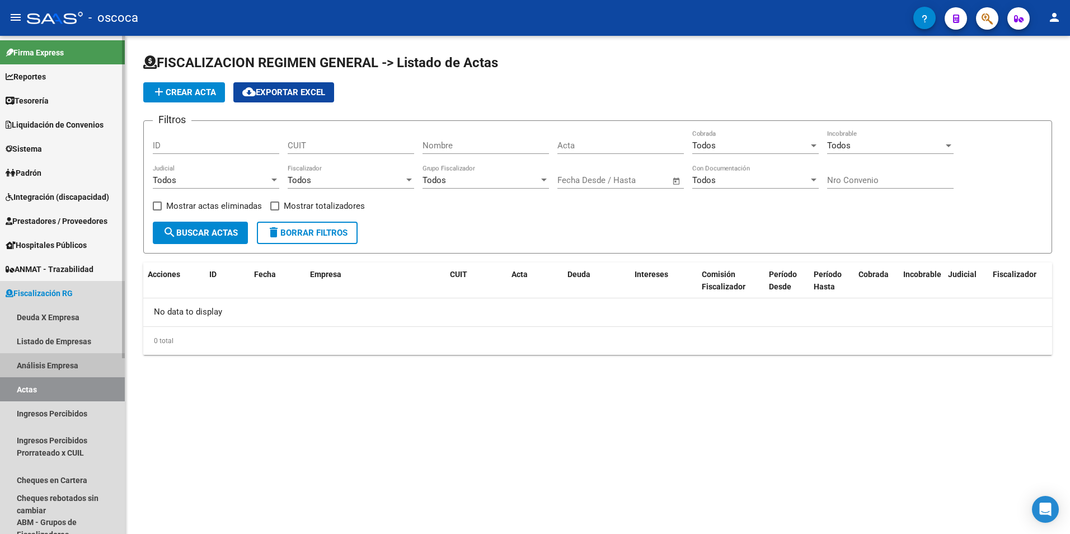
click at [35, 365] on link "Análisis Empresa" at bounding box center [62, 365] width 125 height 24
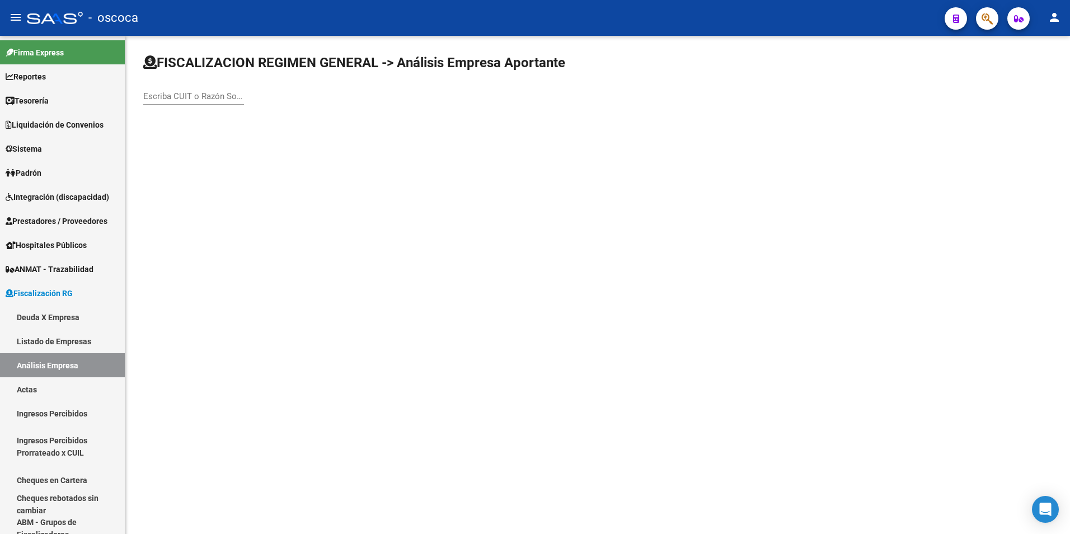
click at [158, 92] on input "Escriba CUIT o Razón Social para buscar" at bounding box center [193, 96] width 101 height 10
type input "30716352249"
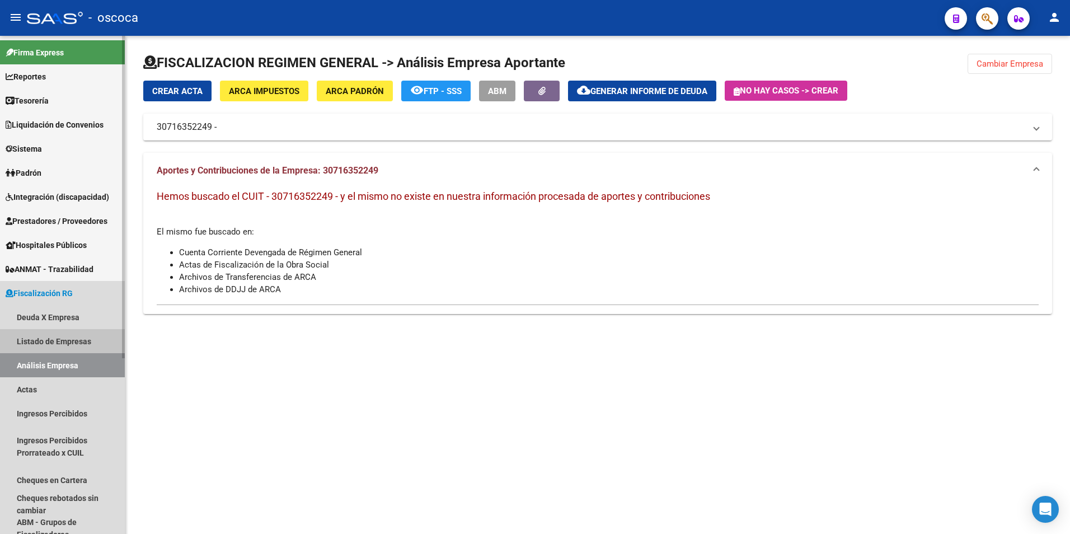
click at [55, 331] on link "Listado de Empresas" at bounding box center [62, 341] width 125 height 24
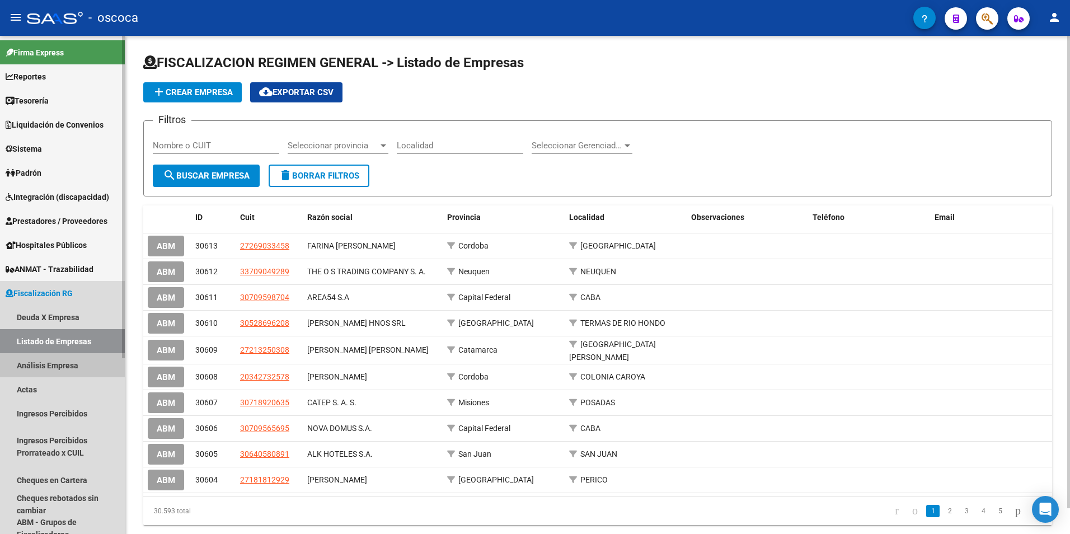
click at [22, 368] on link "Análisis Empresa" at bounding box center [62, 365] width 125 height 24
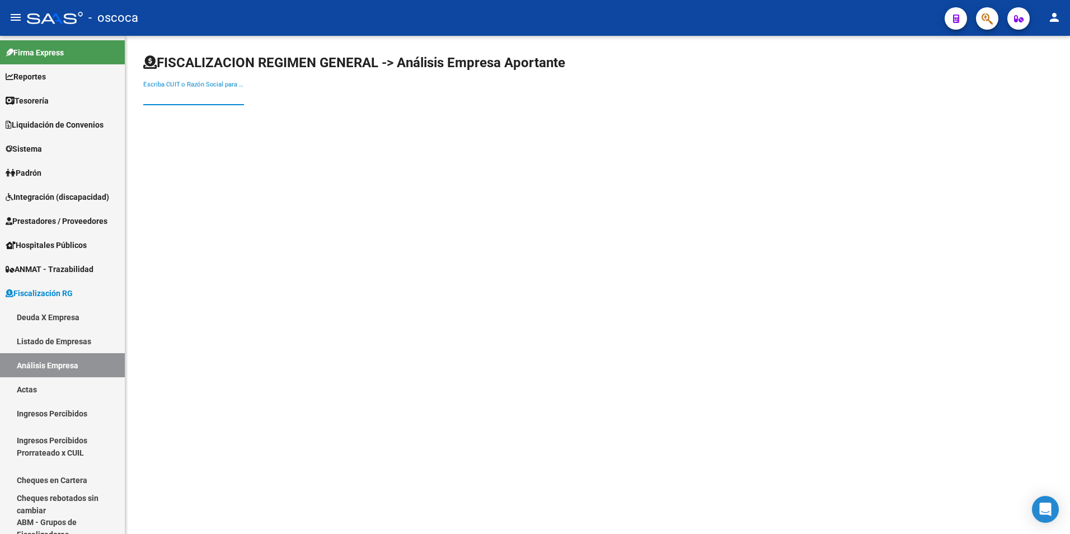
click at [174, 92] on input "Escriba CUIT o Razón Social para buscar" at bounding box center [193, 96] width 101 height 10
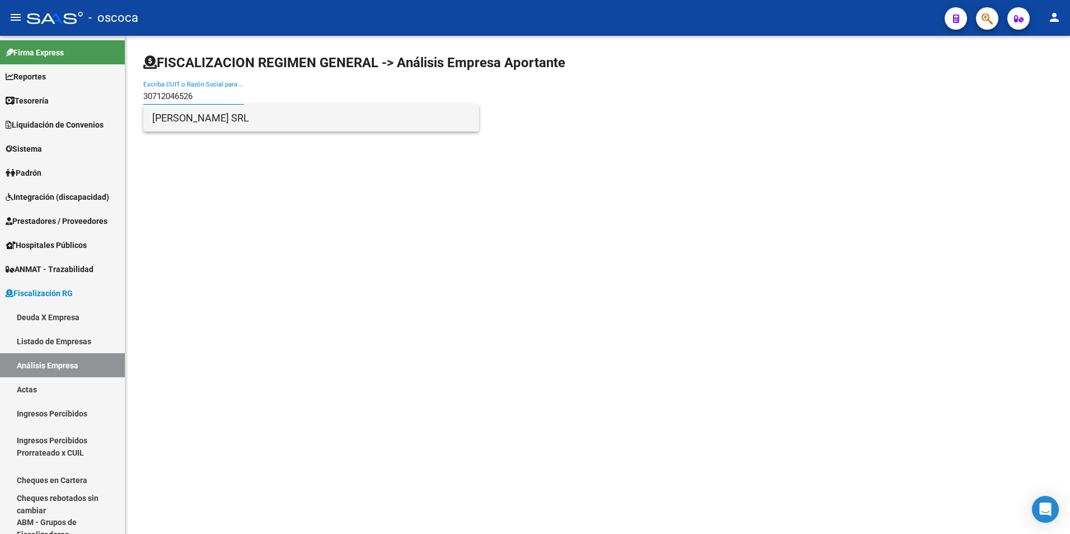
type input "30712046526"
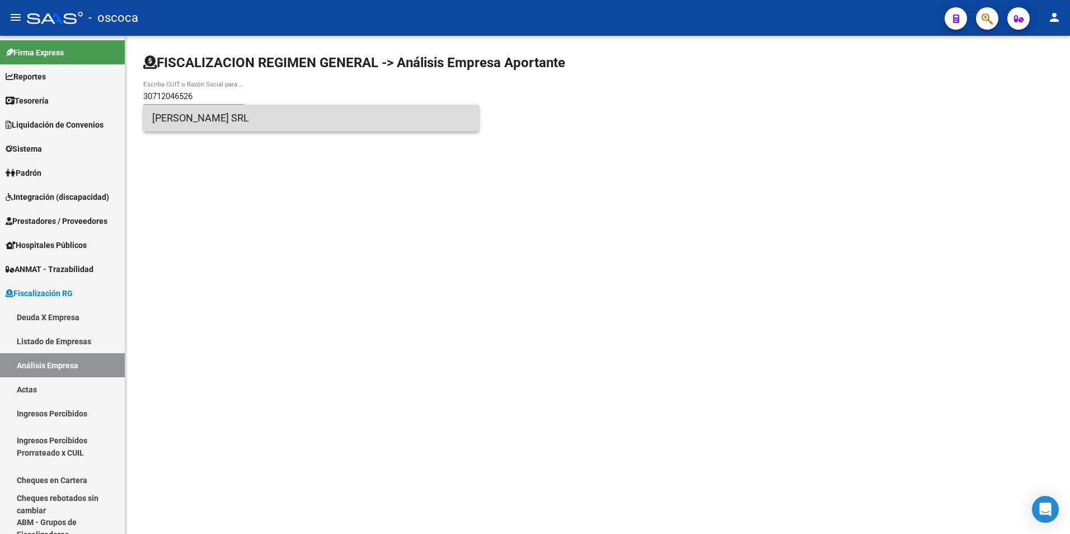
click at [186, 120] on span "[PERSON_NAME] SRL" at bounding box center [311, 118] width 318 height 27
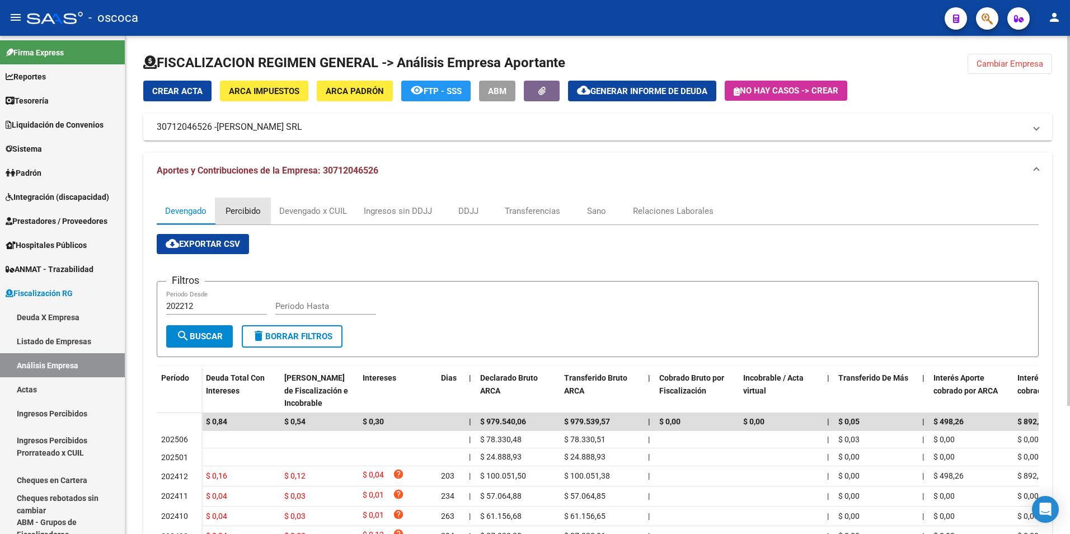
click at [241, 208] on div "Percibido" at bounding box center [243, 211] width 35 height 12
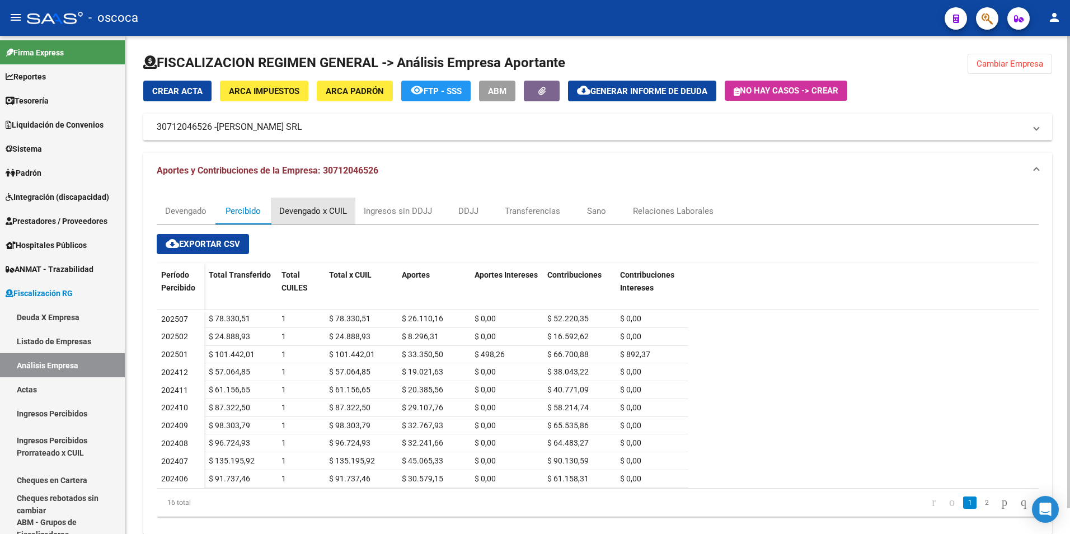
click at [293, 212] on div "Devengado x CUIL" at bounding box center [313, 211] width 68 height 12
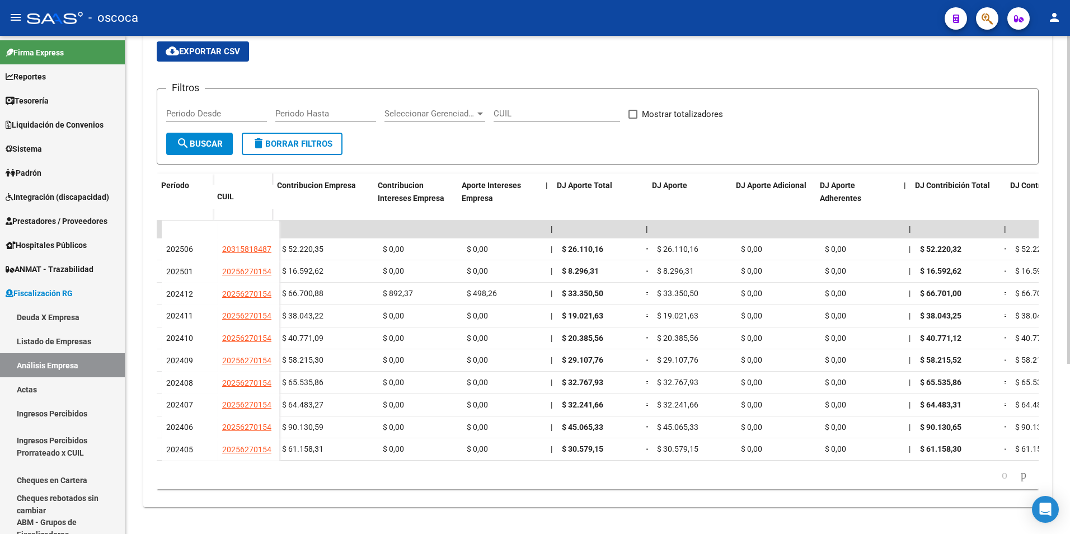
scroll to position [0, 2117]
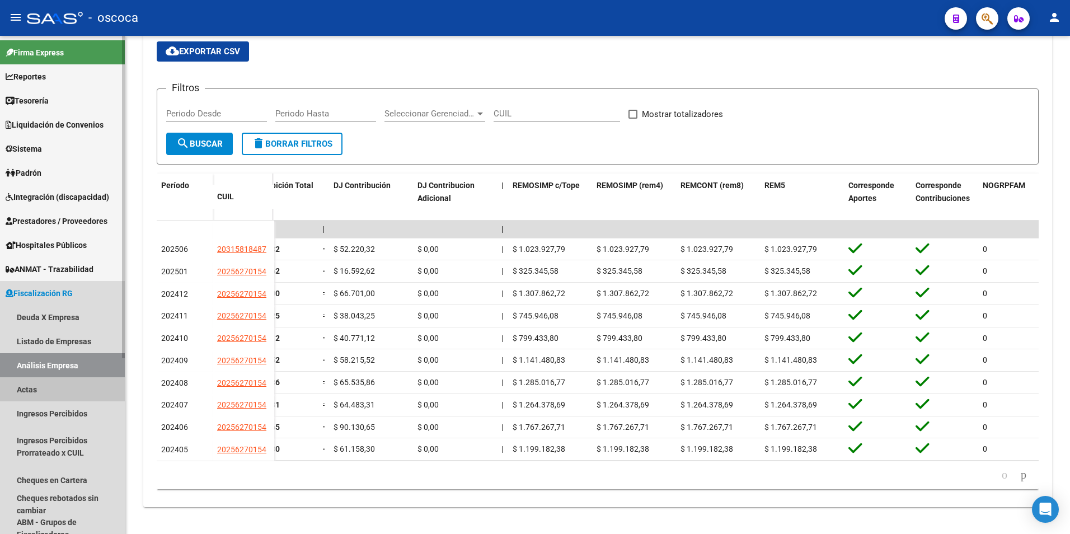
click at [22, 387] on link "Actas" at bounding box center [62, 389] width 125 height 24
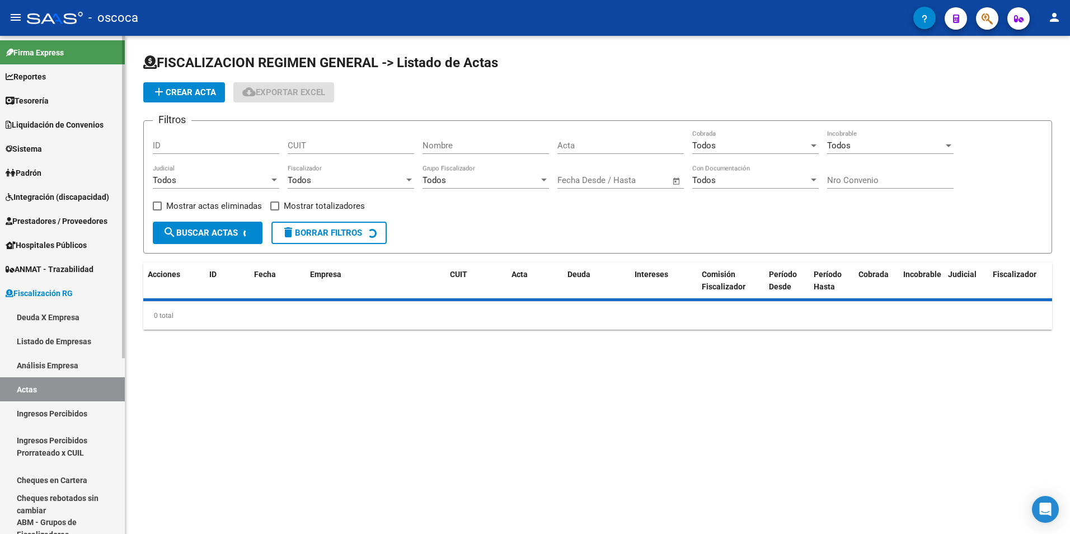
click at [24, 367] on link "Análisis Empresa" at bounding box center [62, 365] width 125 height 24
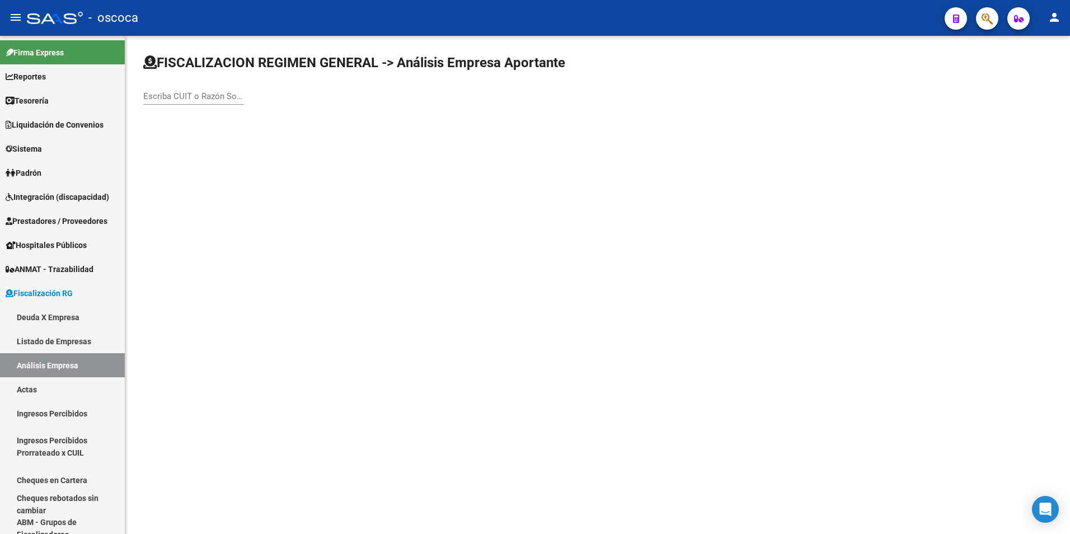
click at [165, 92] on input "Escriba CUIT o Razón Social para buscar" at bounding box center [193, 96] width 101 height 10
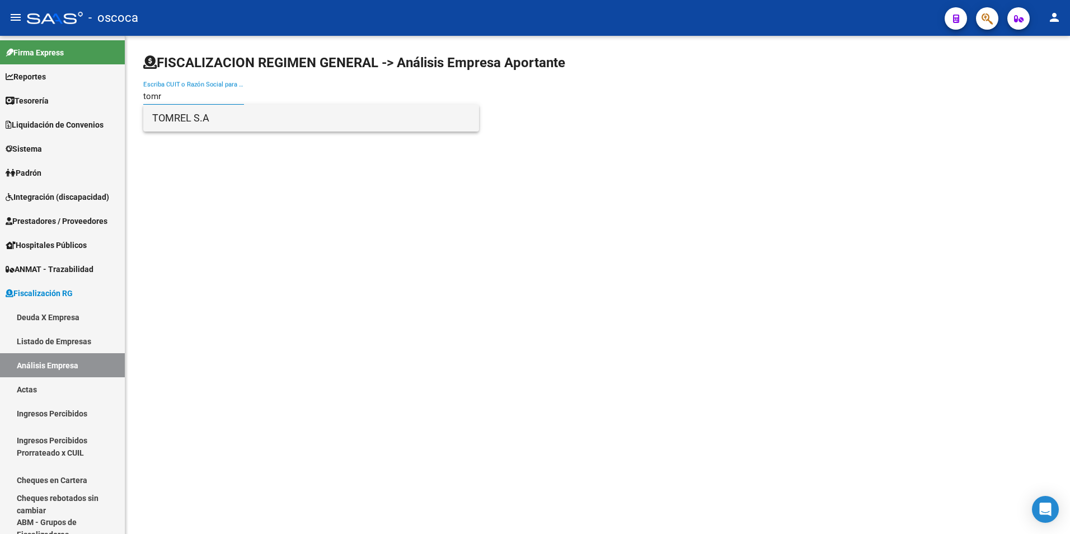
type input "tomr"
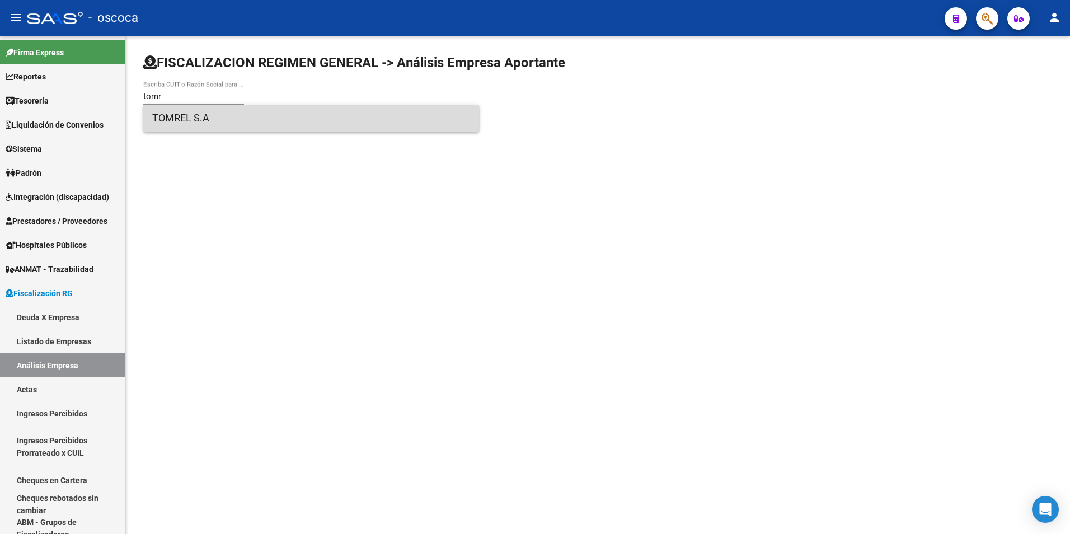
click at [259, 121] on span "TOMREL S.A" at bounding box center [311, 118] width 318 height 27
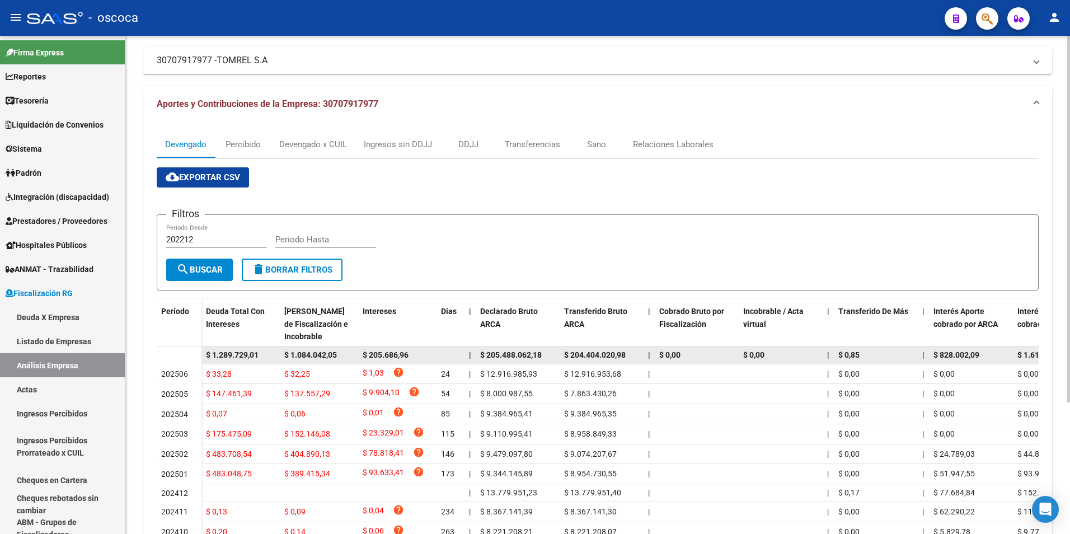
scroll to position [11, 0]
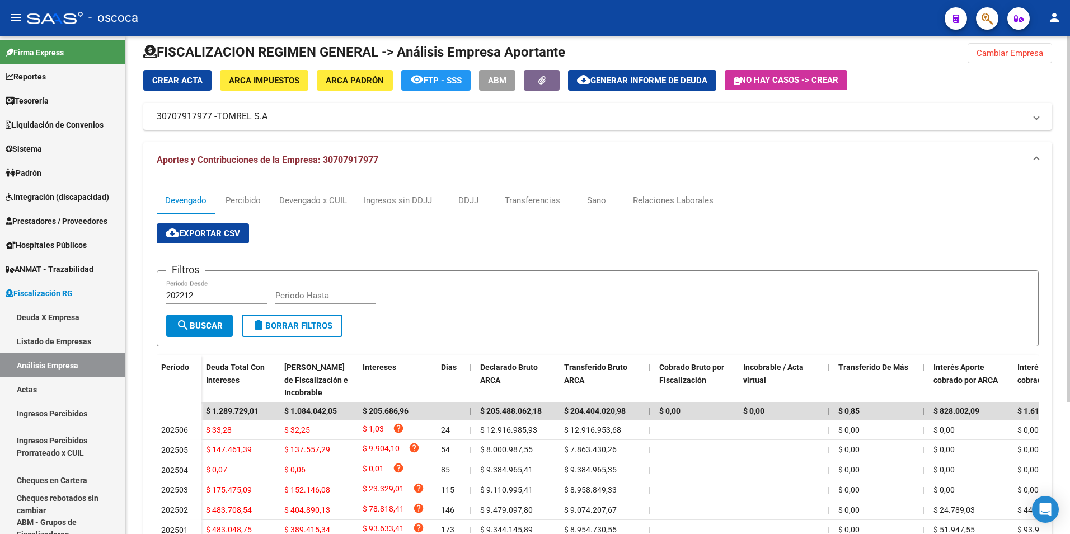
click at [269, 82] on span "ARCA Impuestos" at bounding box center [264, 81] width 71 height 10
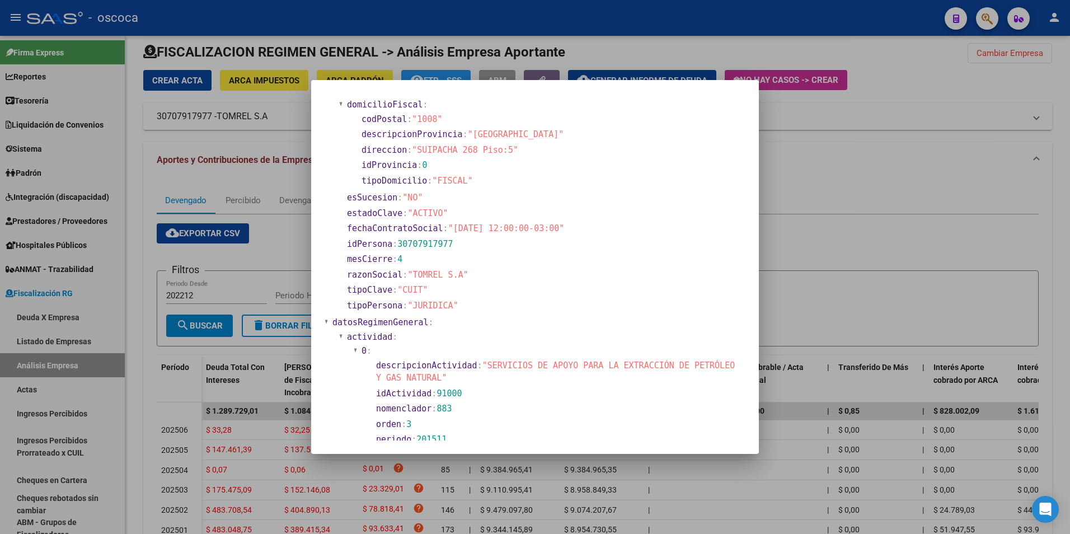
scroll to position [0, 0]
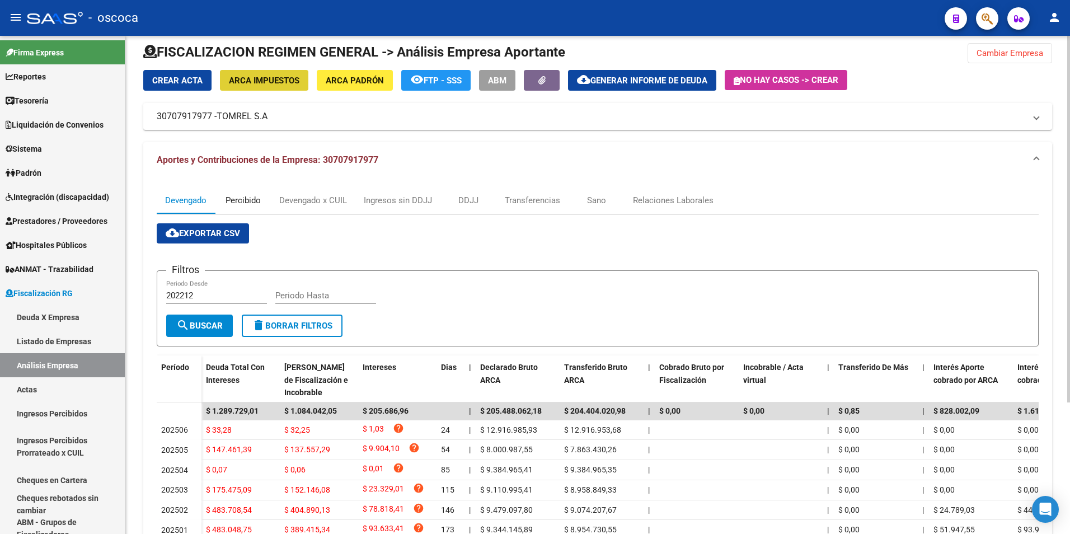
click at [245, 196] on div "Percibido" at bounding box center [243, 200] width 35 height 12
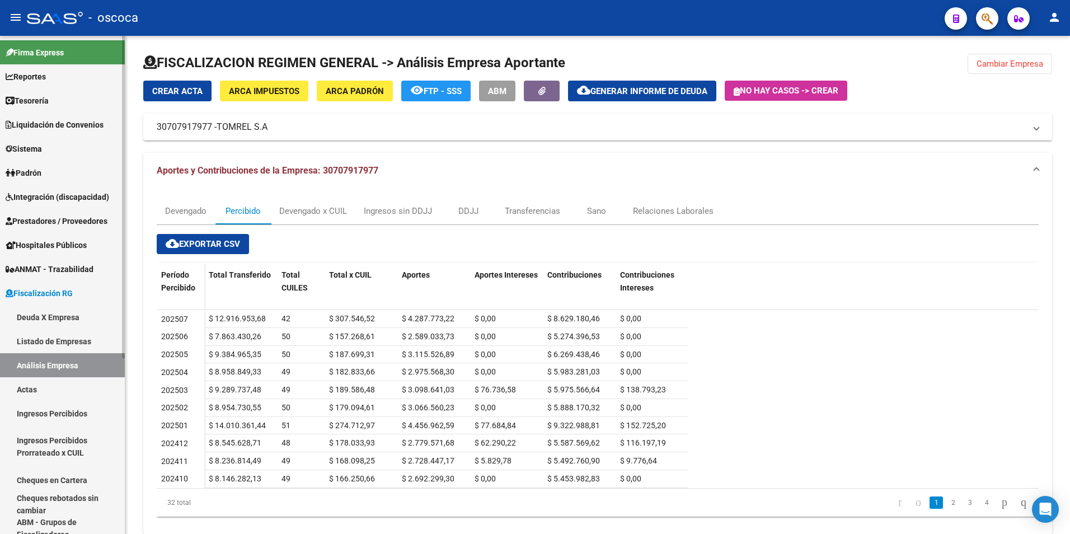
click at [26, 388] on link "Actas" at bounding box center [62, 389] width 125 height 24
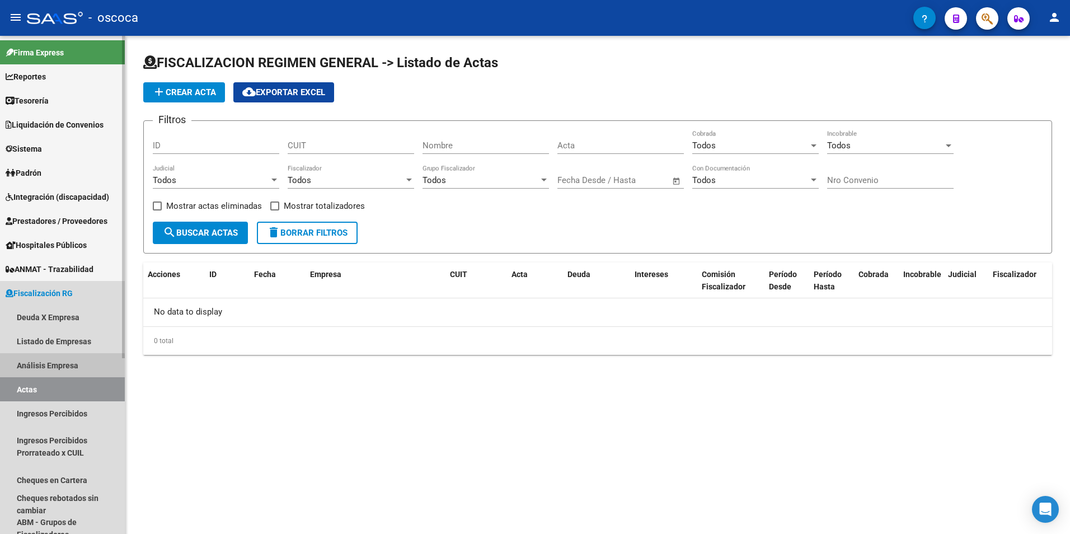
click at [33, 368] on link "Análisis Empresa" at bounding box center [62, 365] width 125 height 24
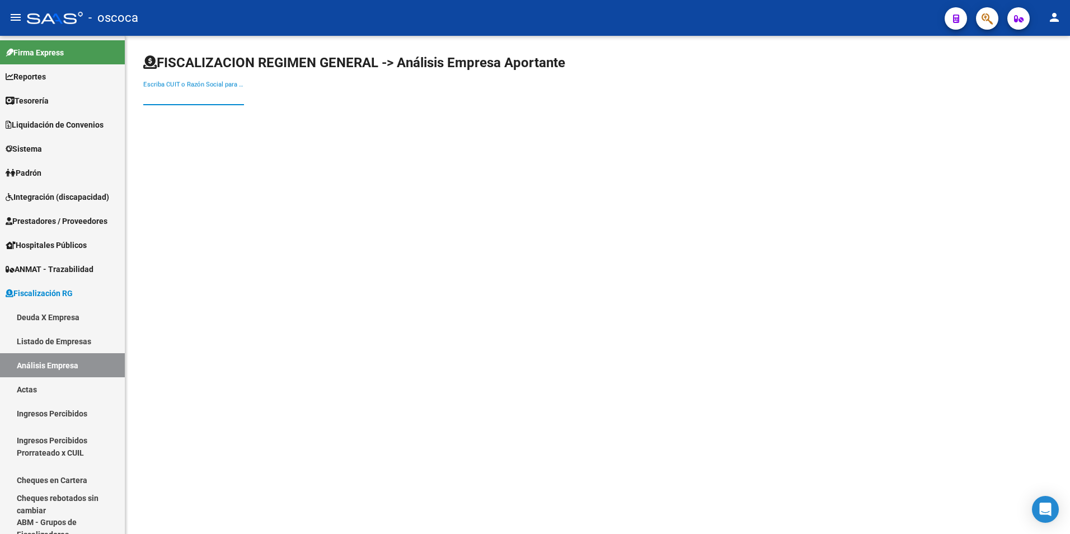
click at [166, 99] on input "Escriba CUIT o Razón Social para buscar" at bounding box center [193, 96] width 101 height 10
type input "30708375272"
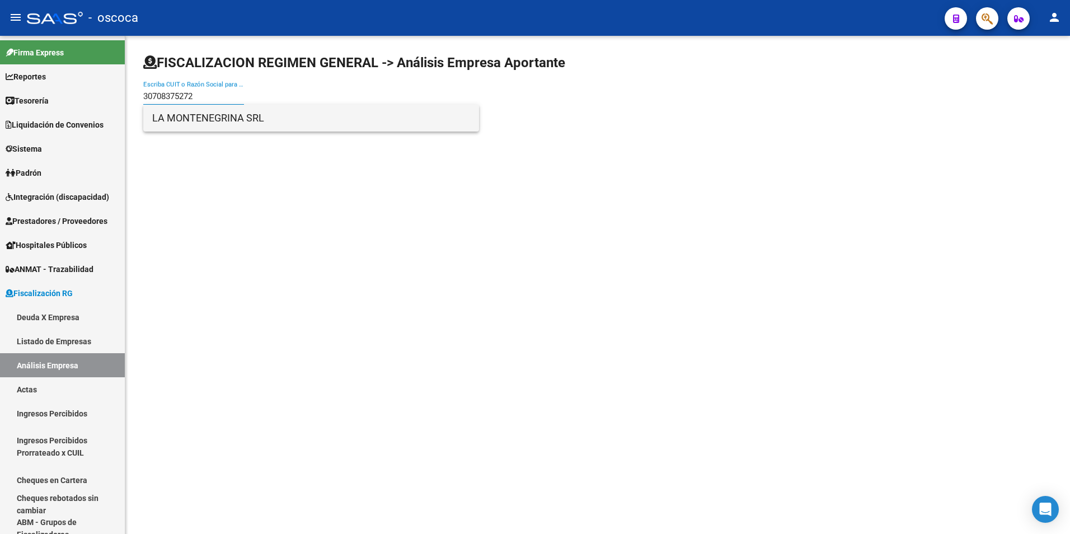
click at [162, 115] on span "LA MONTENEGRINA SRL" at bounding box center [311, 118] width 318 height 27
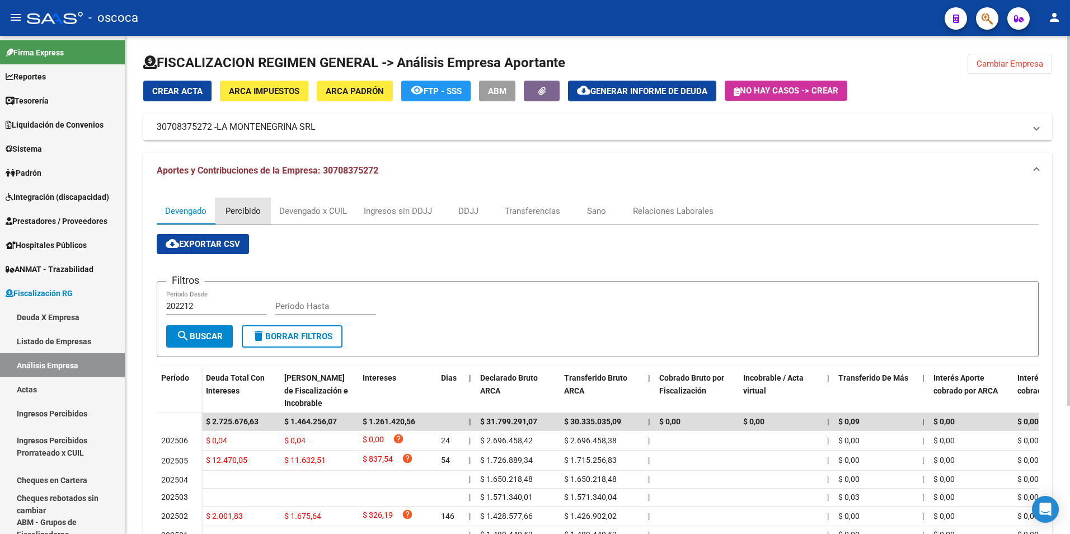
click at [234, 203] on div "Percibido" at bounding box center [243, 211] width 56 height 27
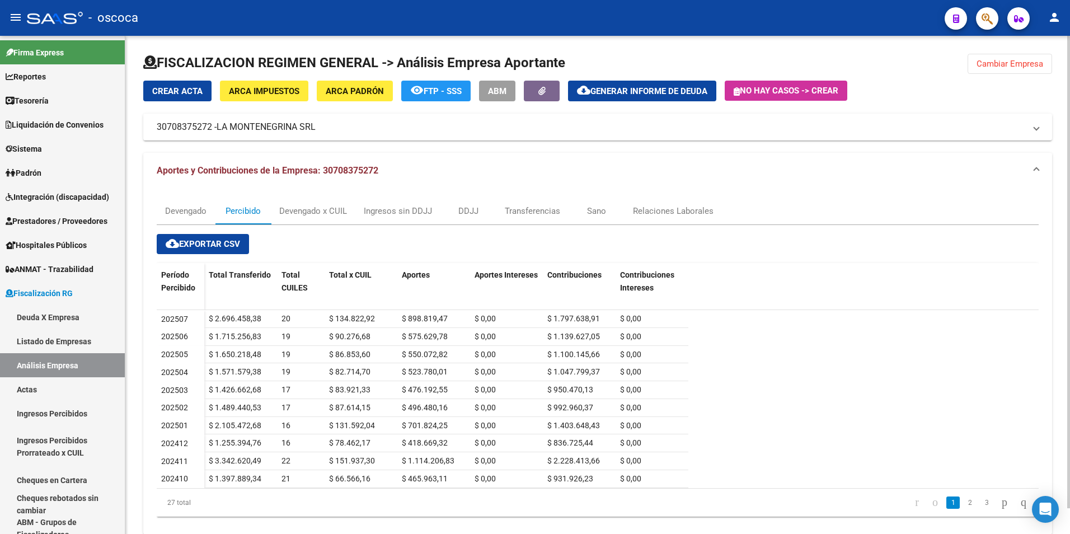
click at [287, 97] on button "ARCA Impuestos" at bounding box center [264, 91] width 88 height 21
click at [306, 207] on div "Devengado x CUIL" at bounding box center [313, 211] width 68 height 12
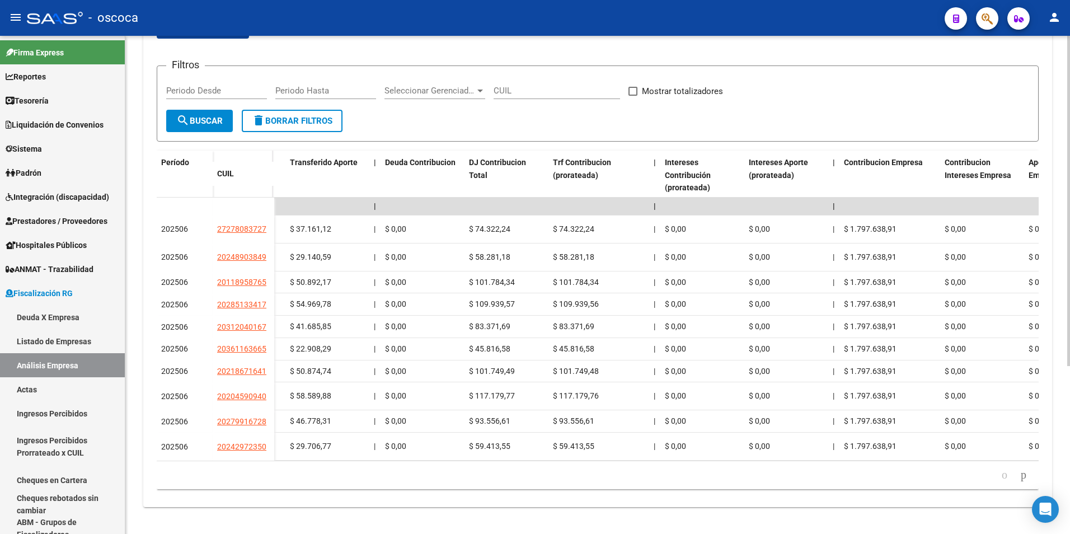
scroll to position [0, 948]
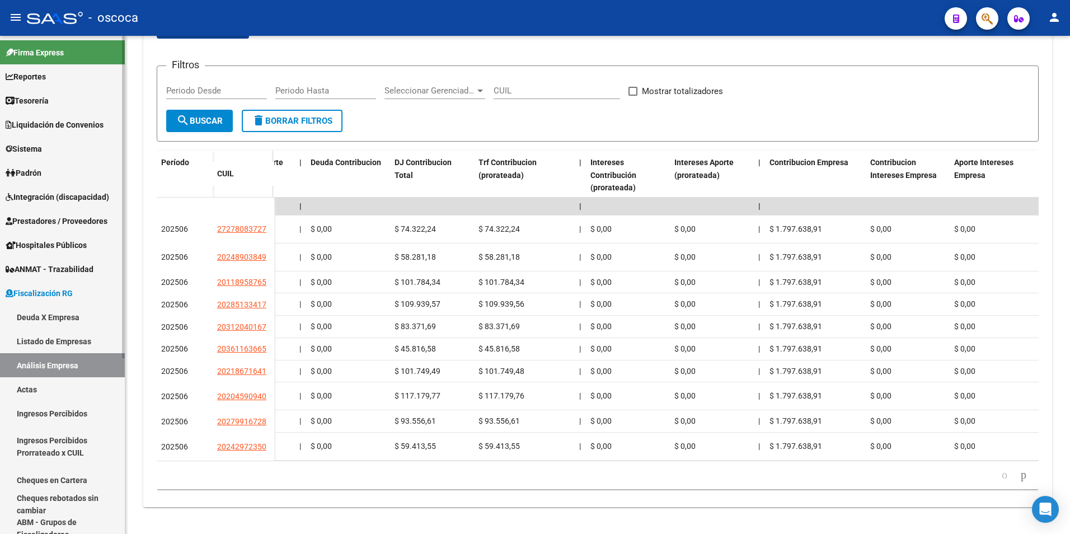
click at [20, 339] on link "Listado de Empresas" at bounding box center [62, 341] width 125 height 24
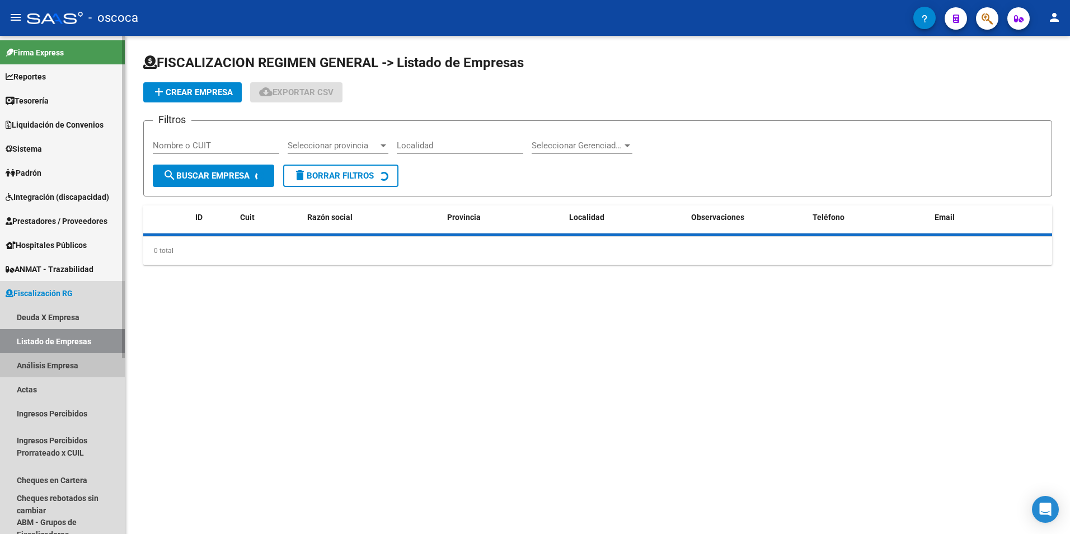
click at [18, 368] on link "Análisis Empresa" at bounding box center [62, 365] width 125 height 24
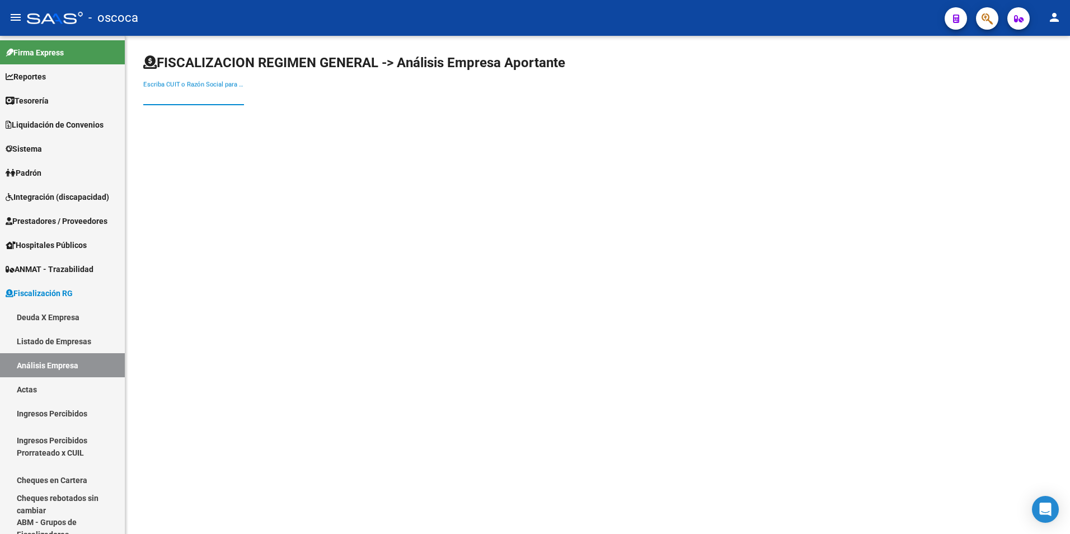
click at [163, 100] on input "Escriba CUIT o Razón Social para buscar" at bounding box center [193, 96] width 101 height 10
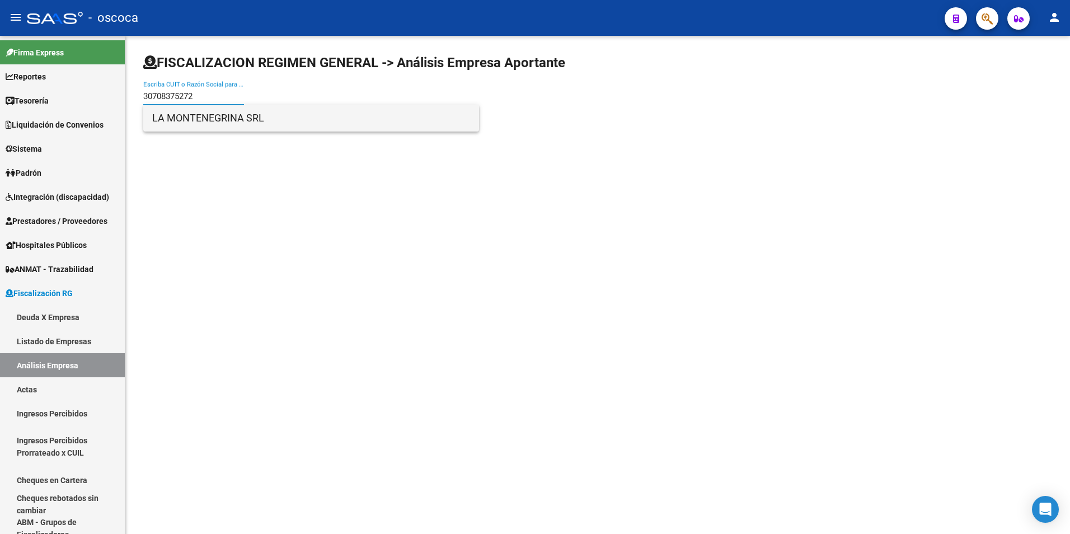
type input "30708375272"
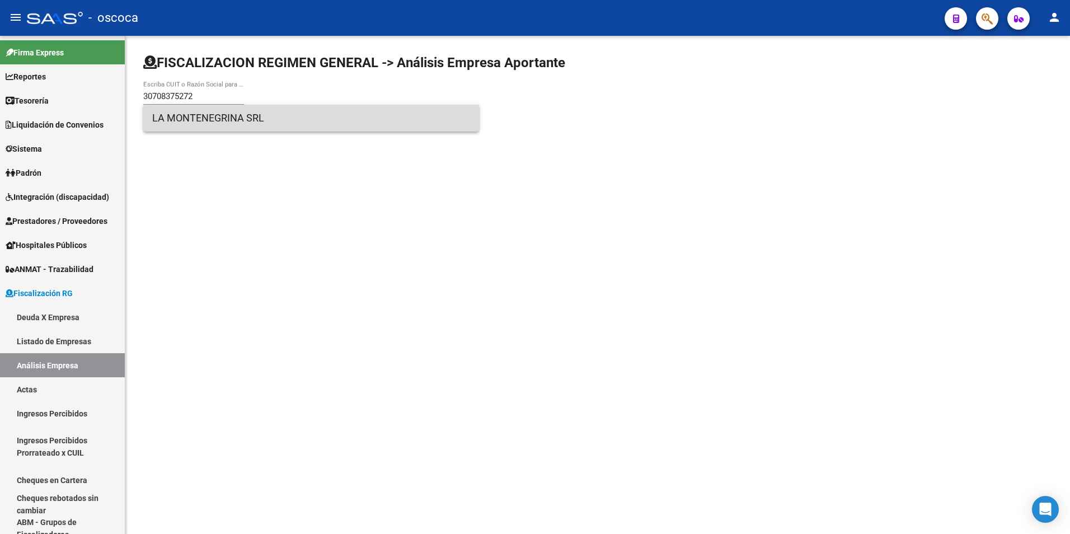
click at [224, 118] on span "LA MONTENEGRINA SRL" at bounding box center [311, 118] width 318 height 27
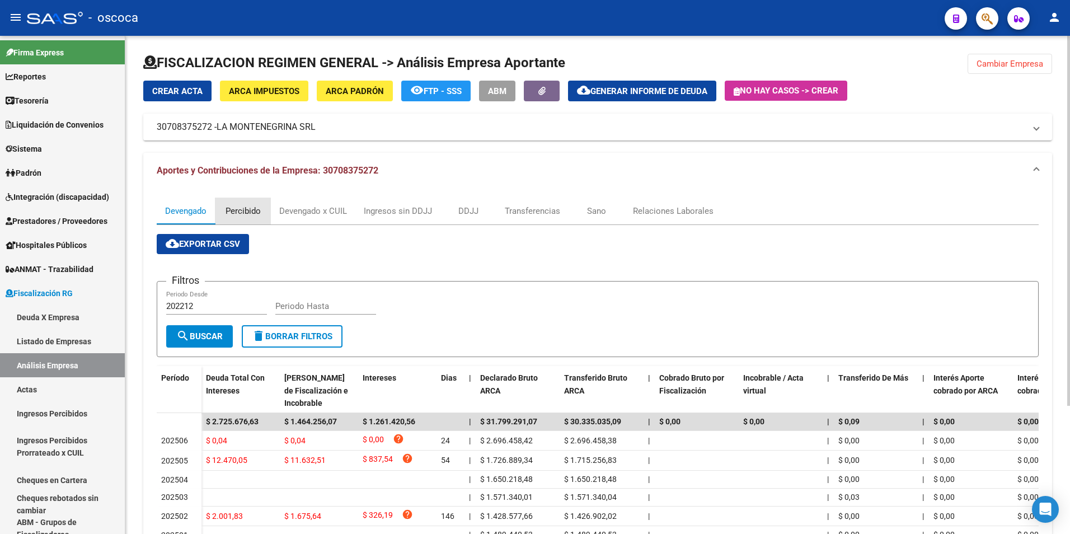
click at [246, 213] on div "Percibido" at bounding box center [243, 211] width 35 height 12
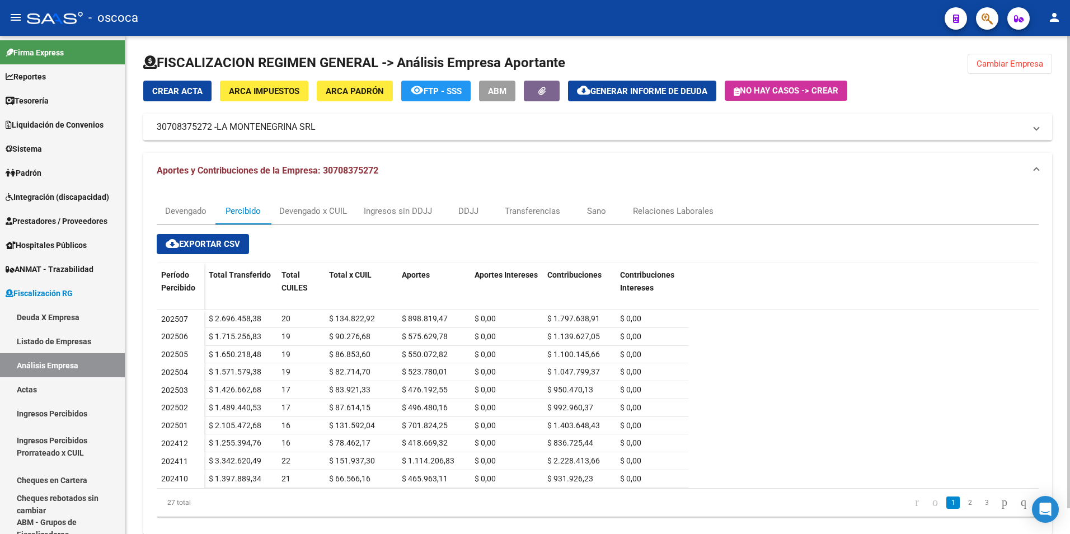
click at [266, 96] on button "ARCA Impuestos" at bounding box center [264, 91] width 88 height 21
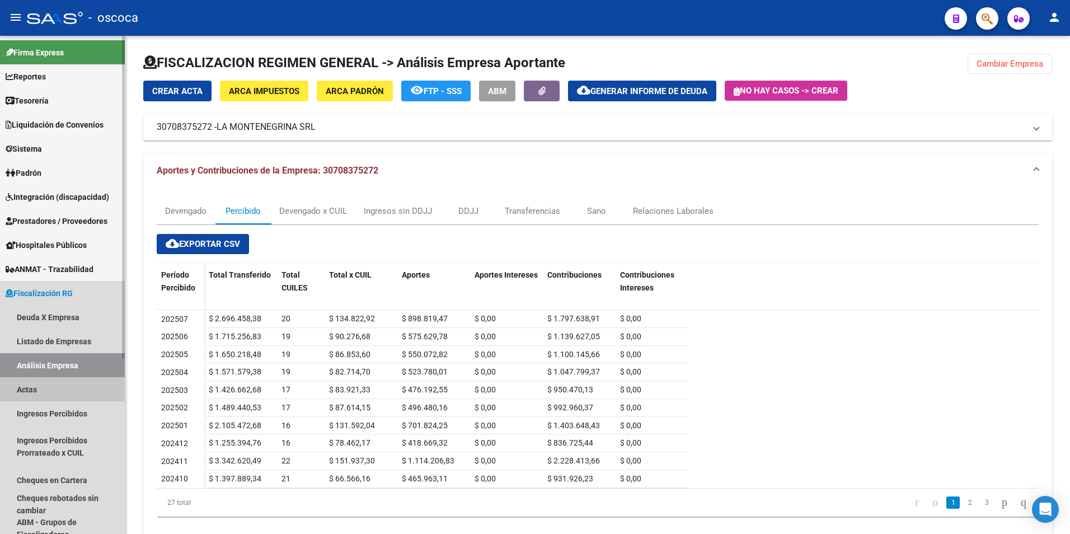
click at [17, 389] on link "Actas" at bounding box center [62, 389] width 125 height 24
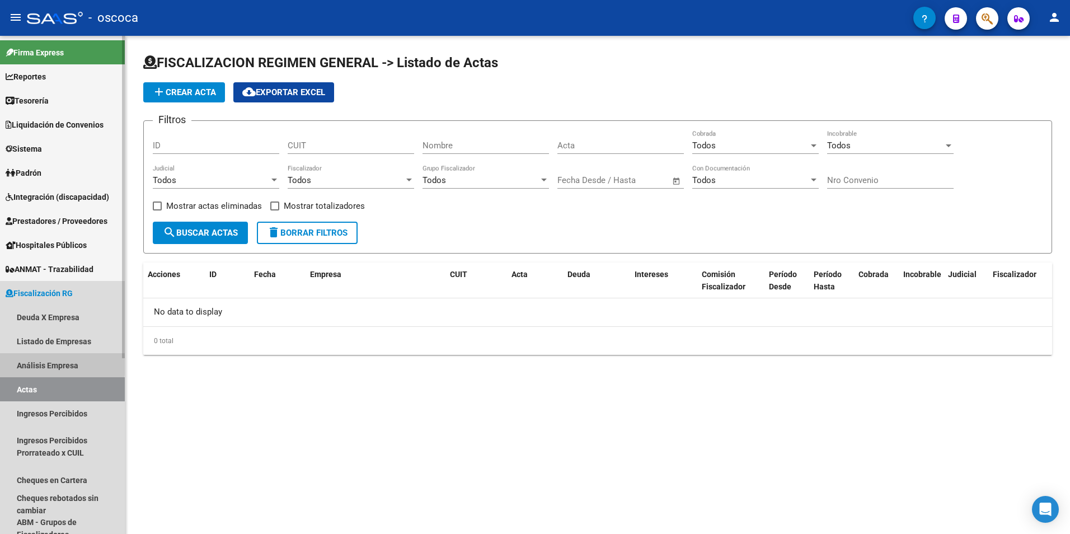
click at [25, 364] on link "Análisis Empresa" at bounding box center [62, 365] width 125 height 24
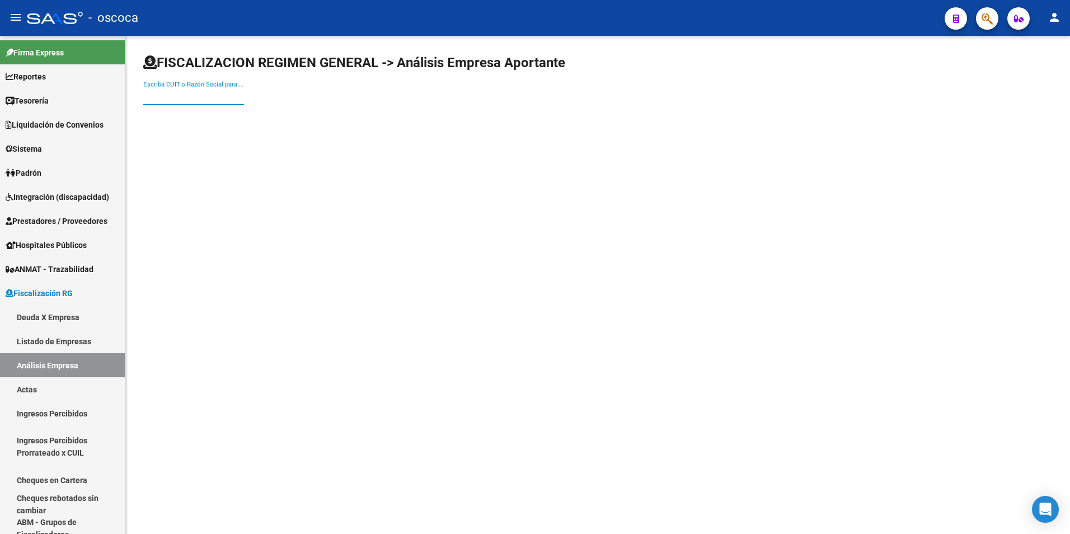
click at [159, 91] on input "Escriba CUIT o Razón Social para buscar" at bounding box center [193, 96] width 101 height 10
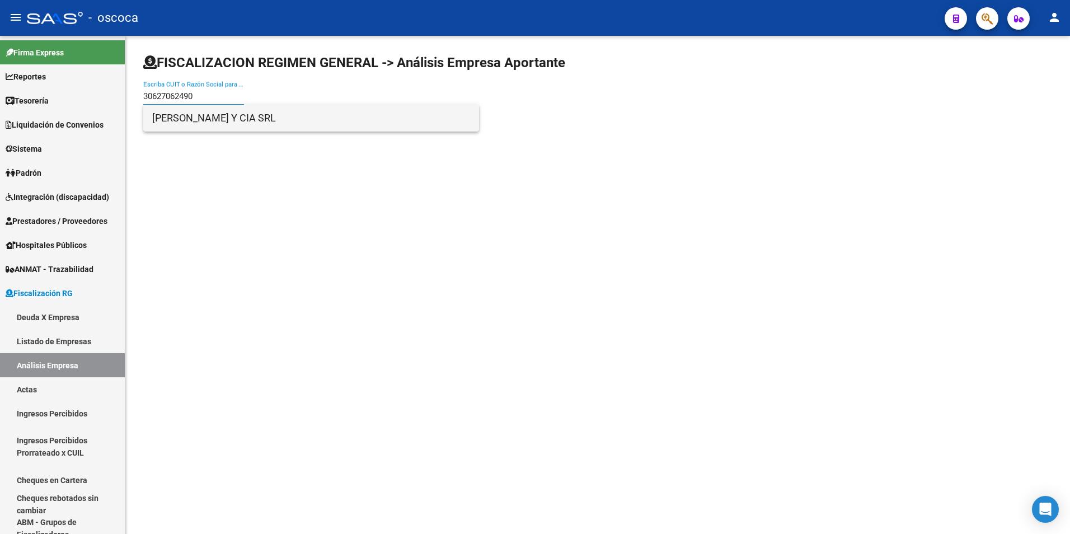
type input "30627062490"
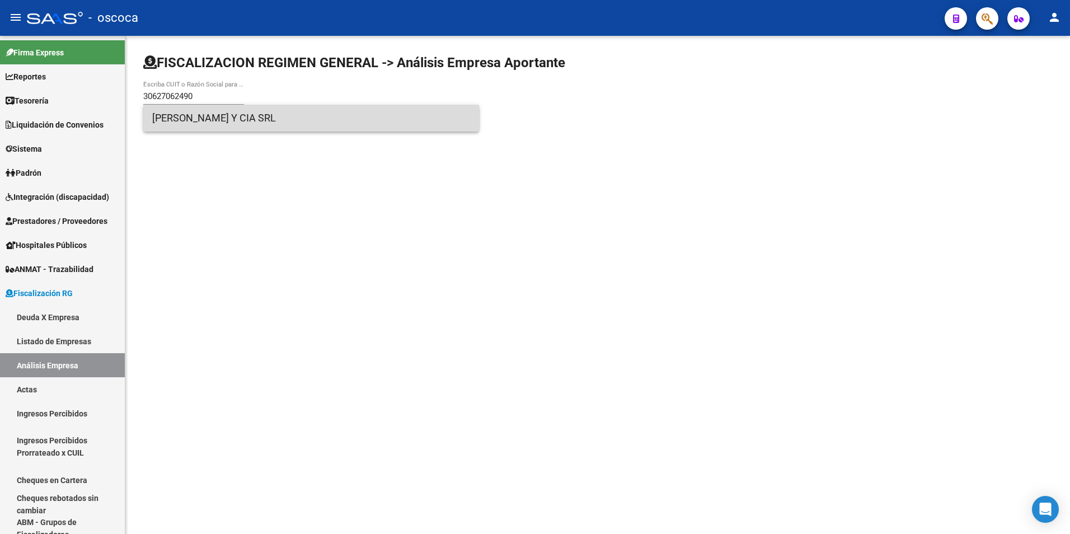
click at [198, 123] on span "[PERSON_NAME] Y CIA SRL" at bounding box center [311, 118] width 318 height 27
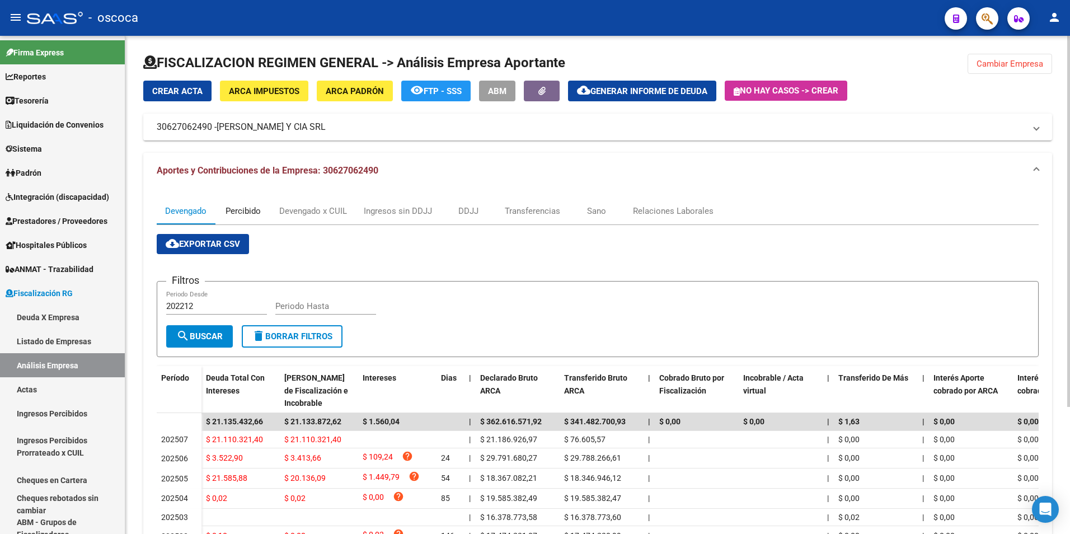
click at [243, 210] on div "Percibido" at bounding box center [243, 211] width 35 height 12
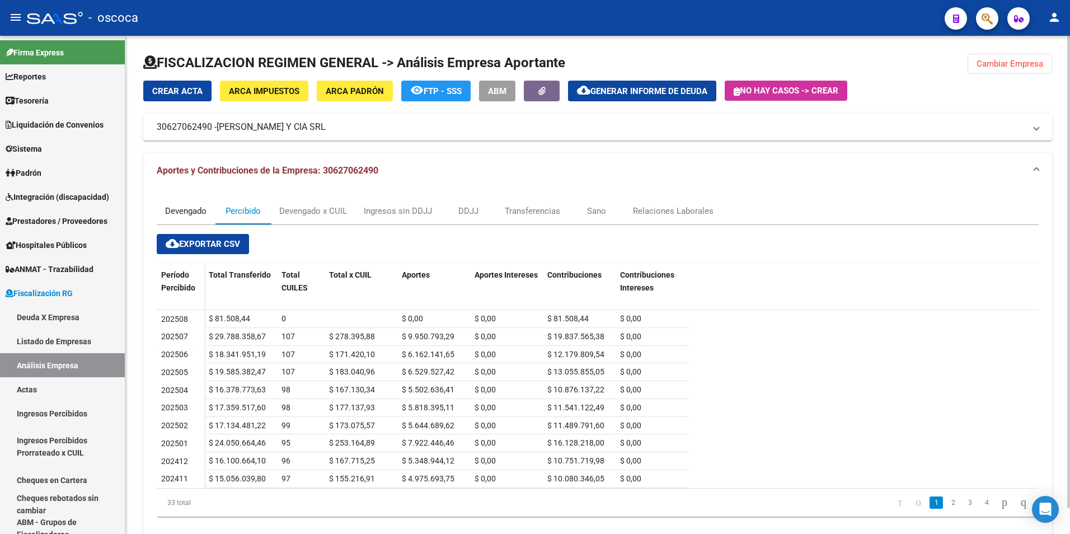
click at [168, 208] on div "Devengado" at bounding box center [185, 211] width 41 height 12
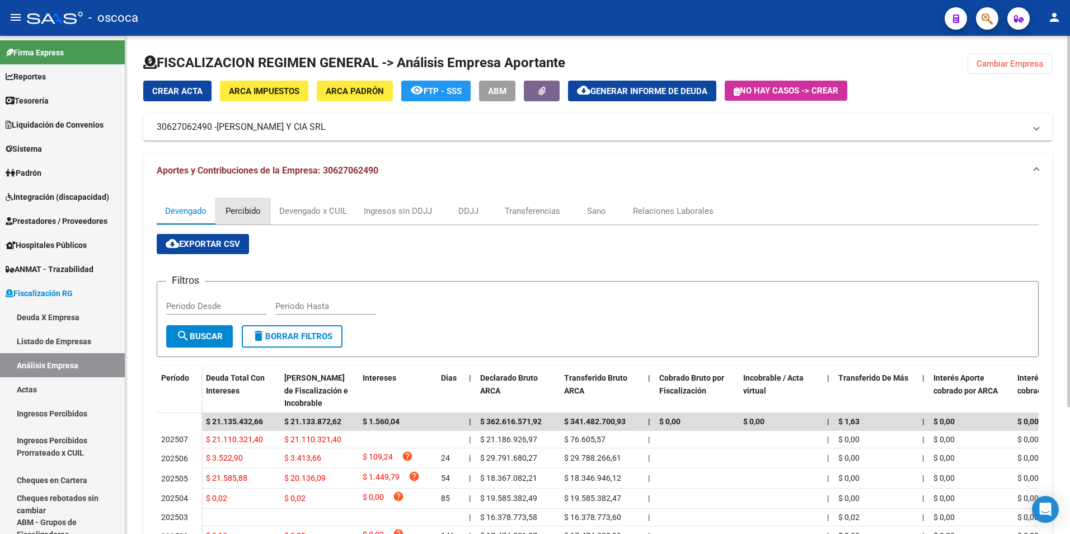
click at [241, 217] on div "Percibido" at bounding box center [243, 211] width 35 height 12
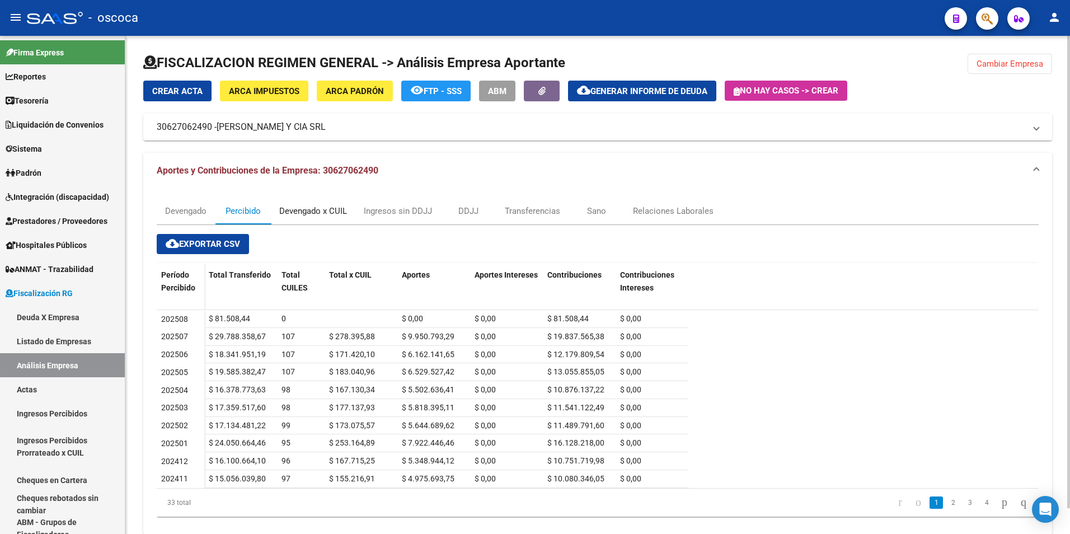
click at [285, 210] on div "Devengado x CUIL" at bounding box center [313, 211] width 68 height 12
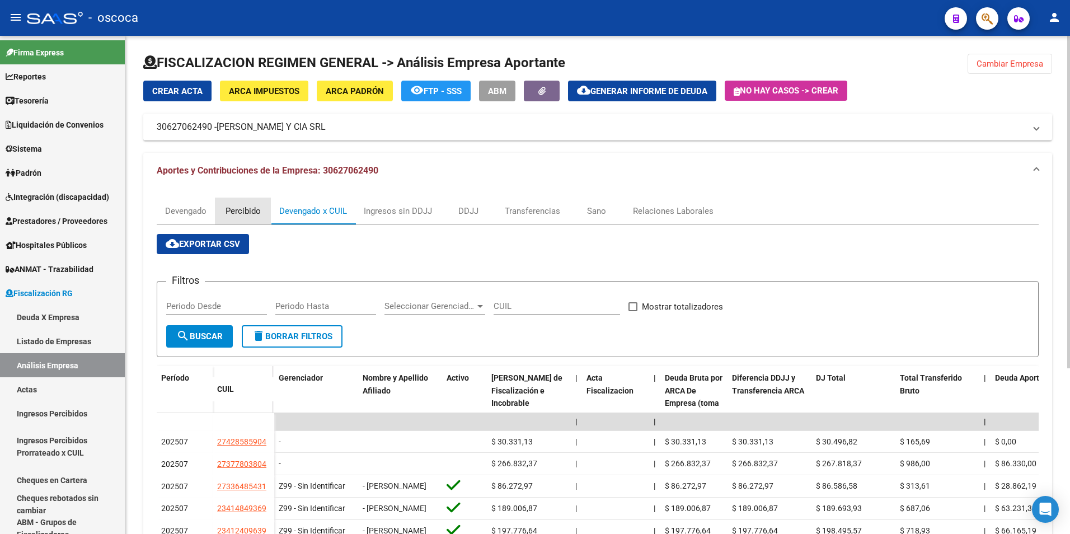
click at [244, 213] on div "Percibido" at bounding box center [243, 211] width 35 height 12
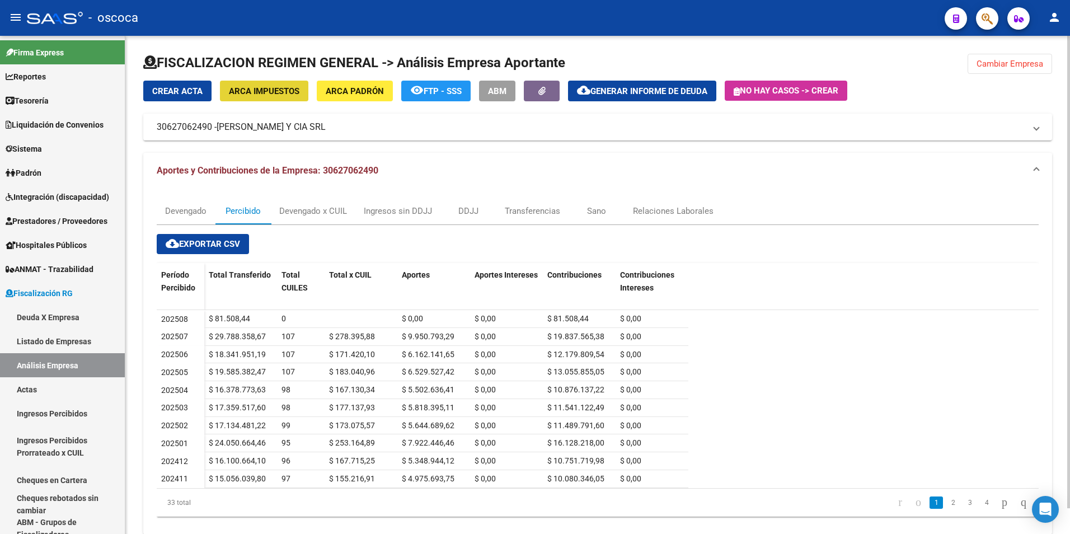
click at [290, 87] on span "ARCA Impuestos" at bounding box center [264, 91] width 71 height 10
click at [300, 213] on div "Devengado x CUIL" at bounding box center [313, 211] width 68 height 12
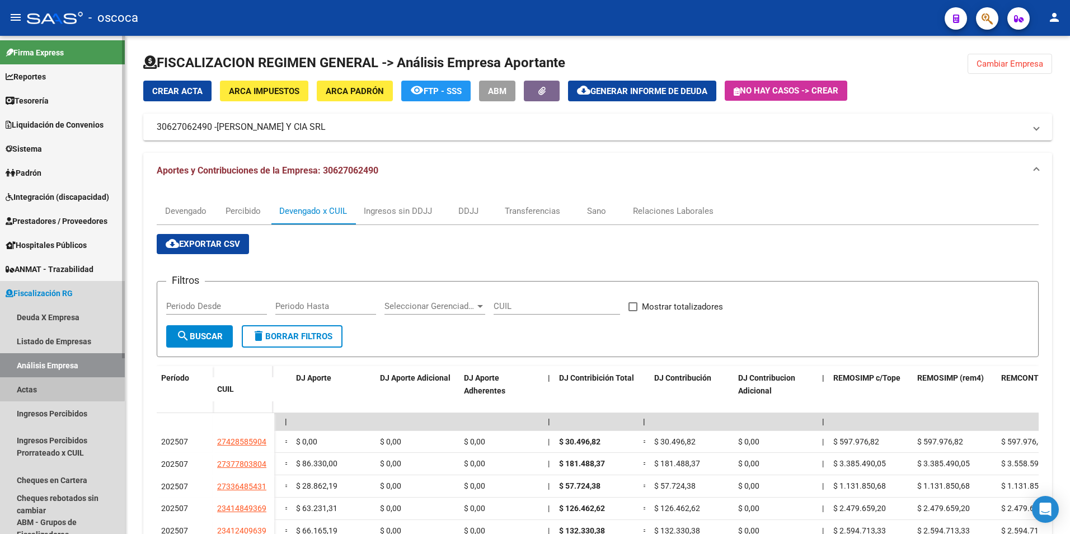
click at [27, 386] on link "Actas" at bounding box center [62, 389] width 125 height 24
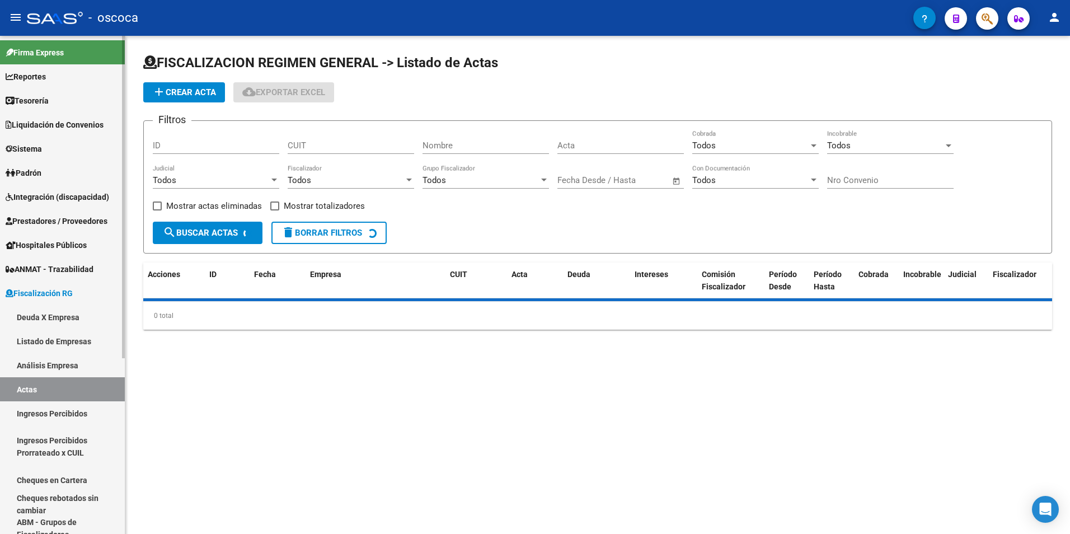
click at [43, 364] on link "Análisis Empresa" at bounding box center [62, 365] width 125 height 24
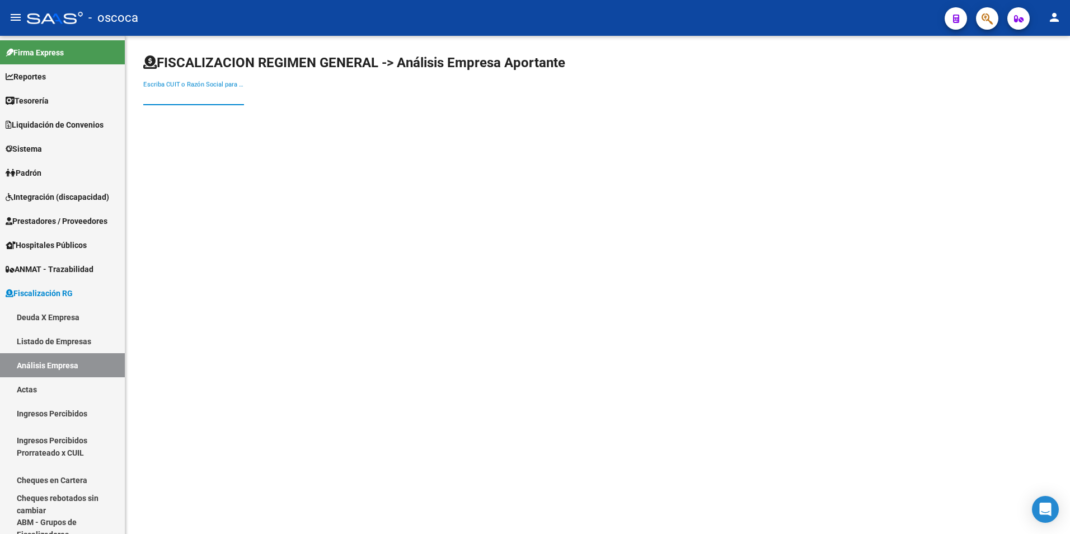
click at [175, 96] on input "Escriba CUIT o Razón Social para buscar" at bounding box center [193, 96] width 101 height 10
type input "20339166650"
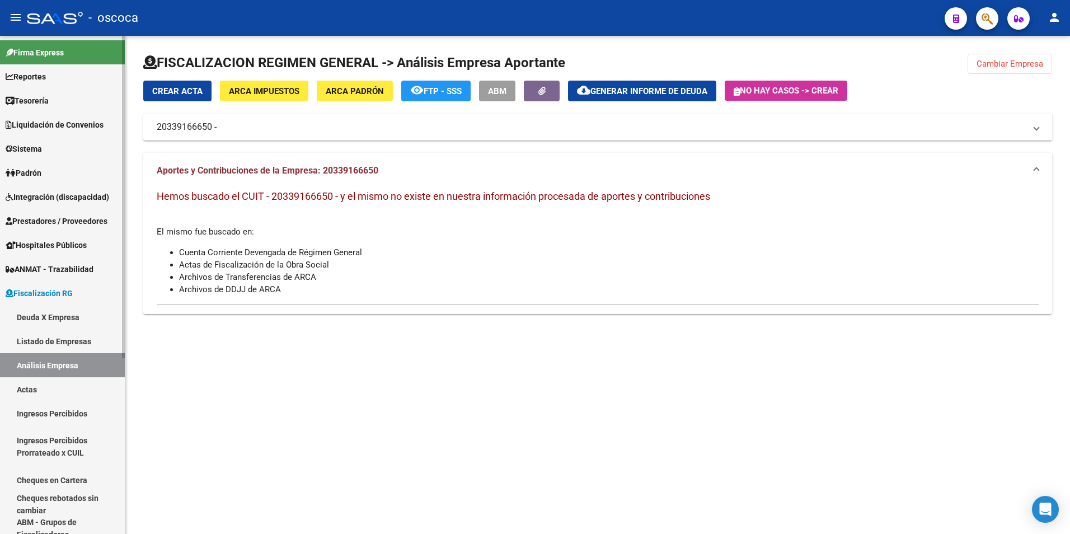
click at [25, 386] on link "Actas" at bounding box center [62, 389] width 125 height 24
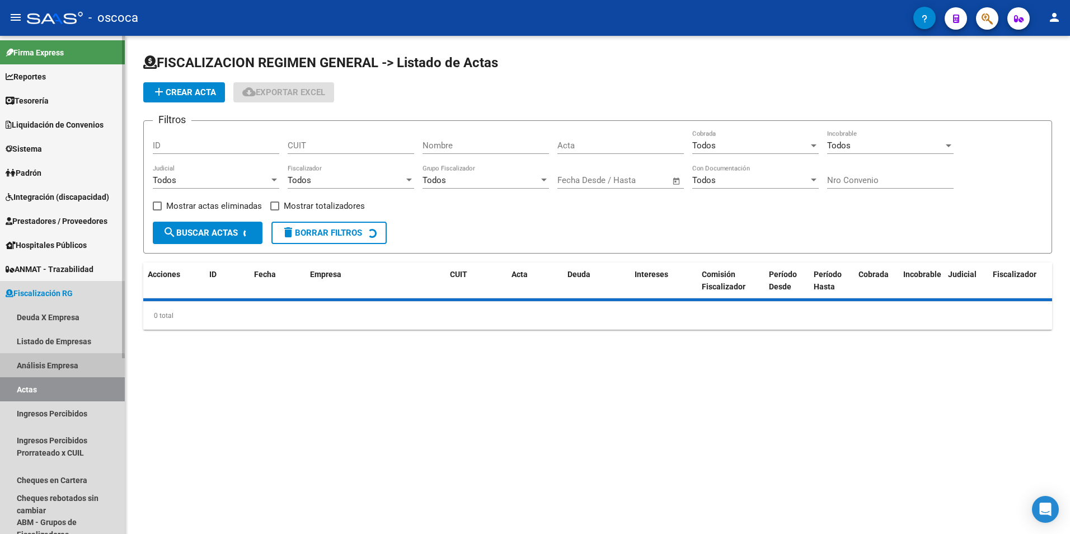
click at [31, 365] on link "Análisis Empresa" at bounding box center [62, 365] width 125 height 24
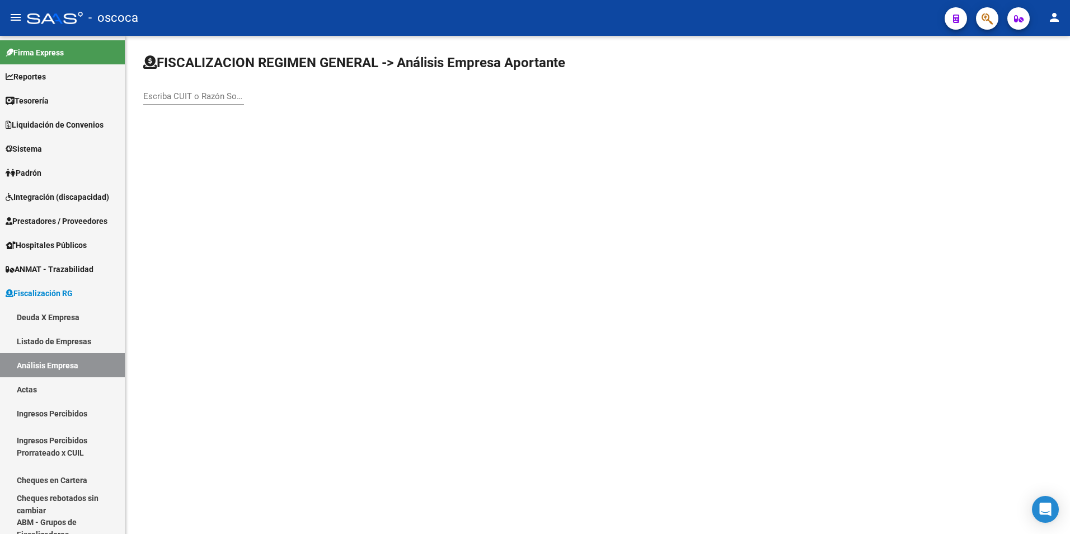
click at [164, 96] on input "Escriba CUIT o Razón Social para buscar" at bounding box center [193, 96] width 101 height 10
type input "3"
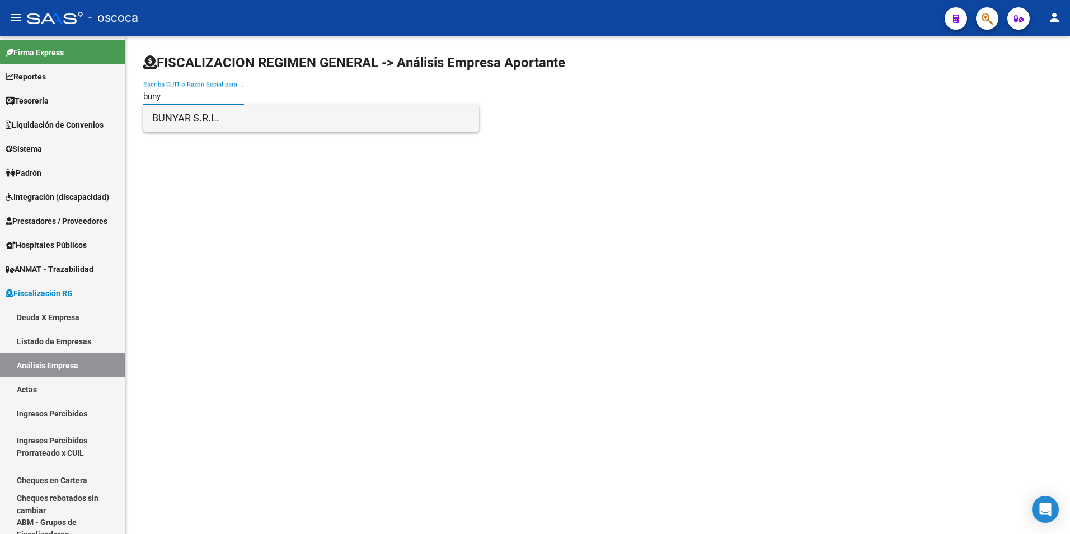
type input "buny"
click at [170, 120] on span "BUNYAR S.R.L." at bounding box center [311, 118] width 318 height 27
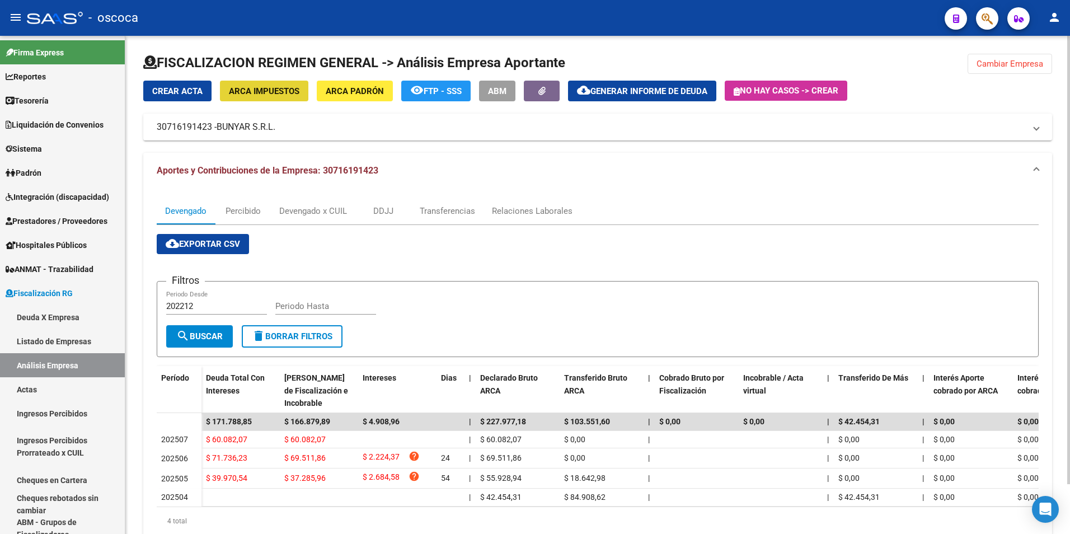
click at [260, 86] on span "ARCA Impuestos" at bounding box center [264, 91] width 71 height 10
click at [240, 210] on div "Percibido" at bounding box center [243, 211] width 35 height 12
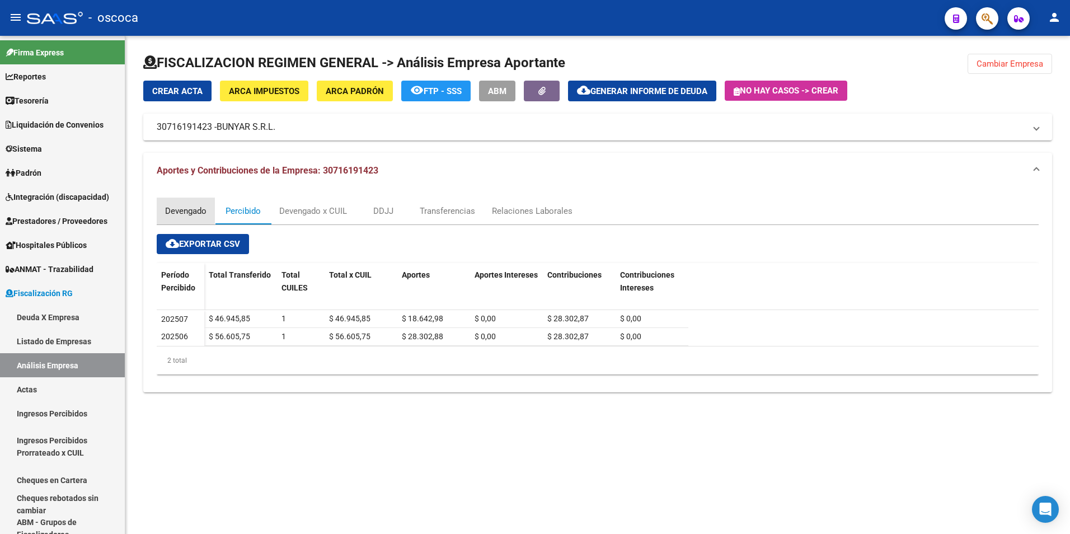
click at [186, 213] on div "Devengado" at bounding box center [185, 211] width 41 height 12
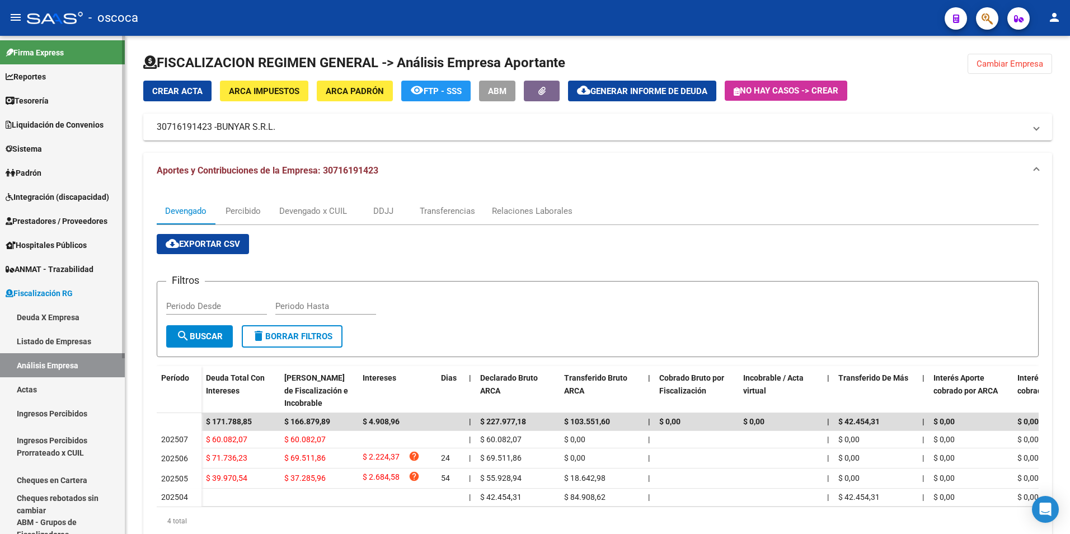
click at [32, 393] on link "Actas" at bounding box center [62, 389] width 125 height 24
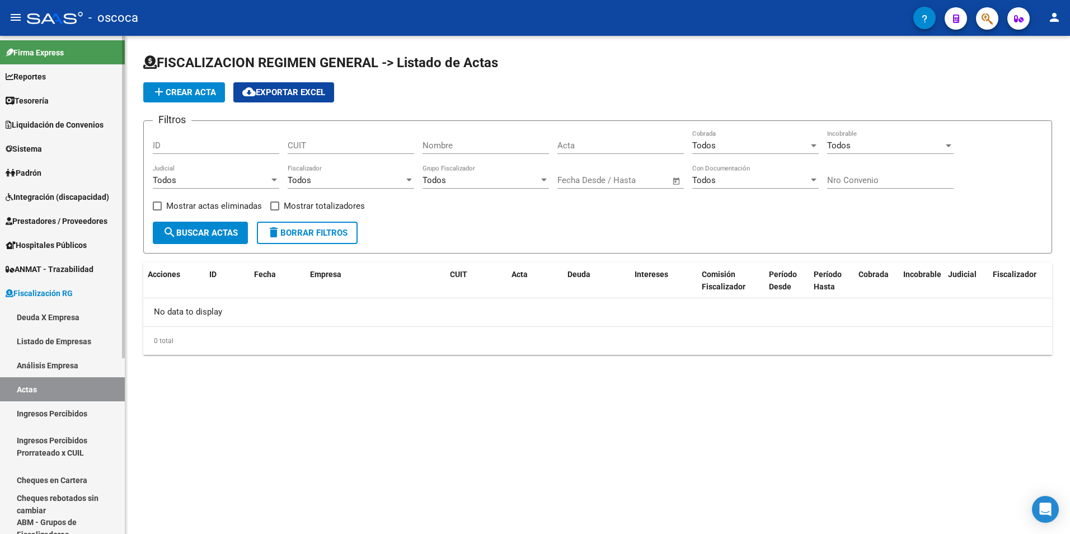
click at [38, 363] on link "Análisis Empresa" at bounding box center [62, 365] width 125 height 24
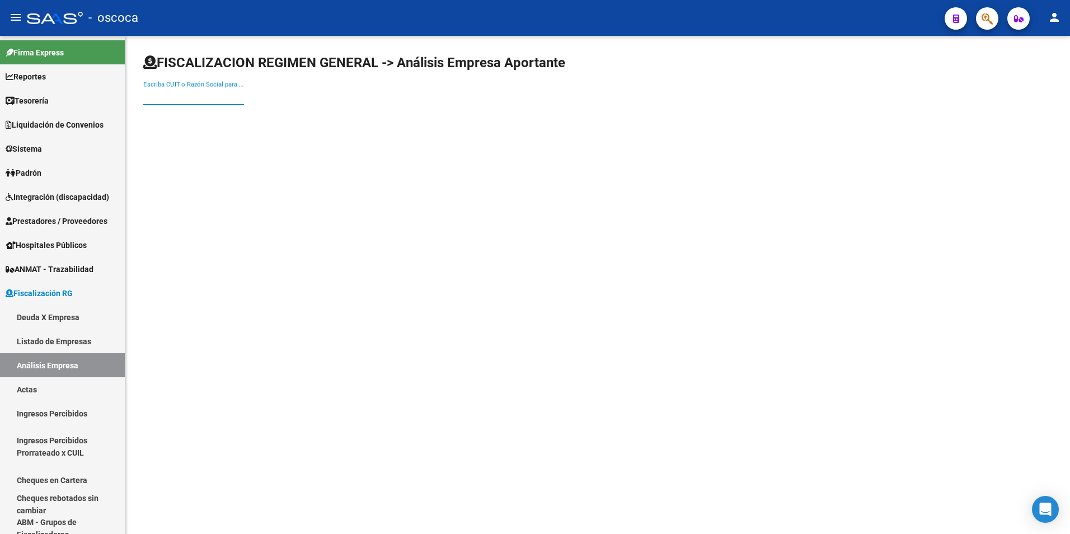
click at [179, 94] on input "Escriba CUIT o Razón Social para buscar" at bounding box center [193, 96] width 101 height 10
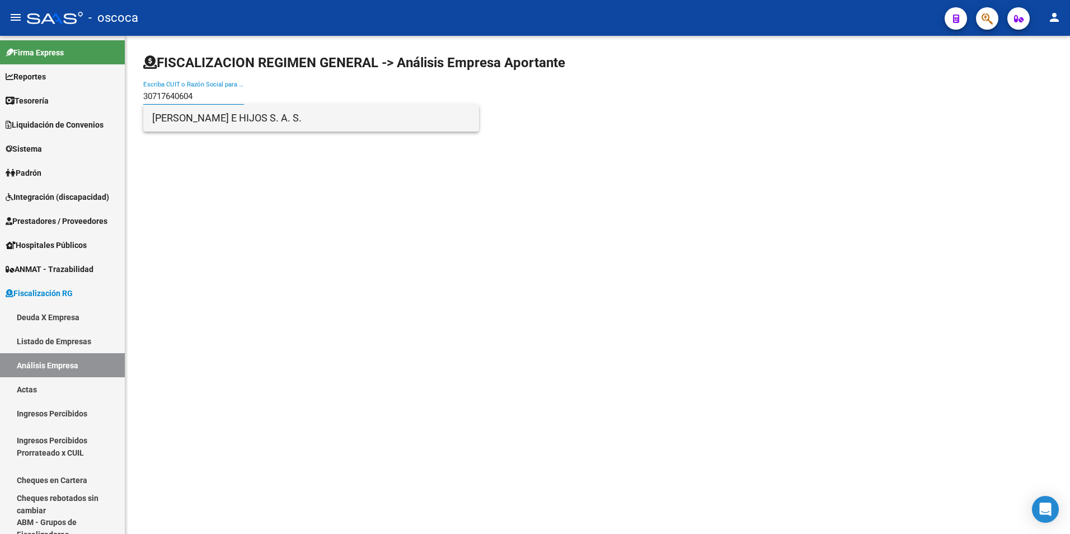
type input "30717640604"
click at [178, 120] on span "[PERSON_NAME] E HIJOS S. A. S." at bounding box center [311, 118] width 318 height 27
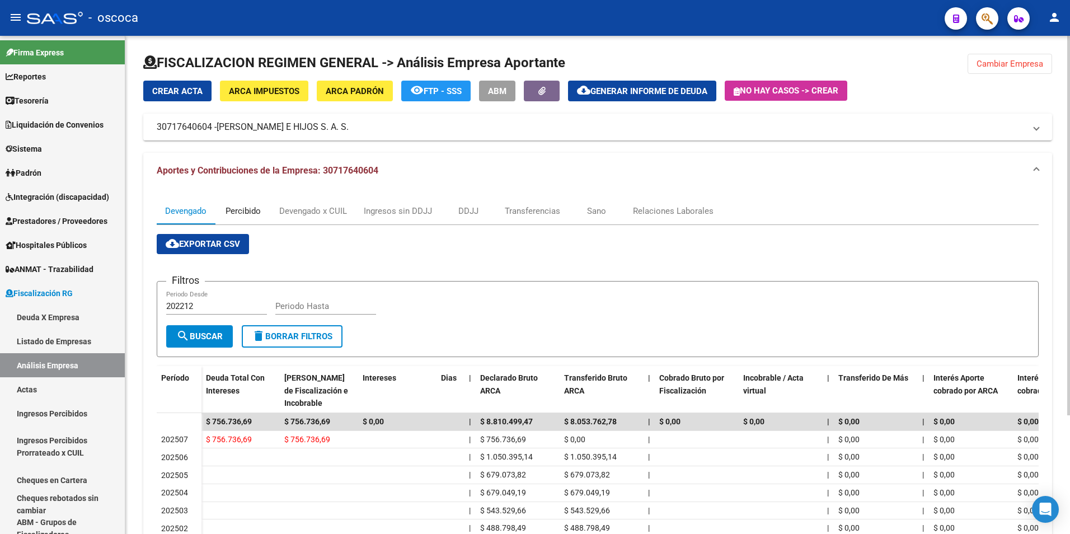
click at [237, 210] on div "Percibido" at bounding box center [243, 211] width 35 height 12
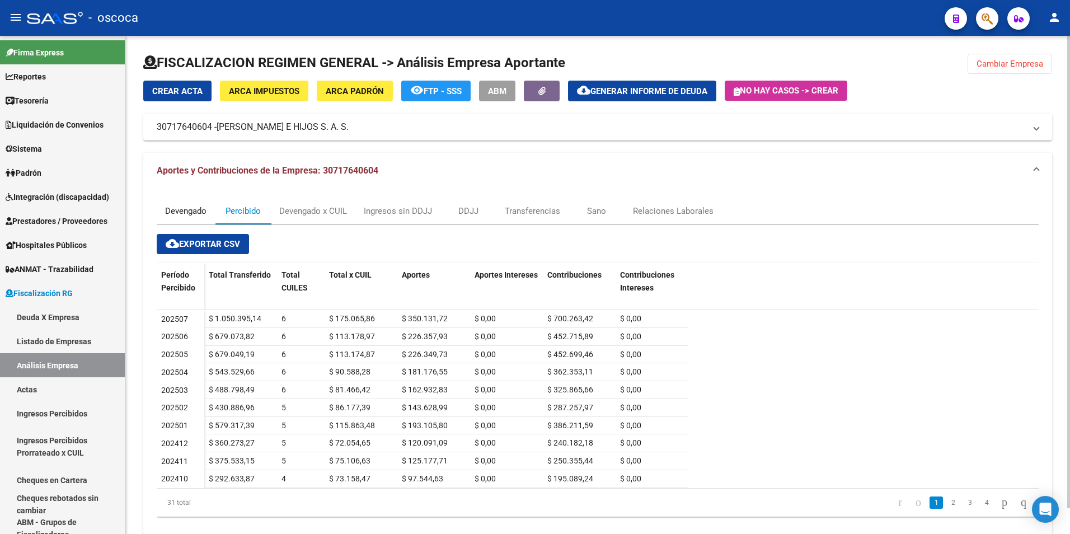
click at [193, 210] on div "Devengado" at bounding box center [185, 211] width 41 height 12
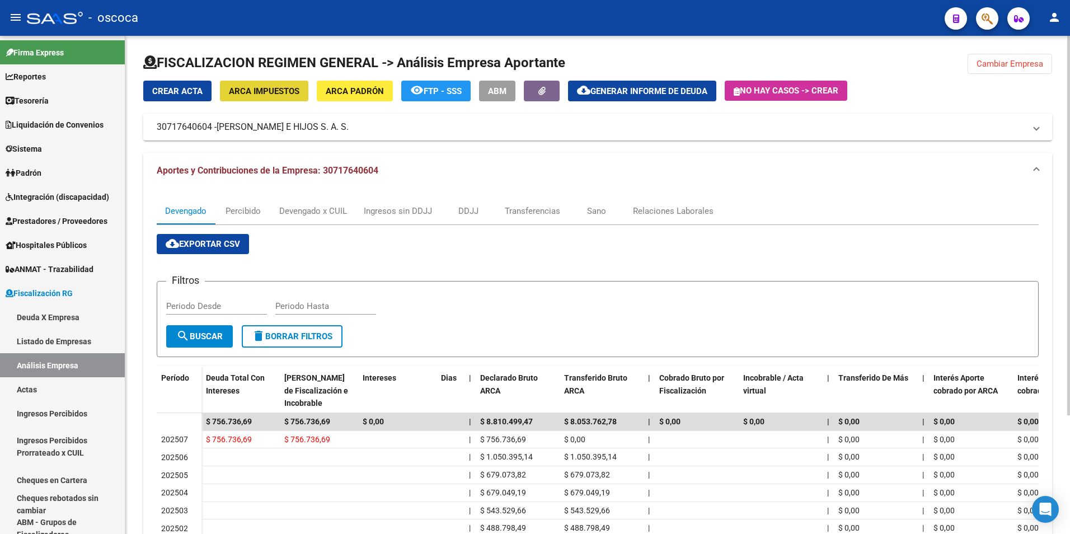
click at [289, 88] on span "ARCA Impuestos" at bounding box center [264, 91] width 71 height 10
click at [240, 212] on div "Percibido" at bounding box center [243, 211] width 35 height 12
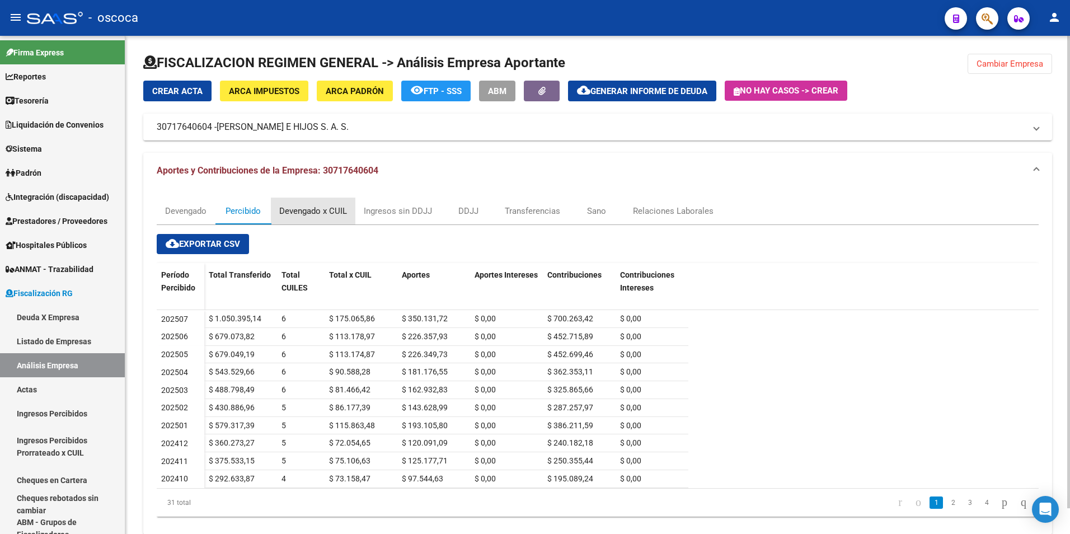
click at [324, 208] on div "Devengado x CUIL" at bounding box center [313, 211] width 68 height 12
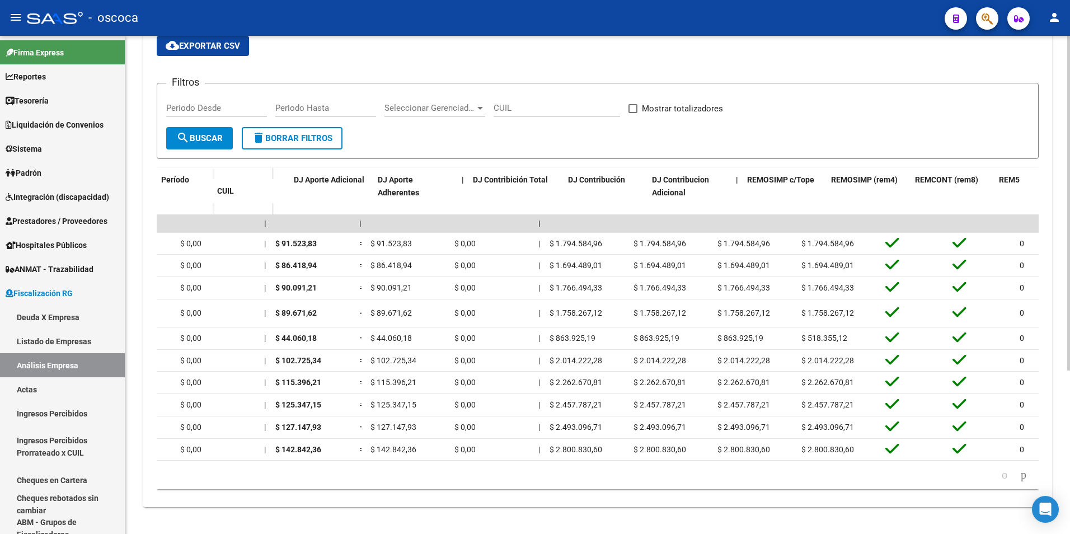
scroll to position [0, 2203]
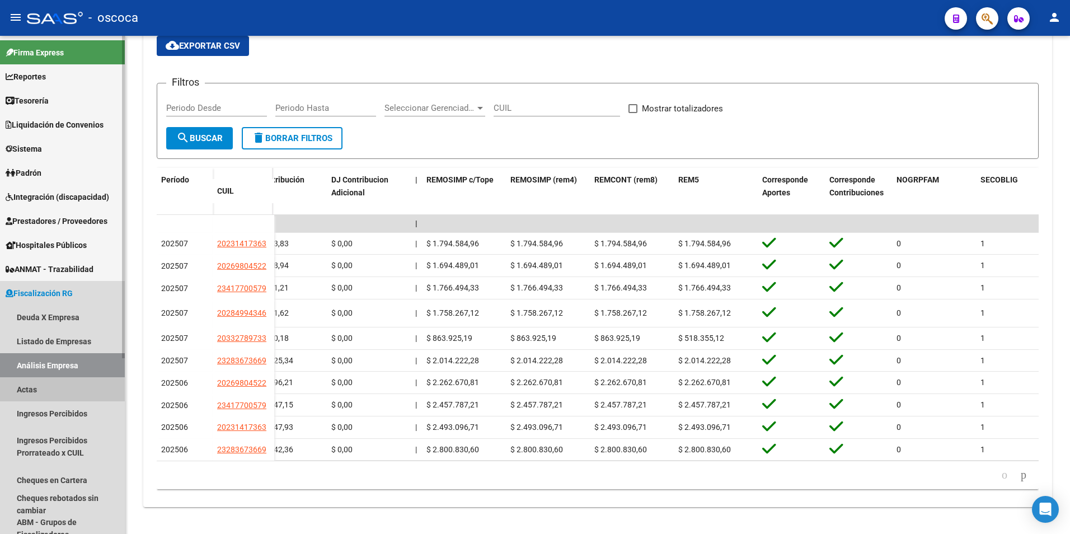
click at [34, 387] on link "Actas" at bounding box center [62, 389] width 125 height 24
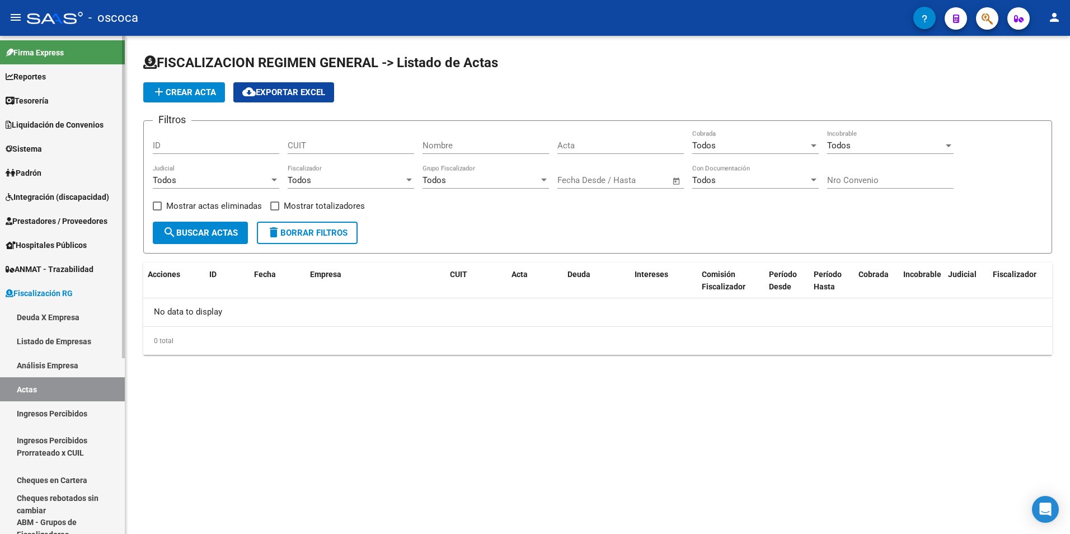
click at [36, 370] on link "Análisis Empresa" at bounding box center [62, 365] width 125 height 24
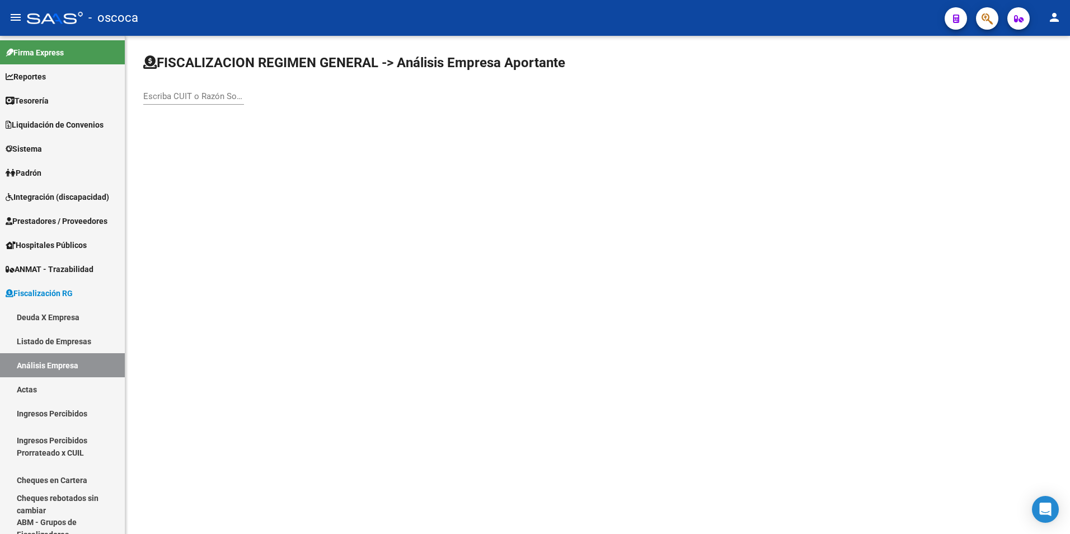
click at [154, 96] on input "Escriba CUIT o Razón Social para buscar" at bounding box center [193, 96] width 101 height 10
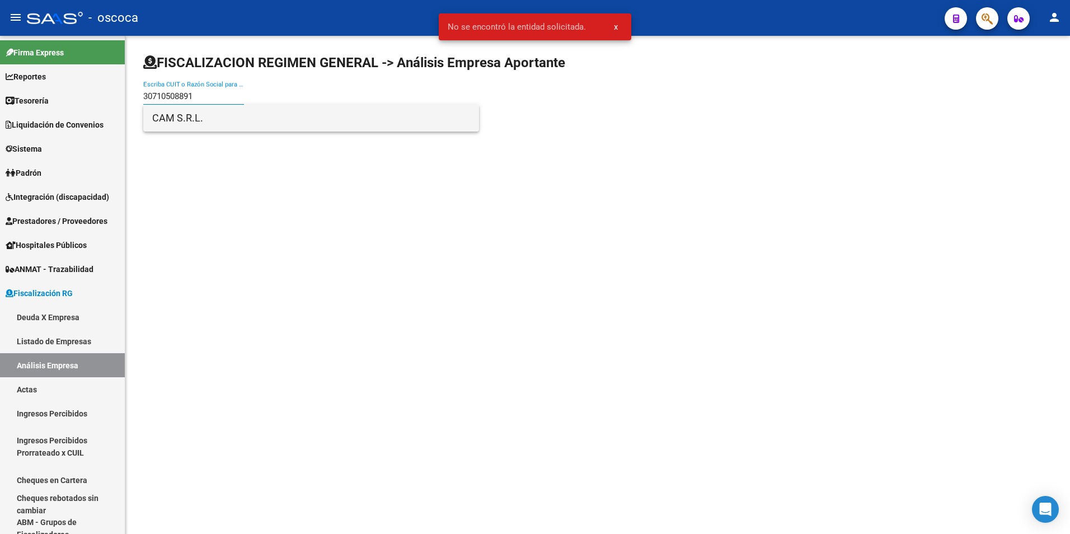
type input "30710508891"
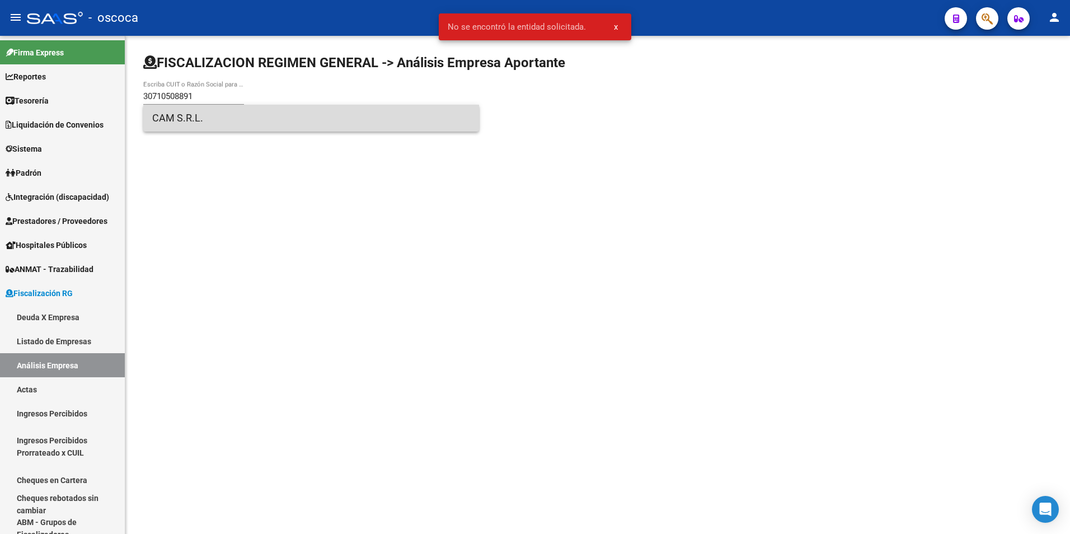
click at [185, 116] on span "CAM S.R.L." at bounding box center [311, 118] width 318 height 27
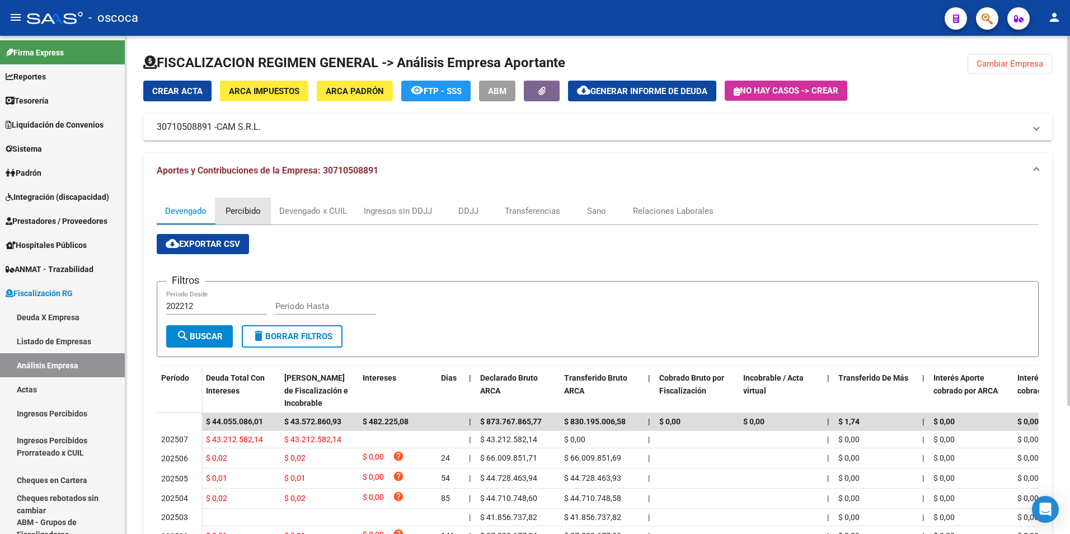
click at [247, 212] on div "Percibido" at bounding box center [243, 211] width 35 height 12
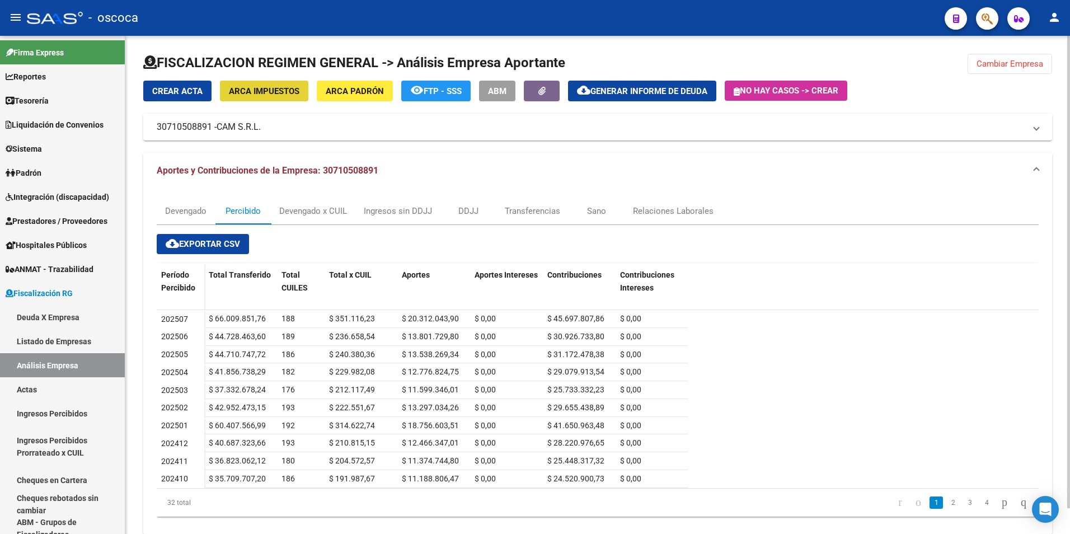
click at [260, 88] on span "ARCA Impuestos" at bounding box center [264, 91] width 71 height 10
click at [302, 216] on div "Devengado x CUIL" at bounding box center [313, 211] width 68 height 12
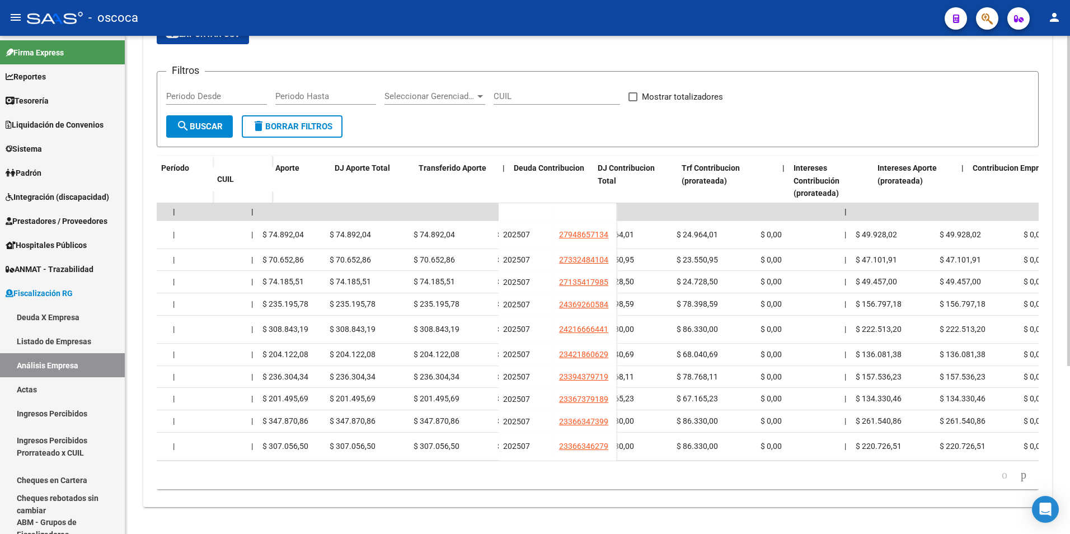
scroll to position [0, 2166]
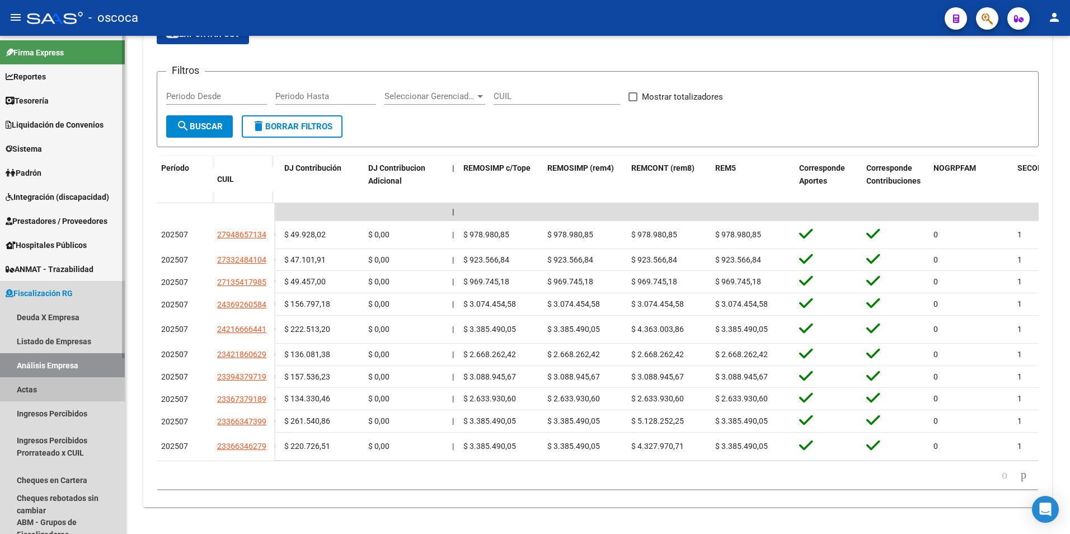
click at [32, 393] on link "Actas" at bounding box center [62, 389] width 125 height 24
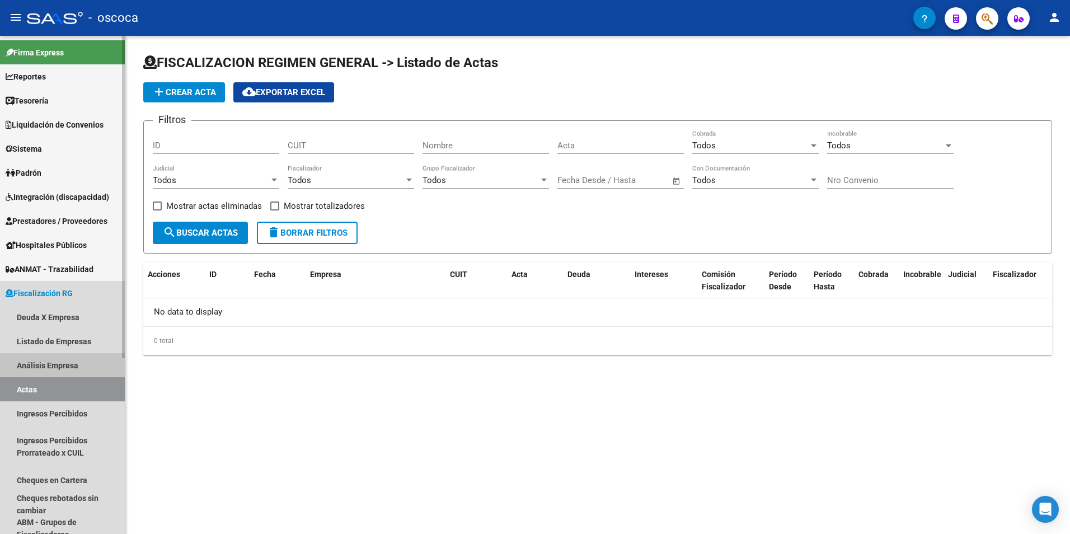
click at [43, 369] on link "Análisis Empresa" at bounding box center [62, 365] width 125 height 24
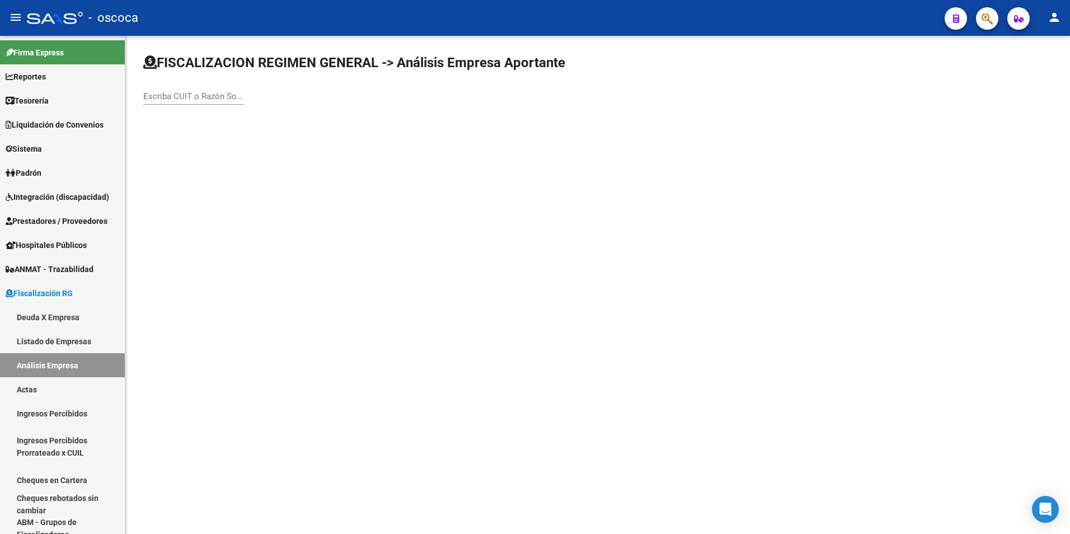
click at [179, 101] on div "Escriba CUIT o Razón Social para buscar" at bounding box center [193, 93] width 101 height 24
type input "307110571611"
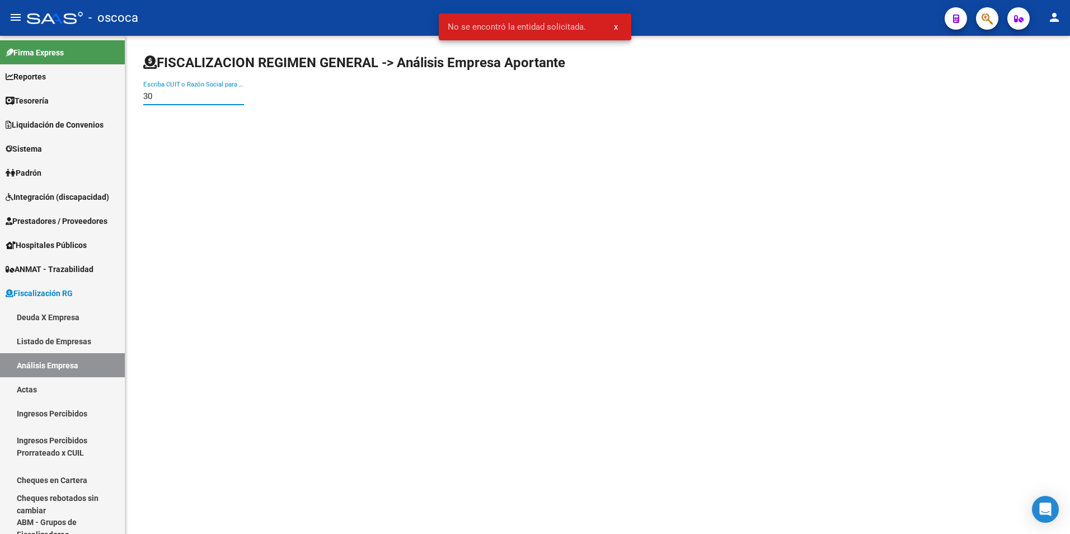
type input "3"
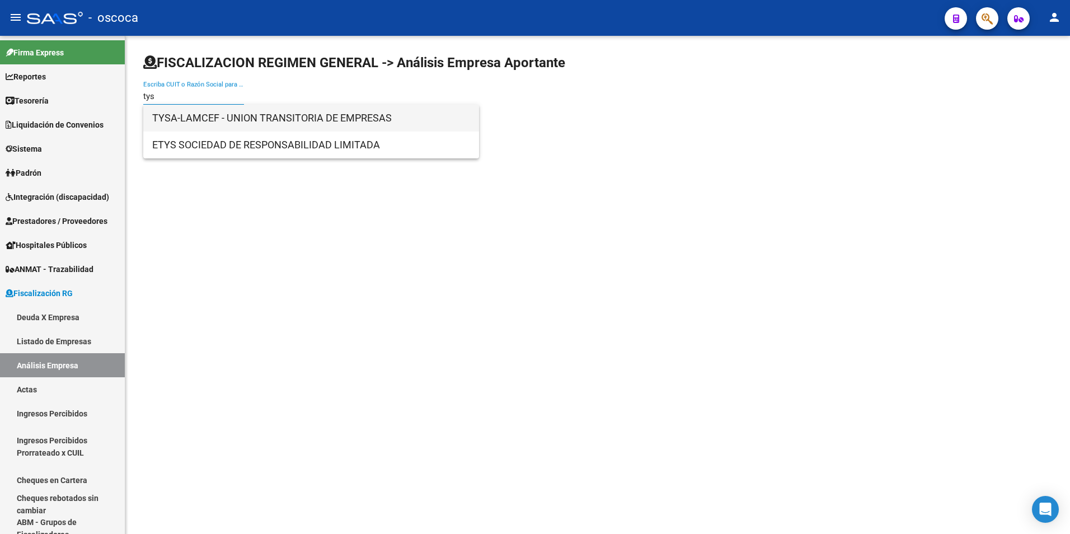
type input "tys"
click at [290, 112] on span "TYSA-LAMCEF - UNION TRANSITORIA DE EMPRESAS" at bounding box center [311, 118] width 318 height 27
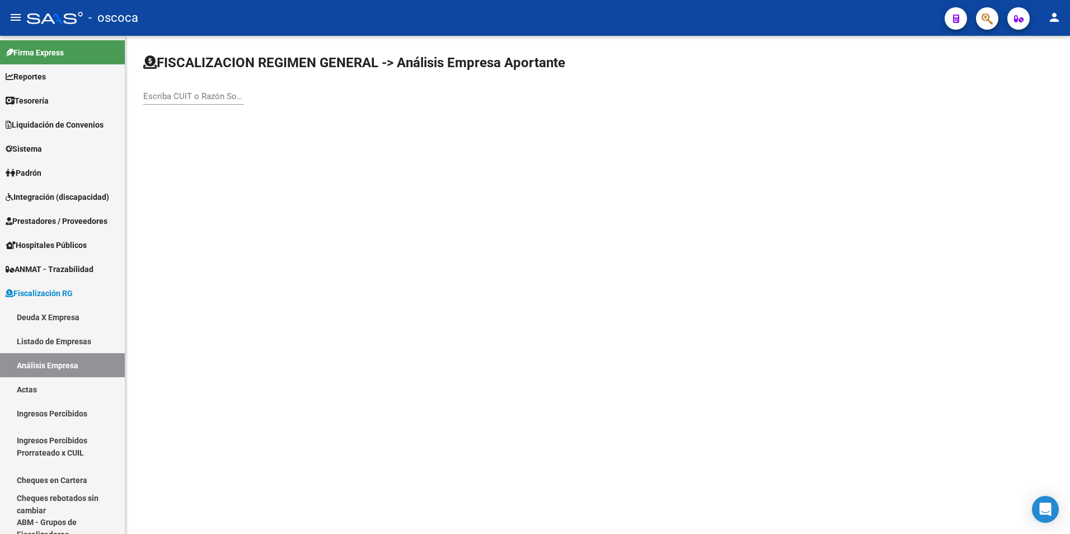
click at [175, 98] on input "Escriba CUIT o Razón Social para buscar" at bounding box center [193, 96] width 101 height 10
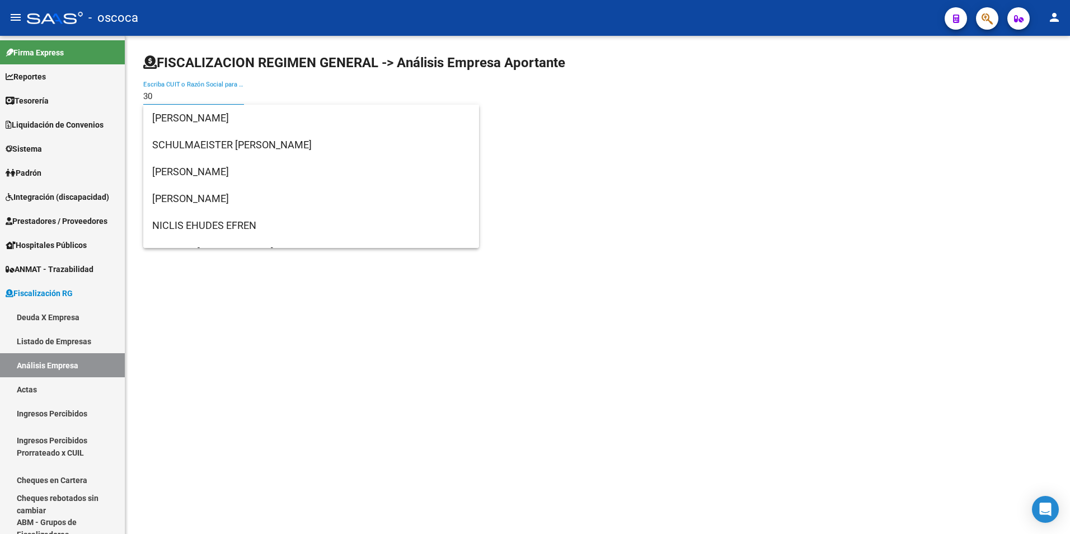
type input "3"
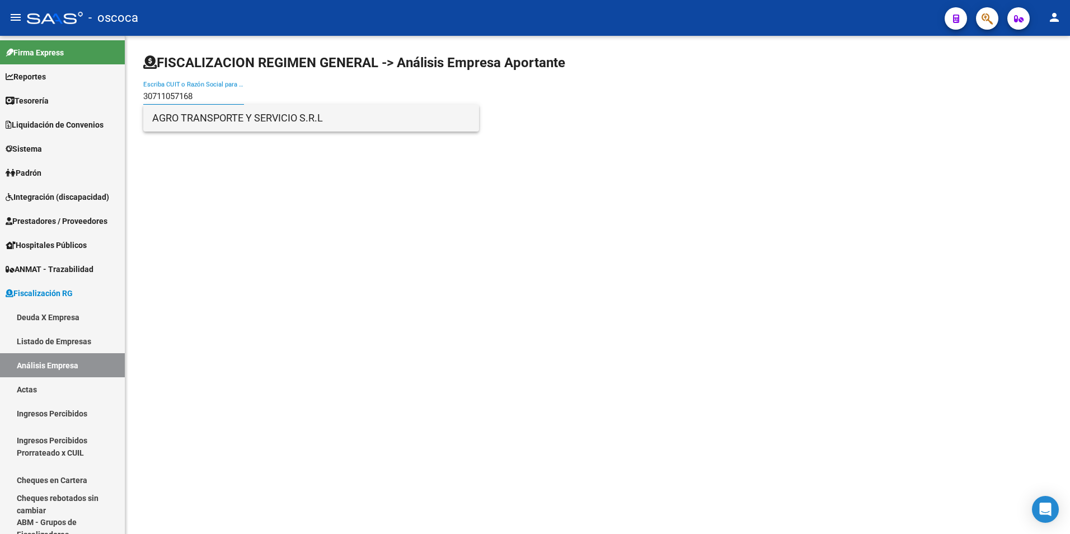
type input "30711057168"
click at [261, 123] on span "AGRO TRANSPORTE Y SERVICIO S.R.L" at bounding box center [311, 118] width 318 height 27
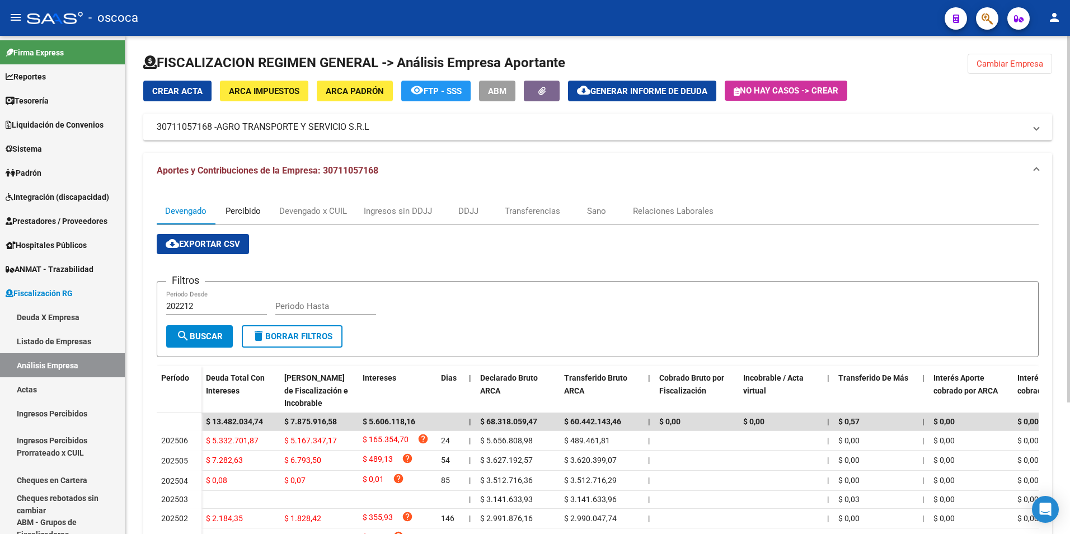
click at [237, 208] on div "Percibido" at bounding box center [243, 211] width 35 height 12
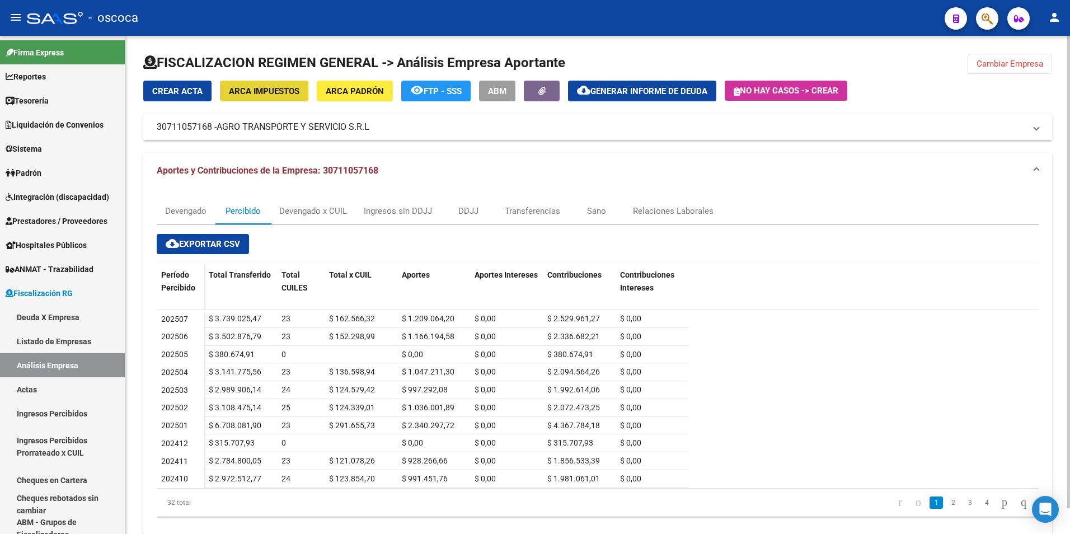
click at [286, 100] on button "ARCA Impuestos" at bounding box center [264, 91] width 88 height 21
click at [13, 397] on link "Actas" at bounding box center [62, 389] width 125 height 24
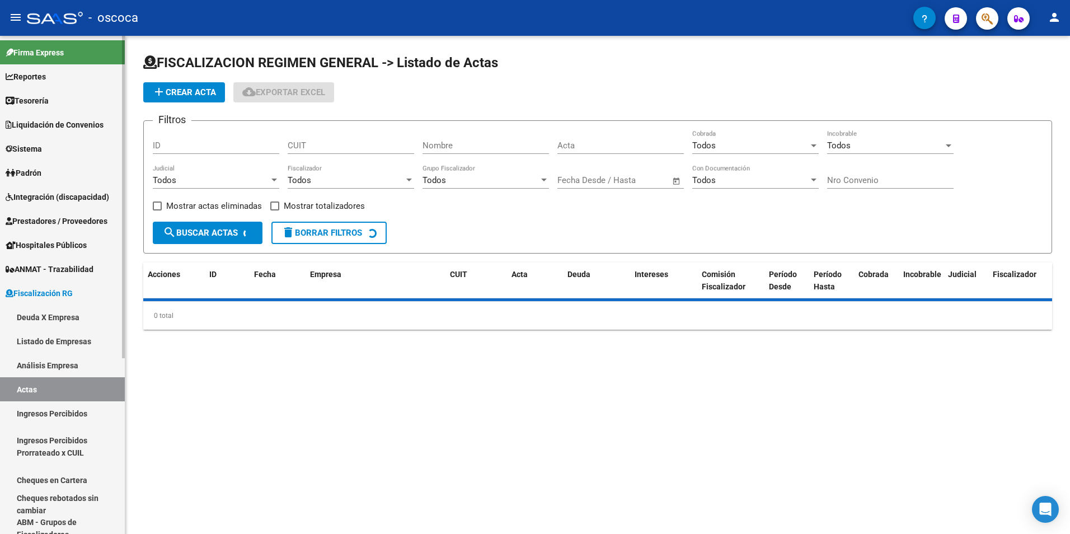
click at [45, 368] on link "Análisis Empresa" at bounding box center [62, 365] width 125 height 24
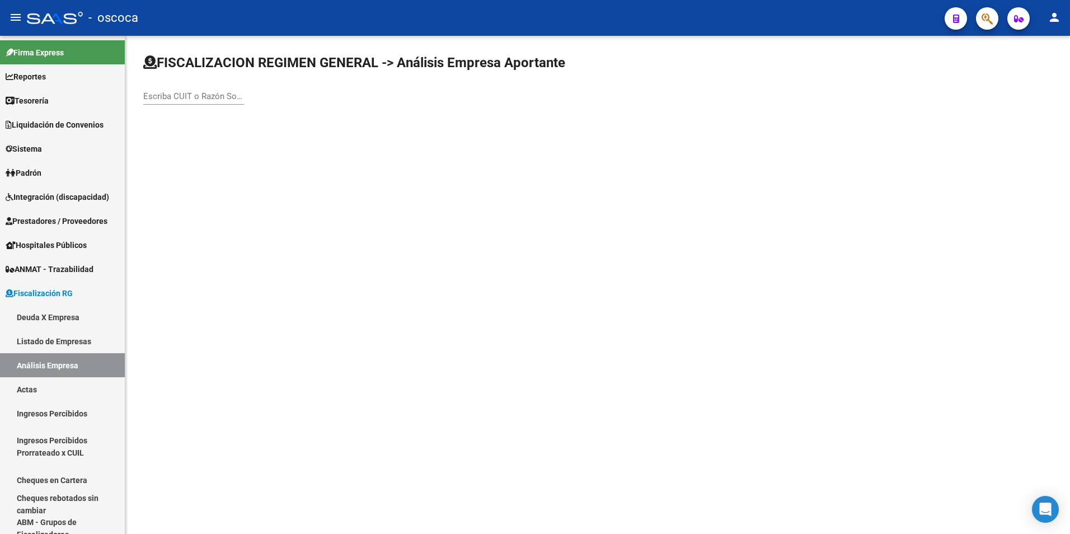
click at [209, 98] on input "Escriba CUIT o Razón Social para buscar" at bounding box center [193, 96] width 101 height 10
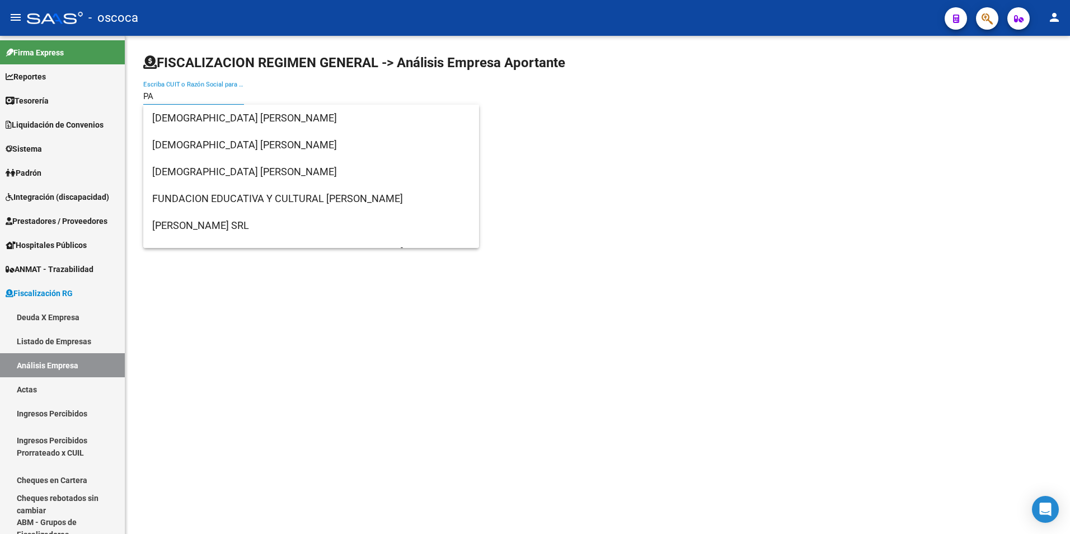
type input "P"
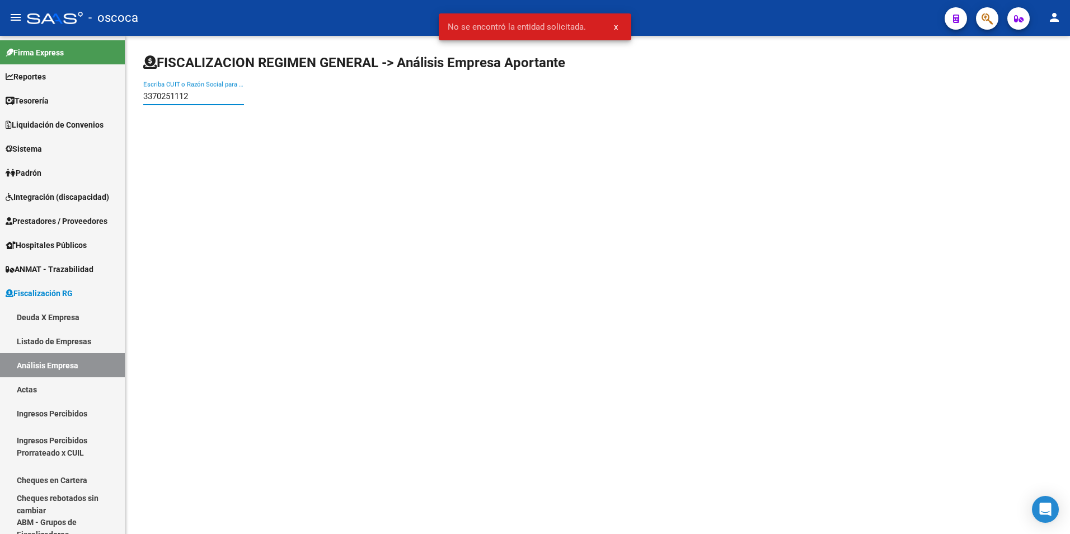
type input "33702511129"
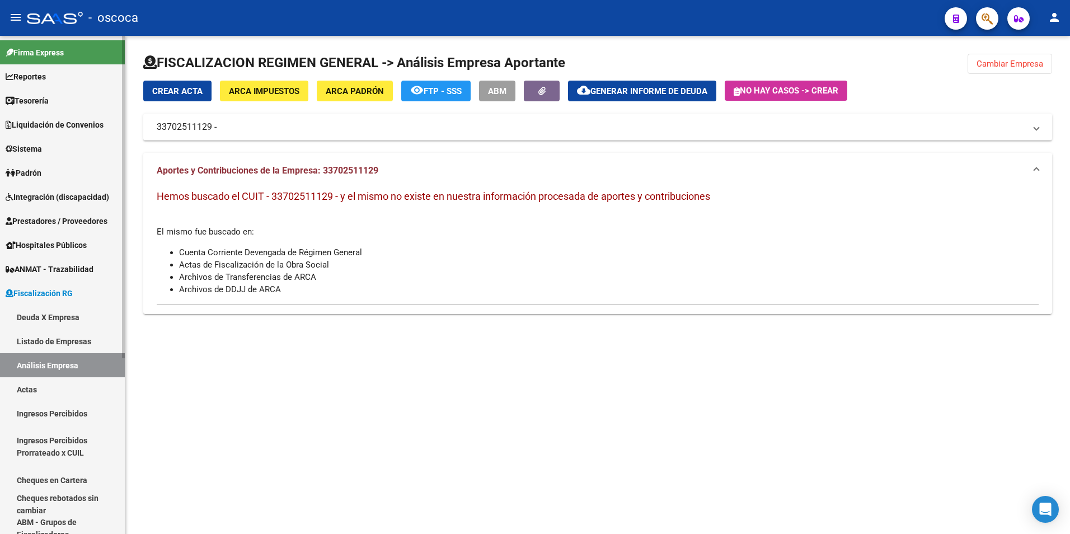
click at [27, 389] on link "Actas" at bounding box center [62, 389] width 125 height 24
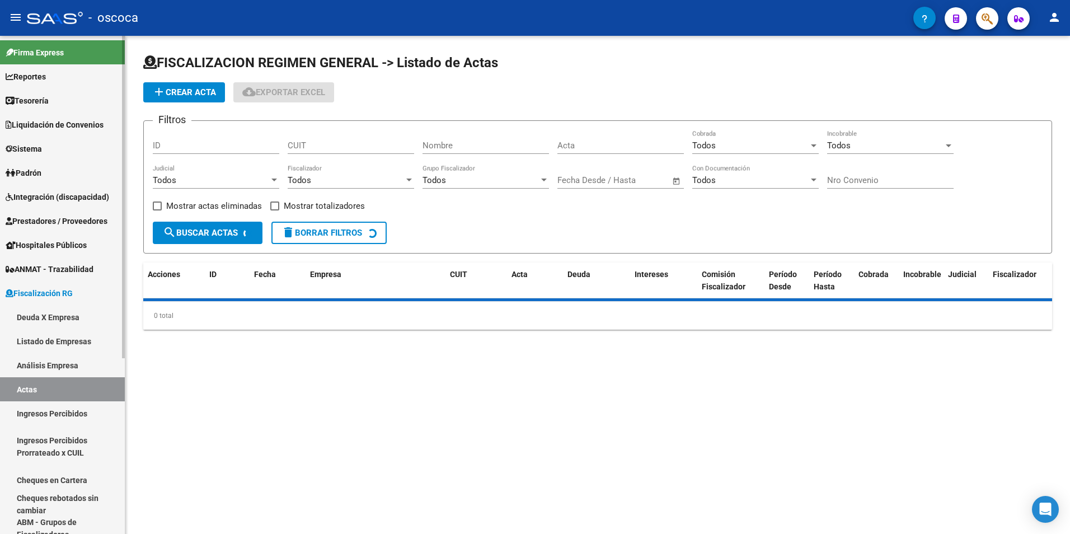
click at [43, 364] on link "Análisis Empresa" at bounding box center [62, 365] width 125 height 24
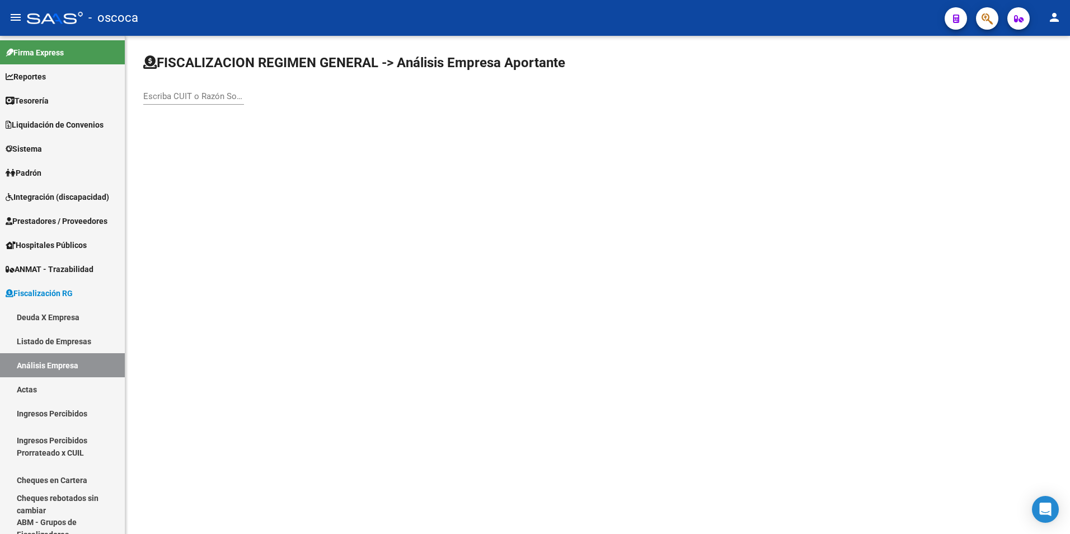
click at [185, 100] on input "Escriba CUIT o Razón Social para buscar" at bounding box center [193, 96] width 101 height 10
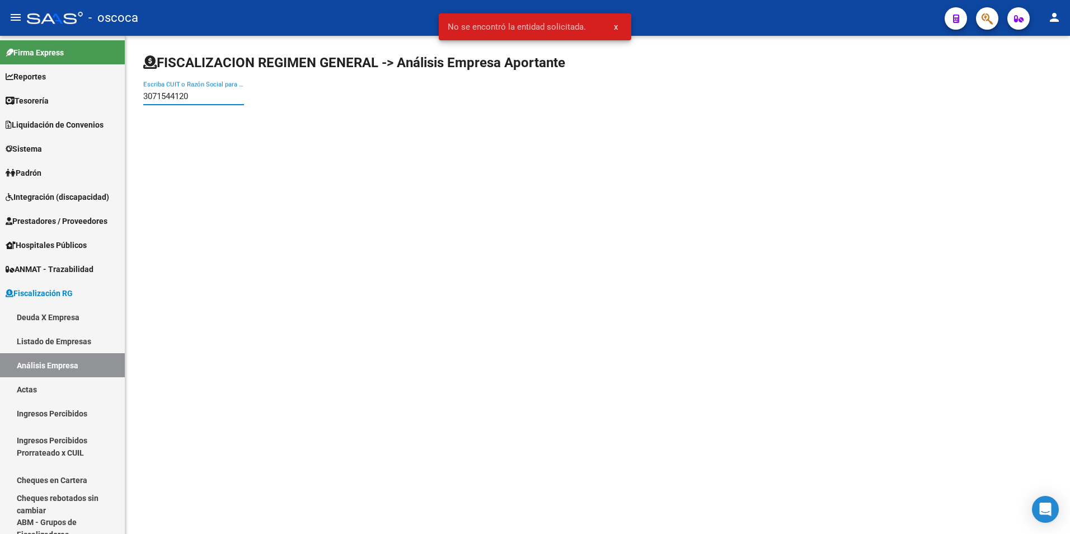
click at [196, 102] on div "3071544120 Escriba CUIT o Razón Social para buscar" at bounding box center [193, 93] width 101 height 24
type input "3"
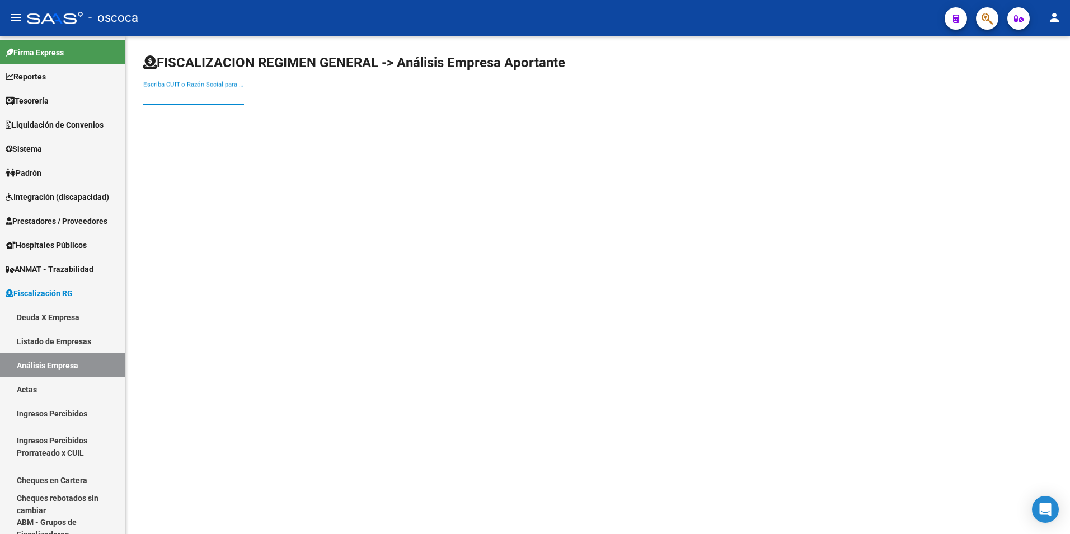
click at [176, 93] on input "Escriba CUIT o Razón Social para buscar" at bounding box center [193, 96] width 101 height 10
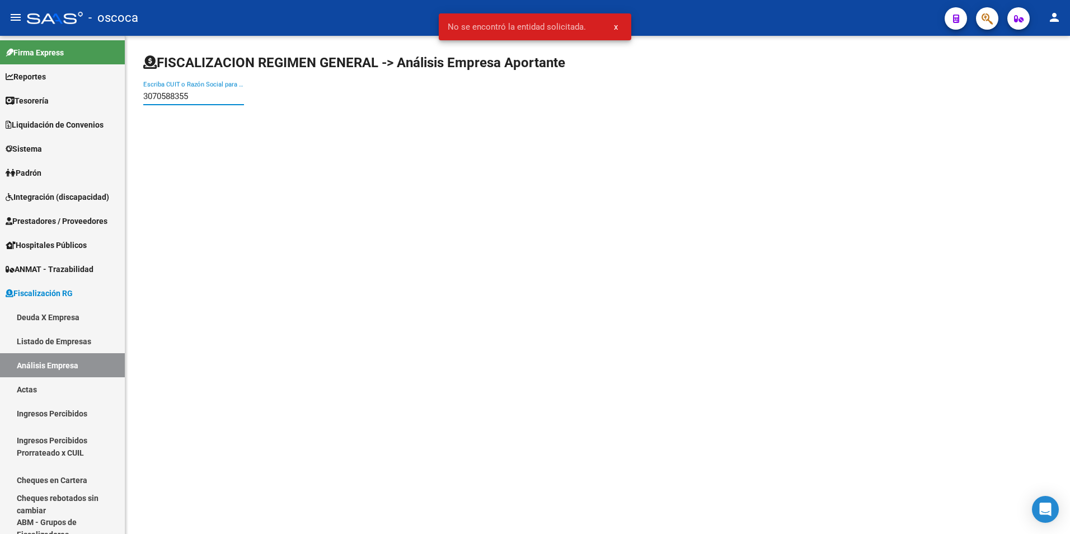
type input "30705883555"
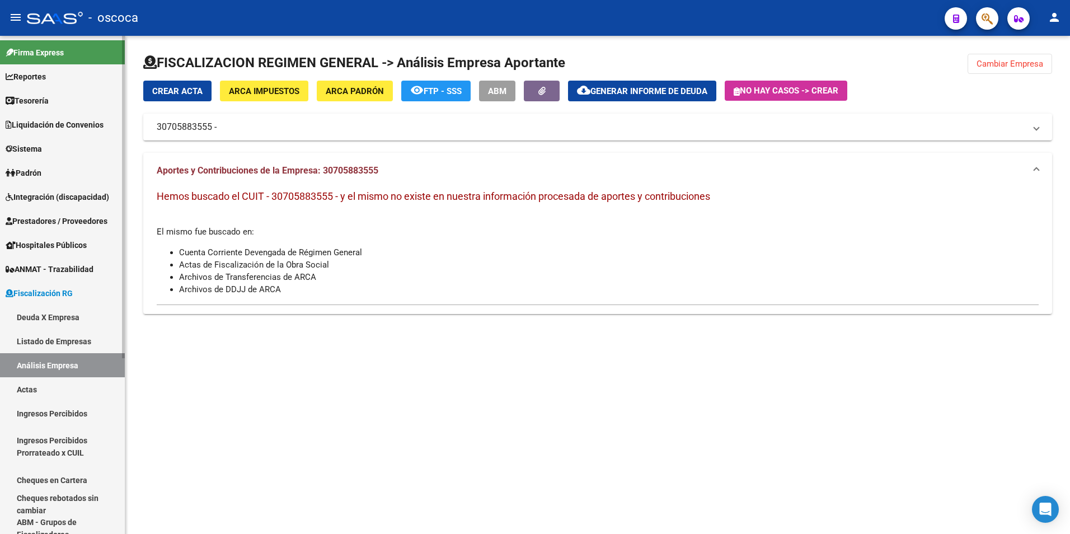
click at [21, 393] on link "Actas" at bounding box center [62, 389] width 125 height 24
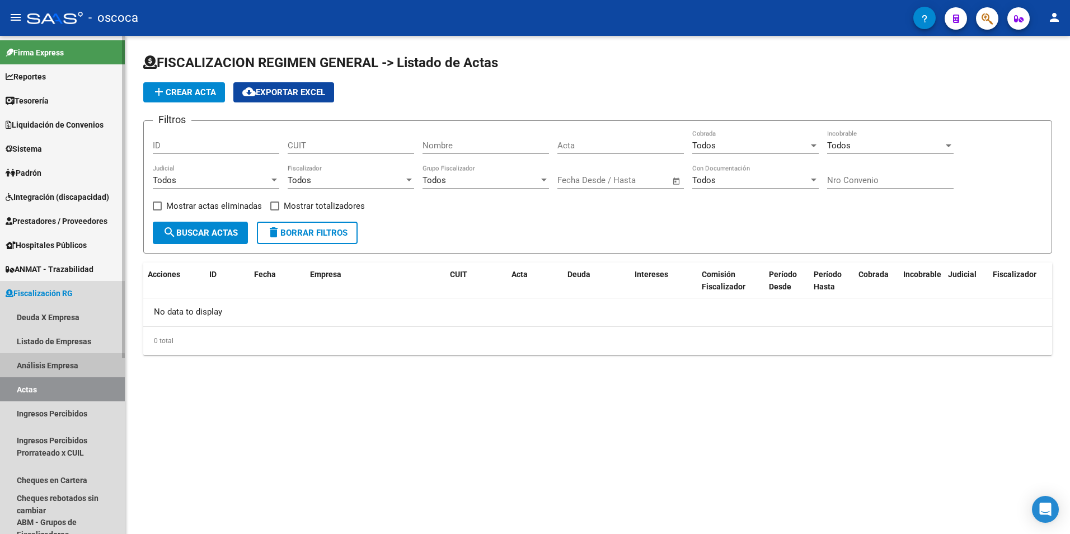
click at [36, 371] on link "Análisis Empresa" at bounding box center [62, 365] width 125 height 24
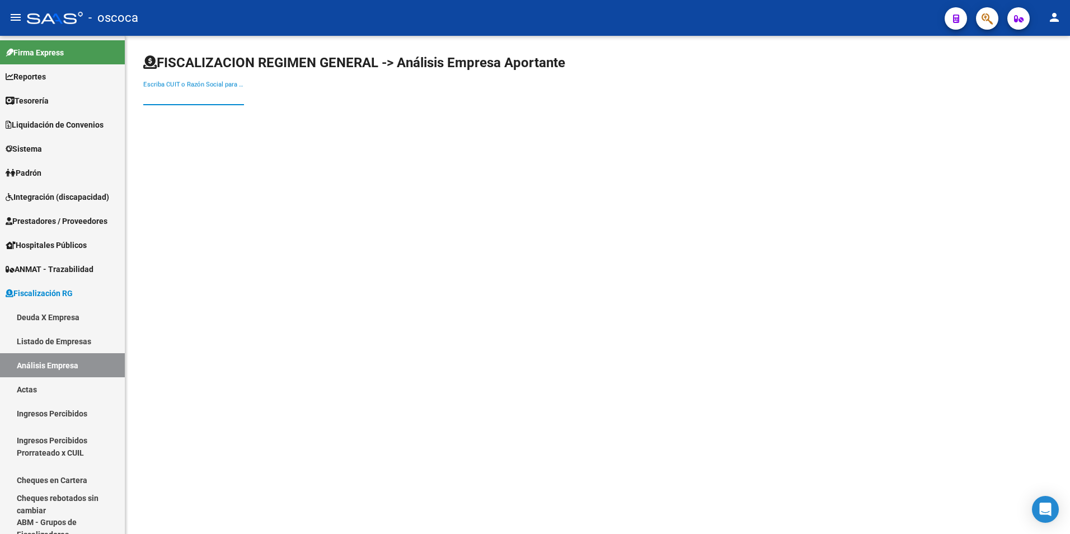
click at [182, 97] on input "Escriba CUIT o Razón Social para buscar" at bounding box center [193, 96] width 101 height 10
type input "20302952265"
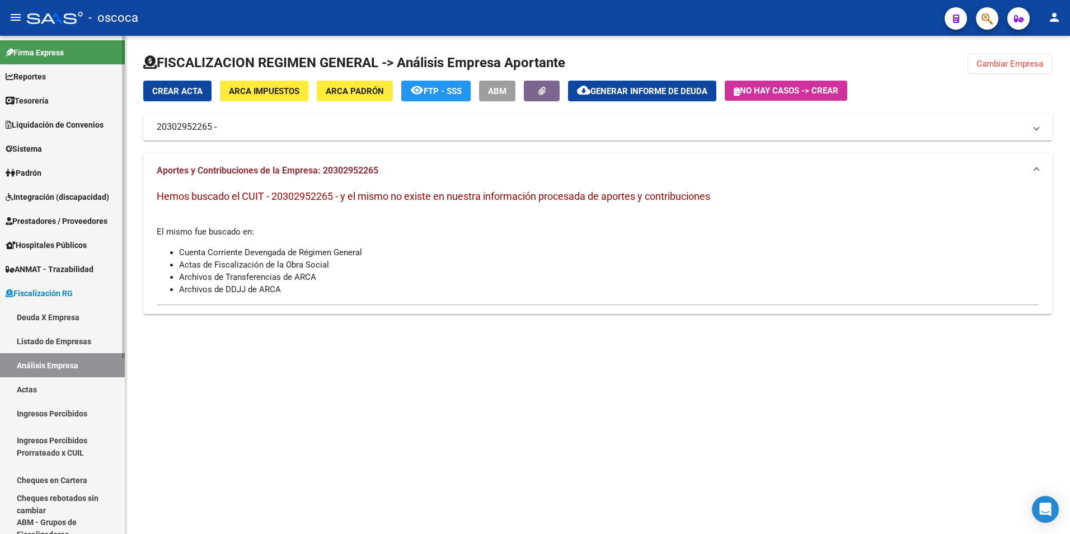
click at [18, 383] on link "Actas" at bounding box center [62, 389] width 125 height 24
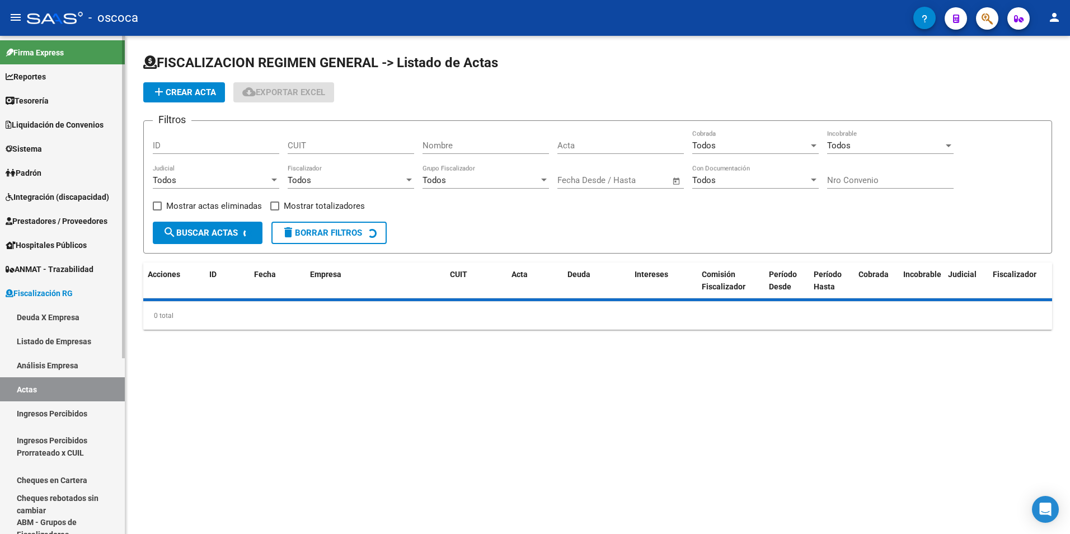
click at [20, 363] on link "Análisis Empresa" at bounding box center [62, 365] width 125 height 24
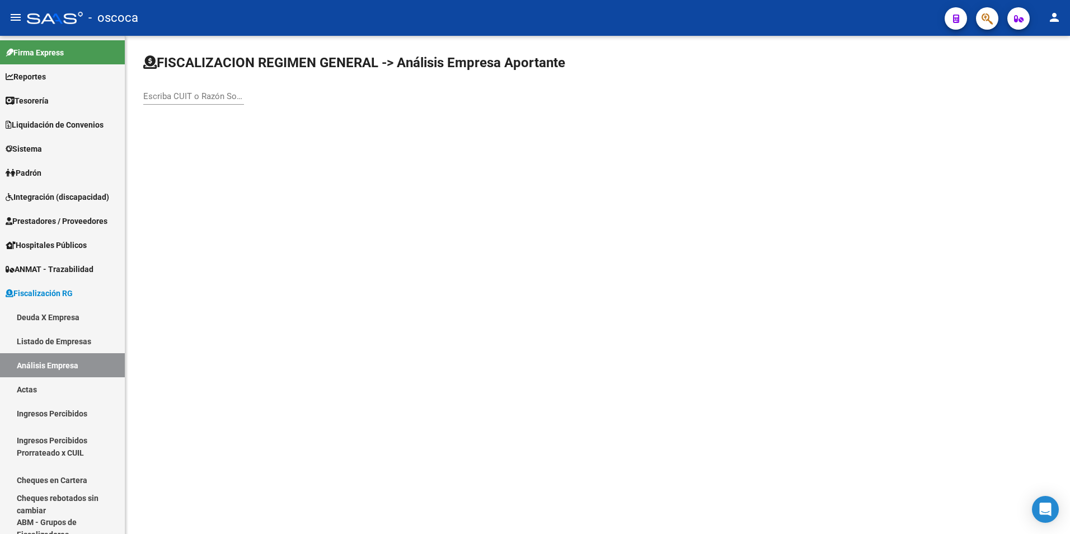
drag, startPoint x: 164, startPoint y: 97, endPoint x: 162, endPoint y: 88, distance: 8.6
click at [163, 97] on input "Escriba CUIT o Razón Social para buscar" at bounding box center [193, 96] width 101 height 10
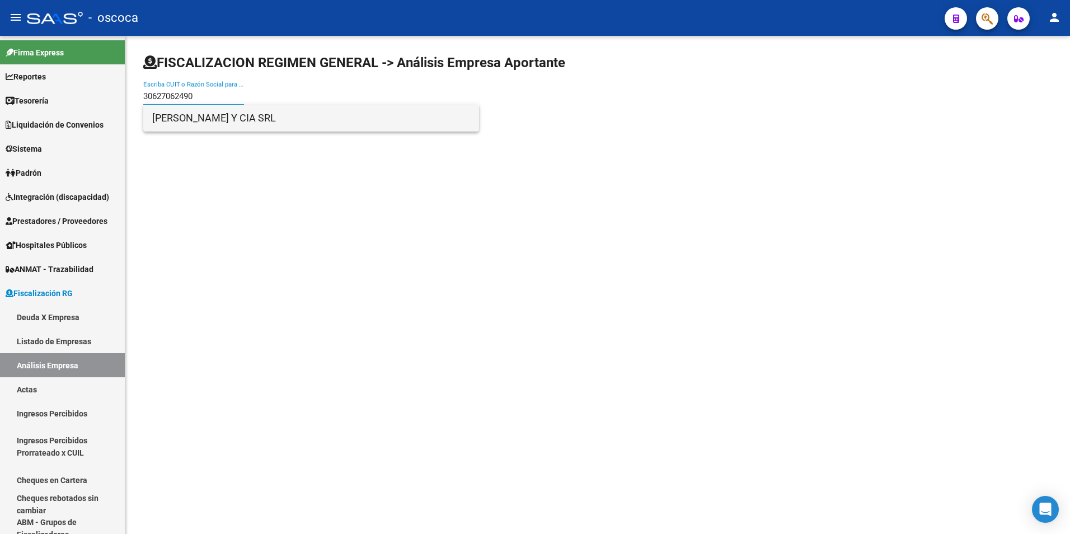
type input "30627062490"
click at [176, 118] on span "[PERSON_NAME] Y CIA SRL" at bounding box center [311, 118] width 318 height 27
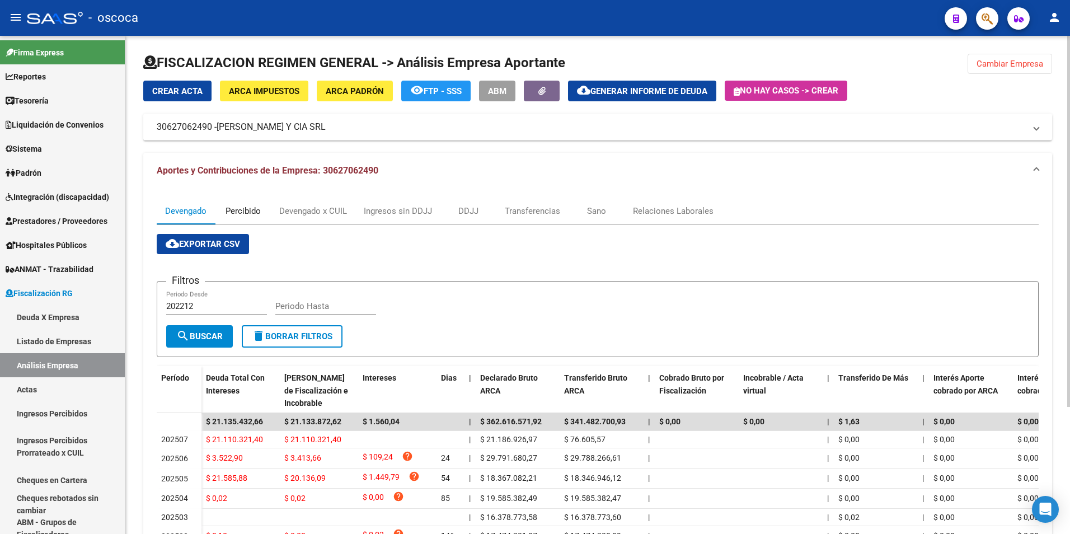
click at [229, 215] on div "Percibido" at bounding box center [243, 211] width 35 height 12
